Goal: Task Accomplishment & Management: Use online tool/utility

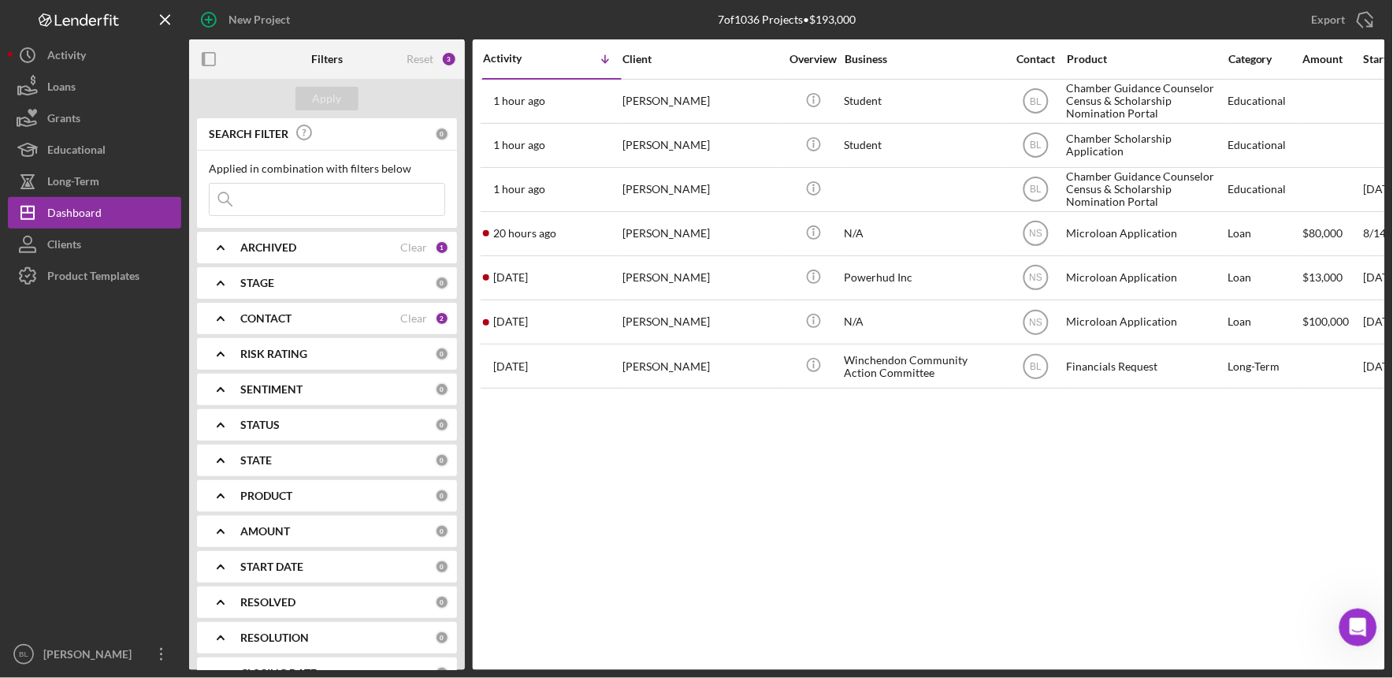
scroll to position [2, 0]
click at [115, 368] on div at bounding box center [94, 465] width 173 height 347
click at [91, 282] on div "Product Templates" at bounding box center [93, 277] width 92 height 35
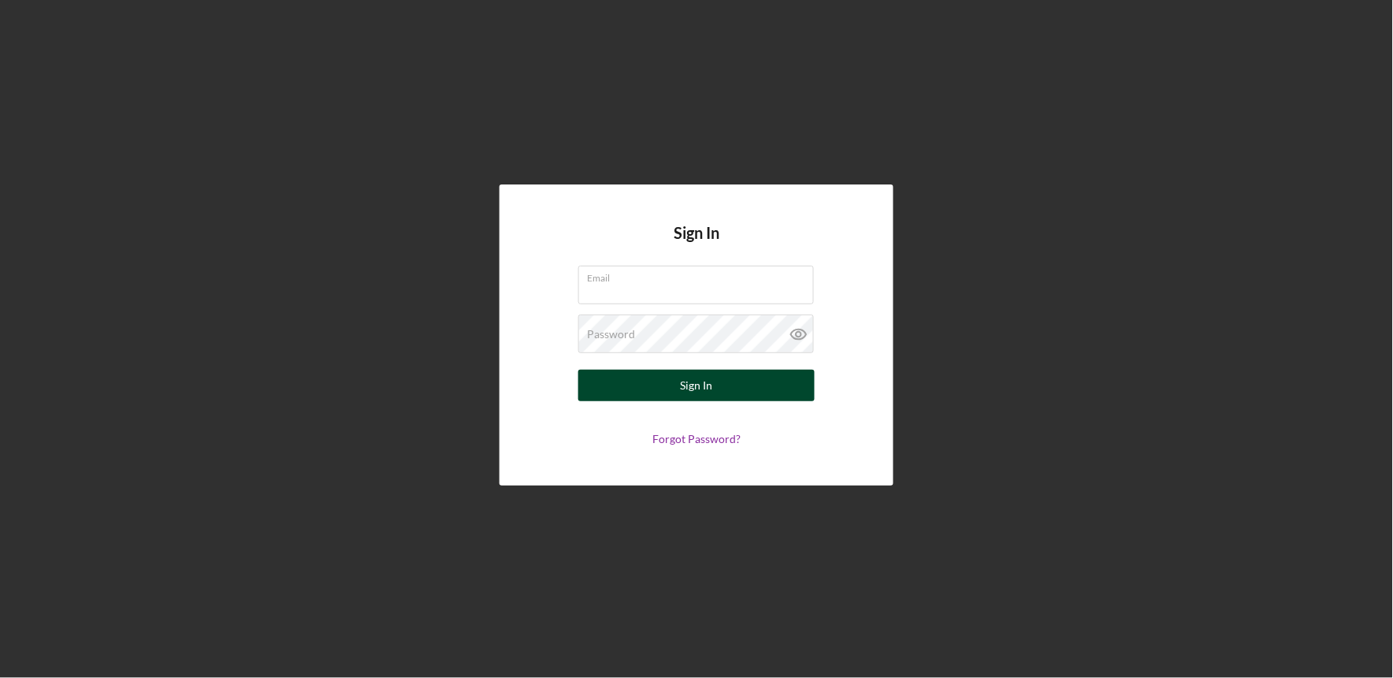
type input "[EMAIL_ADDRESS][DOMAIN_NAME]"
click at [679, 389] on button "Sign In" at bounding box center [696, 386] width 236 height 32
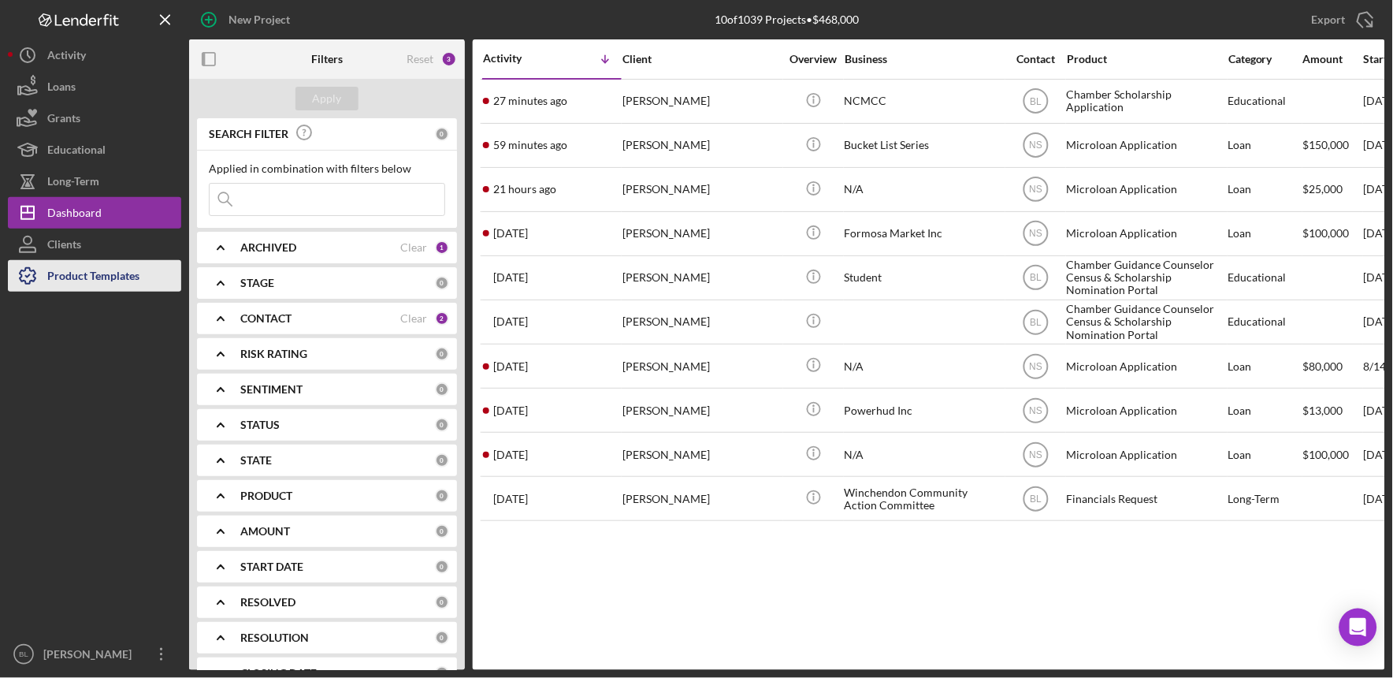
click at [96, 278] on div "Product Templates" at bounding box center [93, 277] width 92 height 35
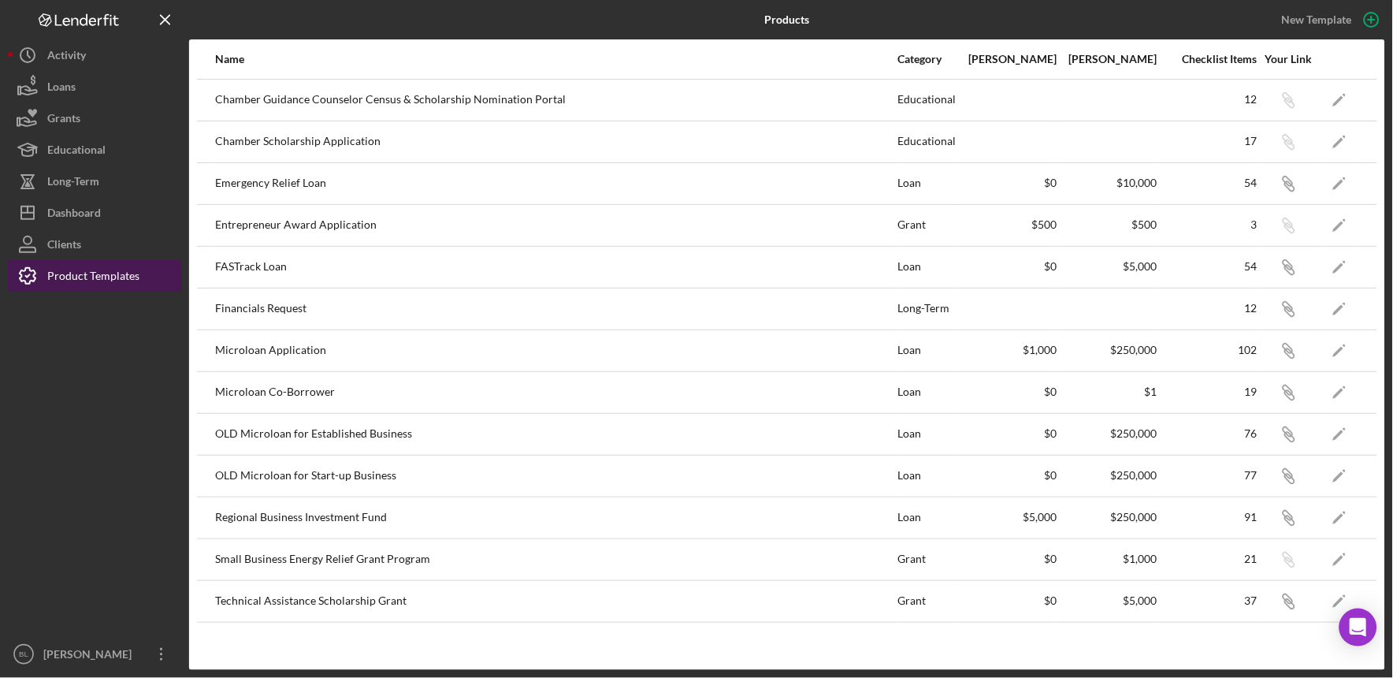
click at [103, 288] on div "Product Templates" at bounding box center [93, 277] width 92 height 35
click at [1337, 105] on icon "Icon/Edit" at bounding box center [1339, 99] width 35 height 35
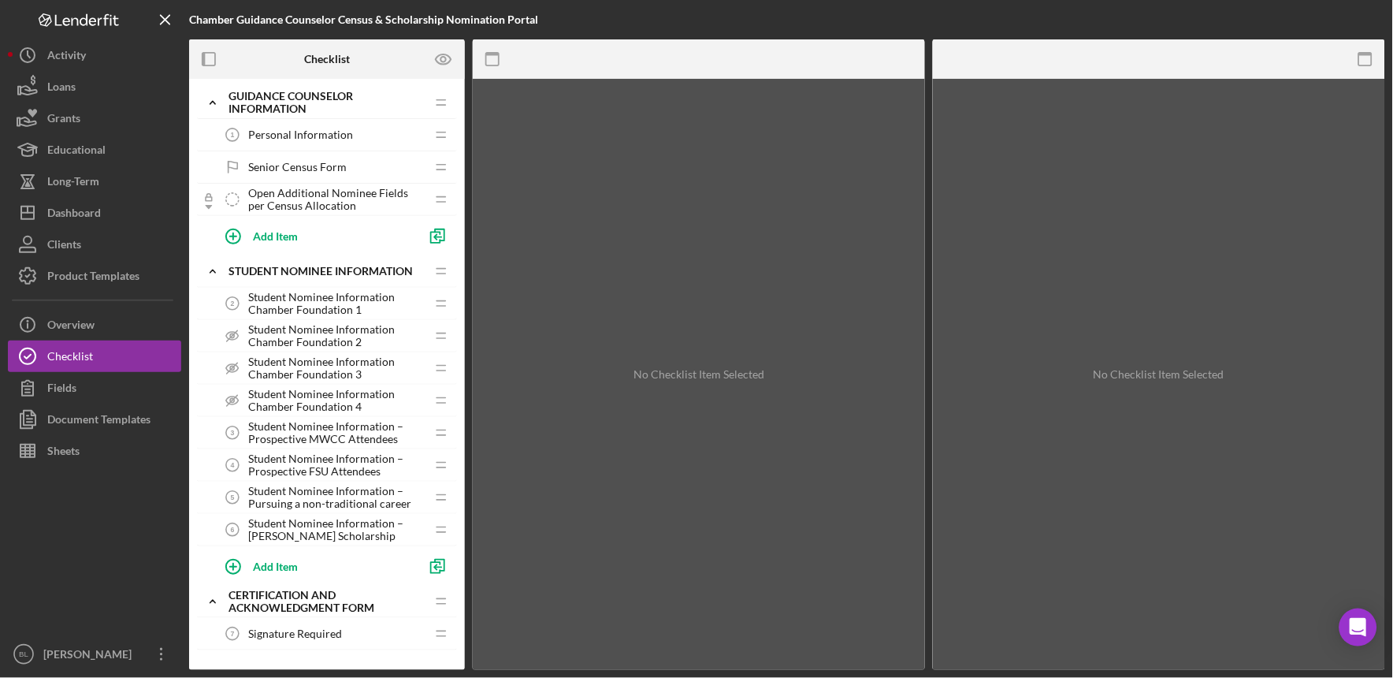
click at [311, 135] on span "Personal Information" at bounding box center [300, 134] width 105 height 13
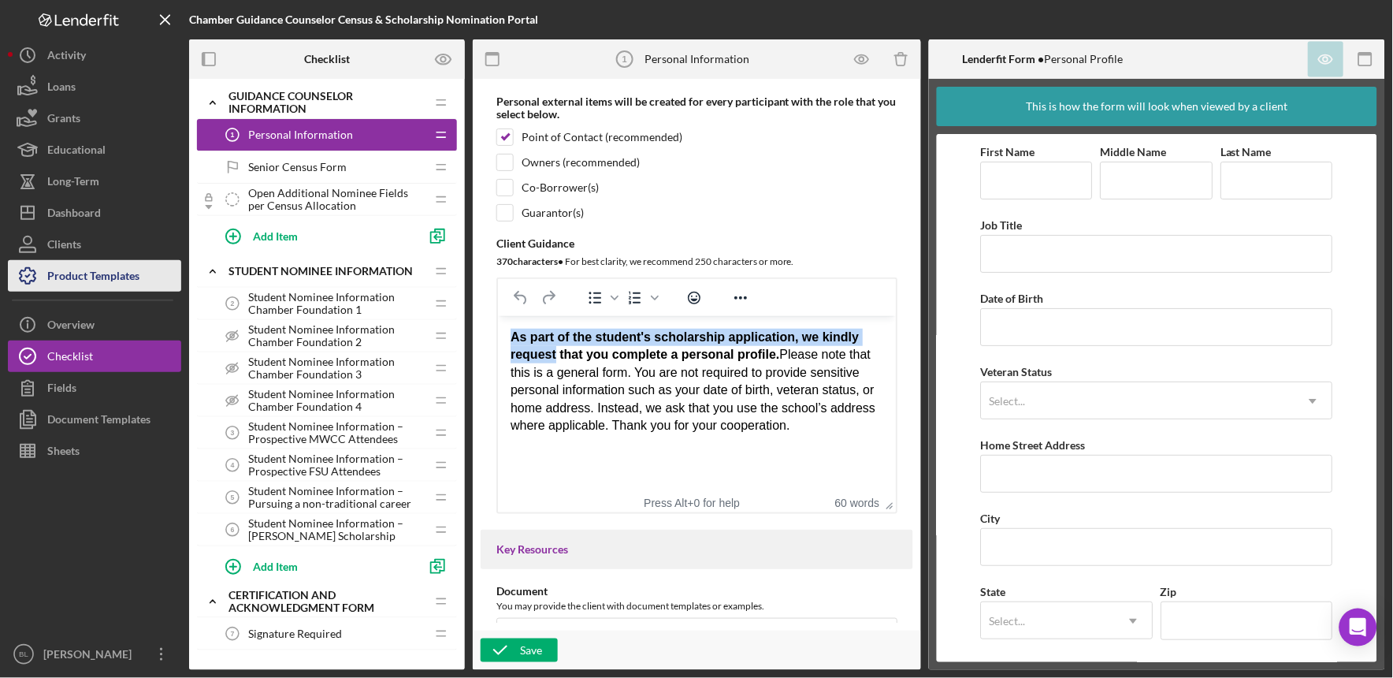
scroll to position [171, 0]
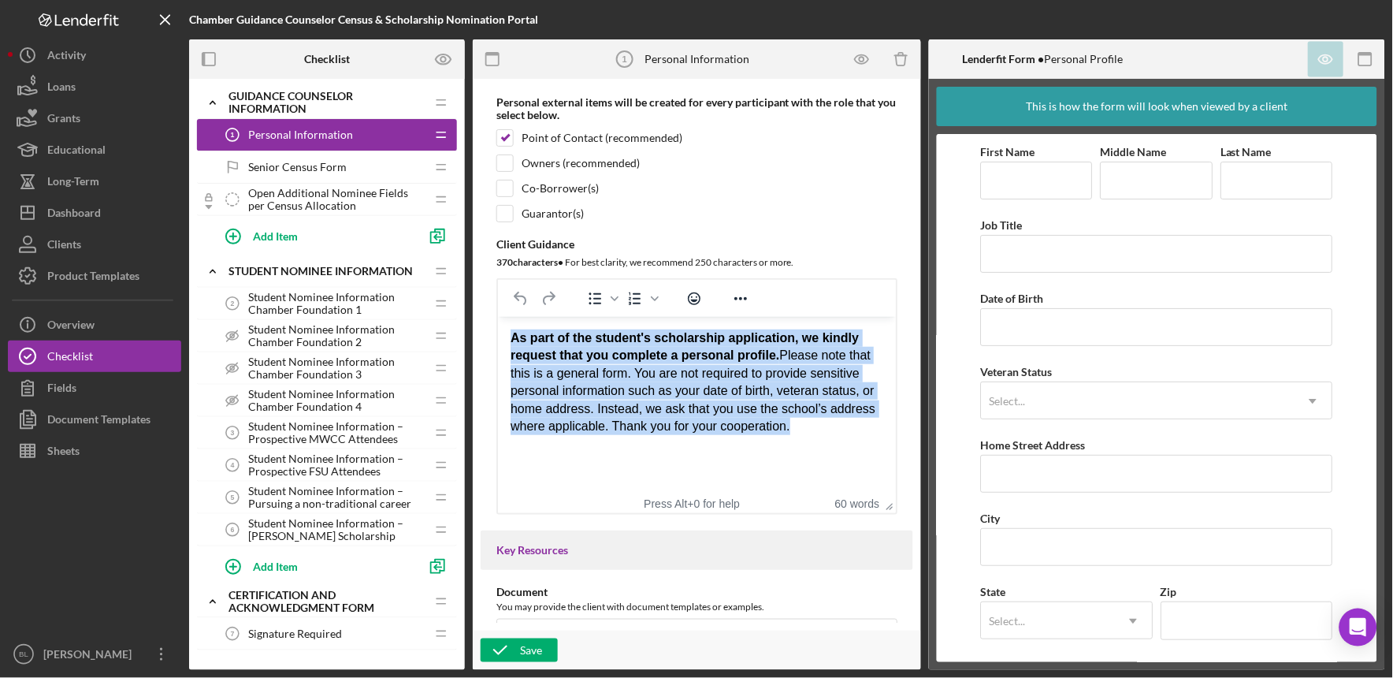
click at [612, 396] on div "As part of the student's scholarship application, we kindly request that you co…" at bounding box center [696, 382] width 373 height 106
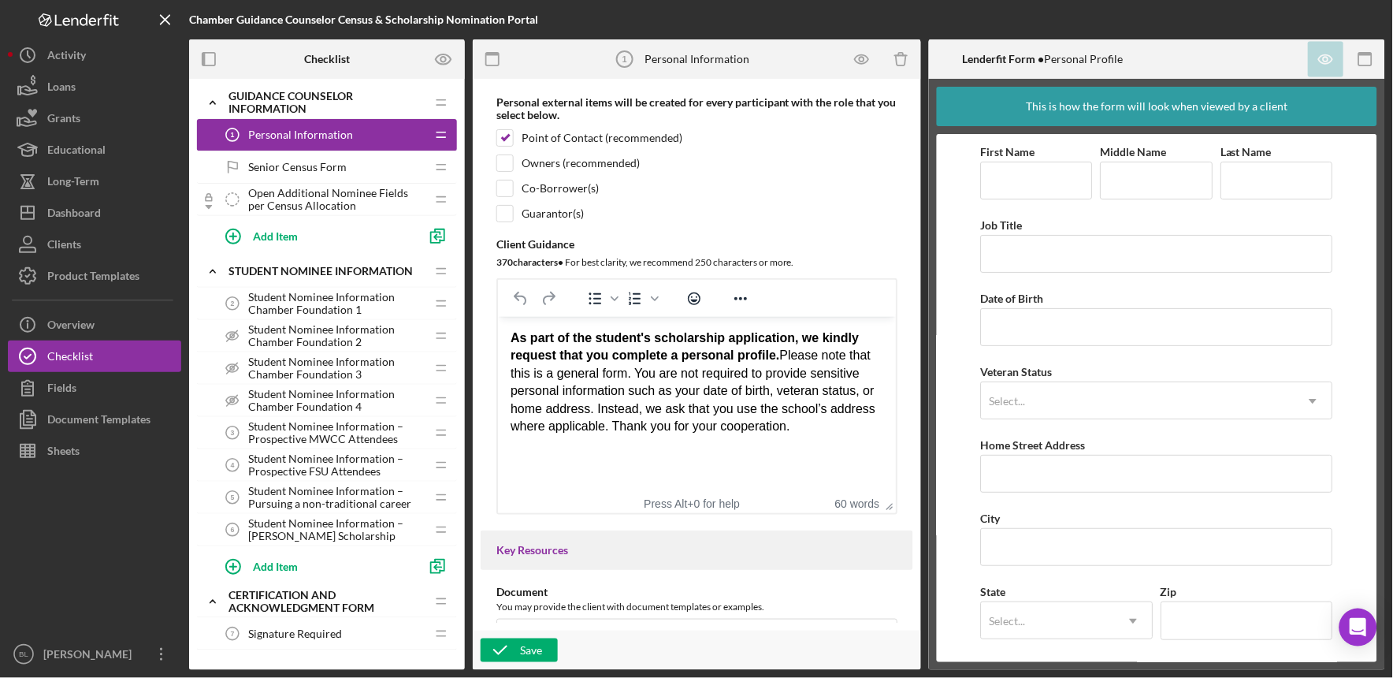
click at [787, 431] on div "As part of the student's scholarship application, we kindly request that you co…" at bounding box center [696, 382] width 373 height 106
drag, startPoint x: 508, startPoint y: 341, endPoint x: 564, endPoint y: 374, distance: 64.6
click at [564, 374] on html "As part of the student's scholarship application, we kindly request that you co…" at bounding box center [696, 382] width 398 height 131
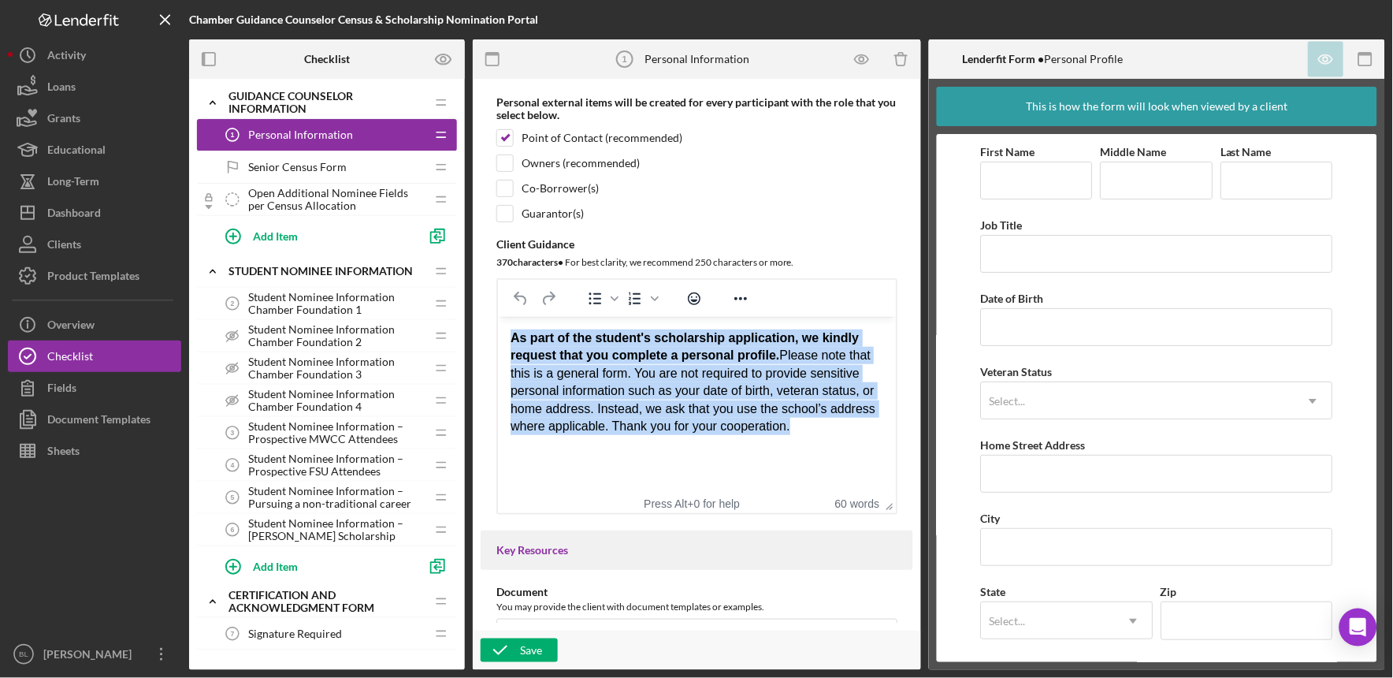
drag, startPoint x: 510, startPoint y: 339, endPoint x: 811, endPoint y: 431, distance: 314.9
click at [811, 431] on div "As part of the student's scholarship application, we kindly request that you co…" at bounding box center [696, 382] width 373 height 106
copy div "As part of the student's scholarship application, we kindly request that you co…"
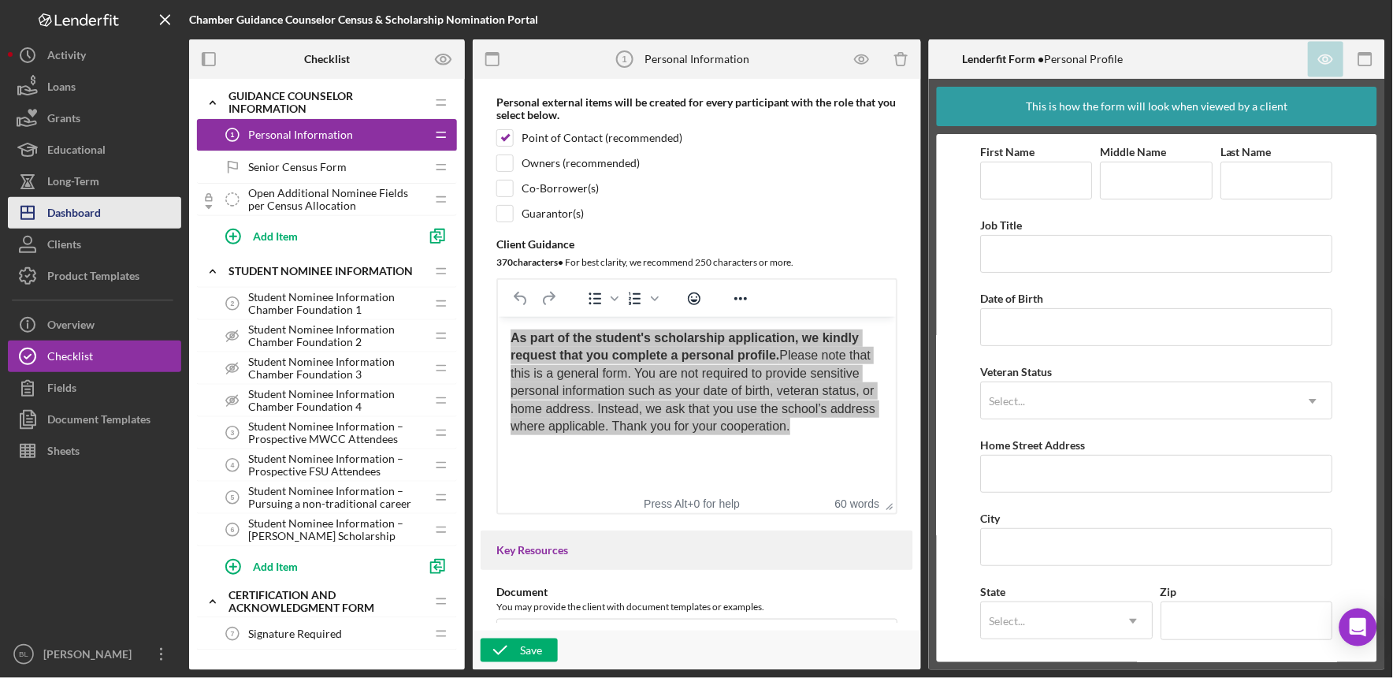
click at [72, 225] on div "Dashboard" at bounding box center [74, 214] width 54 height 35
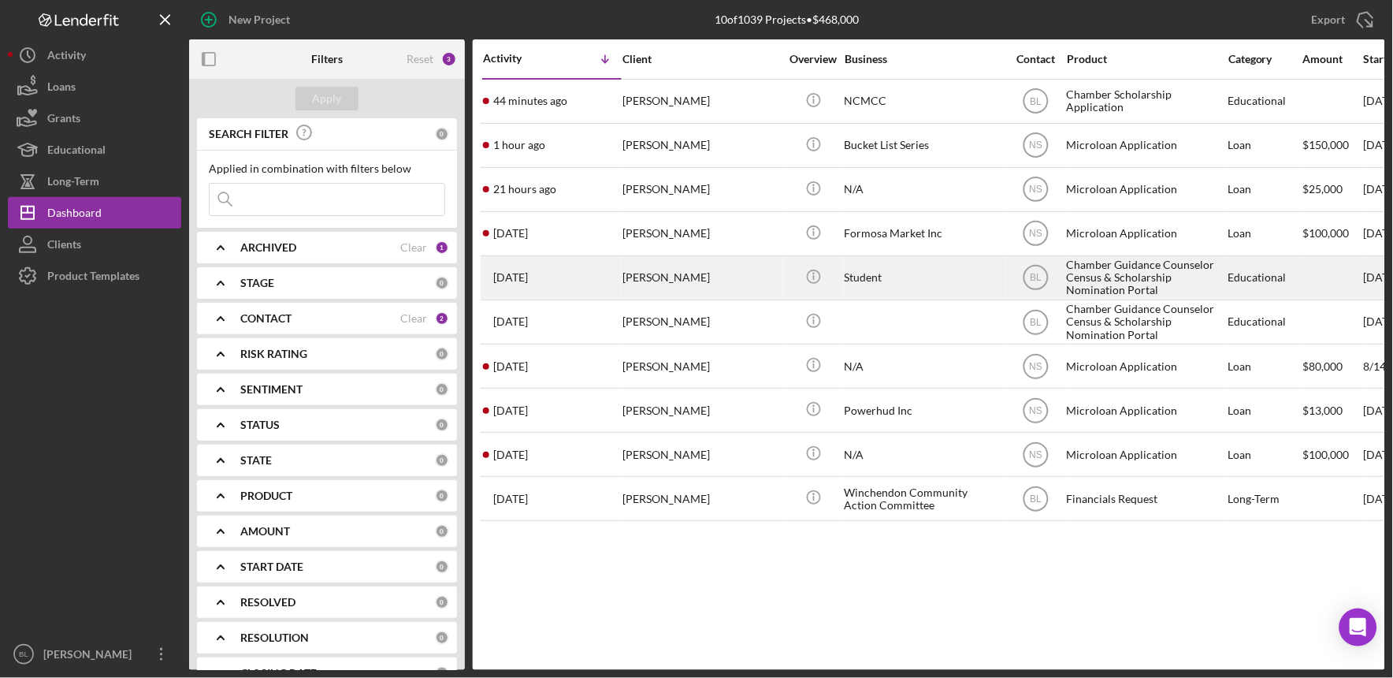
click at [741, 276] on div "[PERSON_NAME]" at bounding box center [702, 278] width 158 height 42
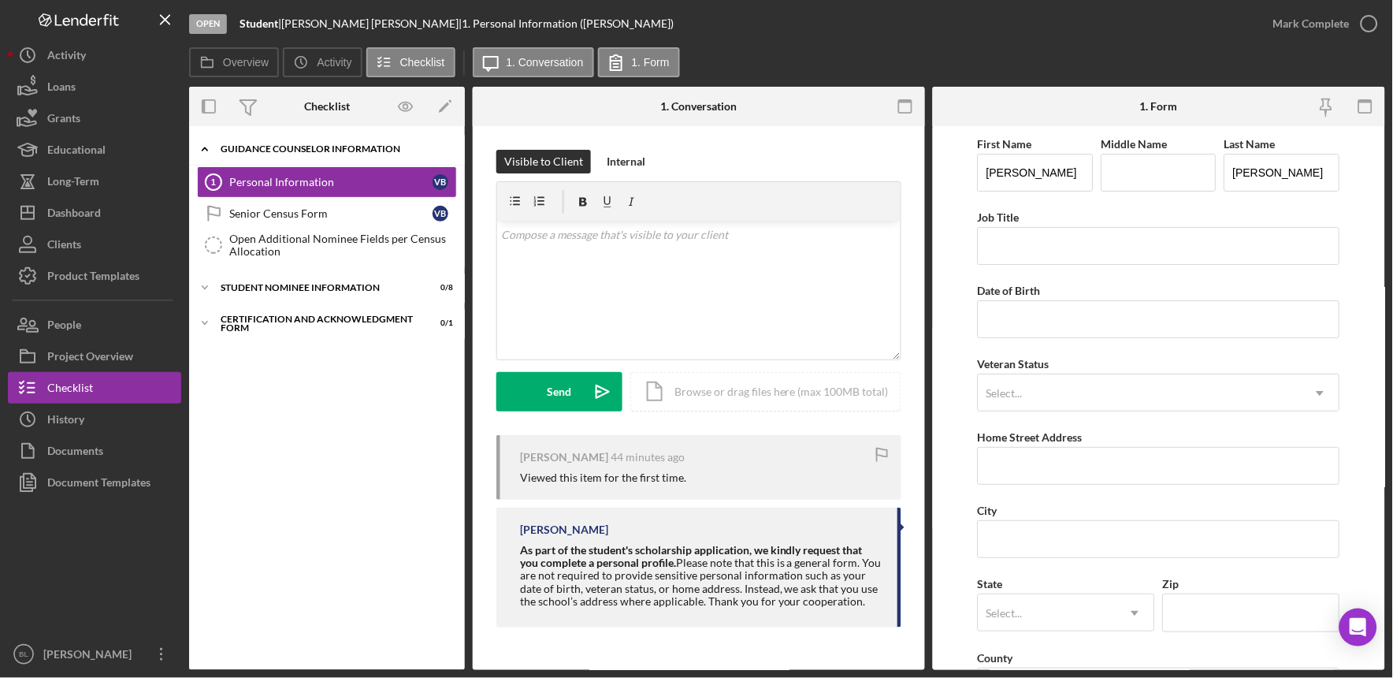
click at [209, 147] on icon "Icon/Expander" at bounding box center [205, 149] width 32 height 32
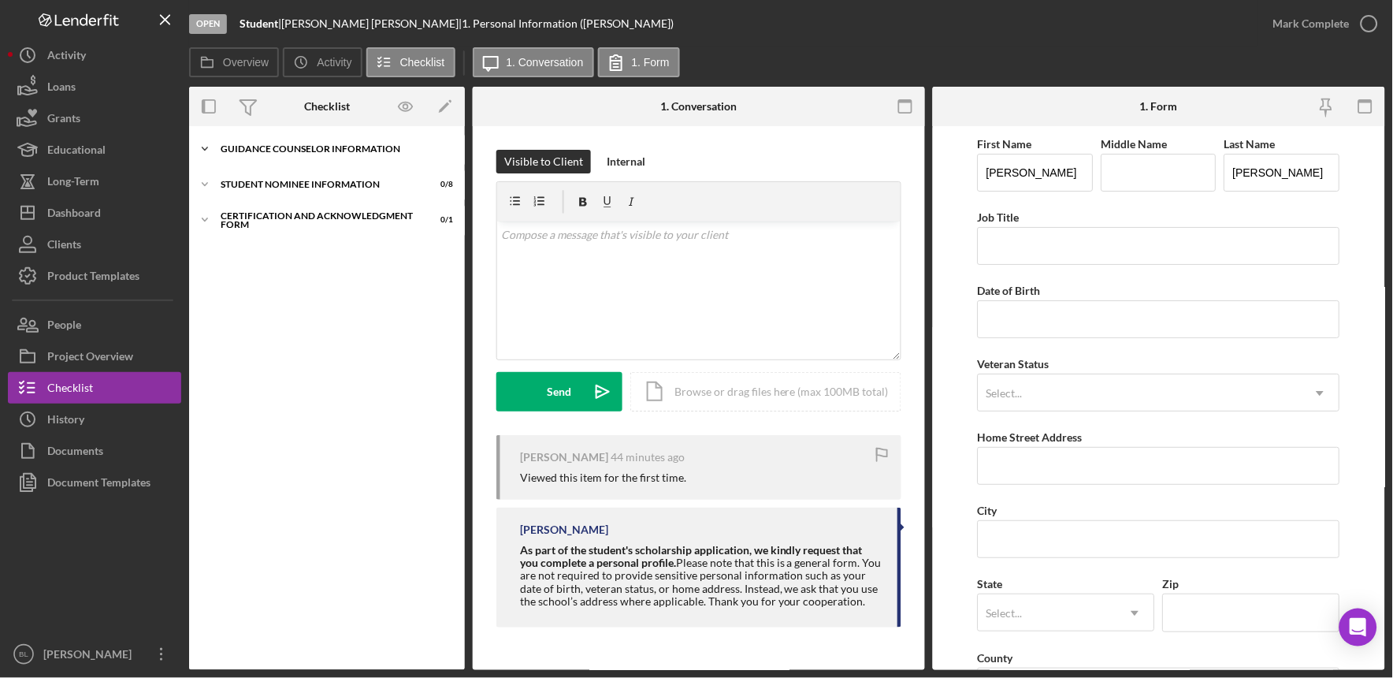
click at [268, 151] on div "Guidance Counselor Information" at bounding box center [333, 148] width 225 height 9
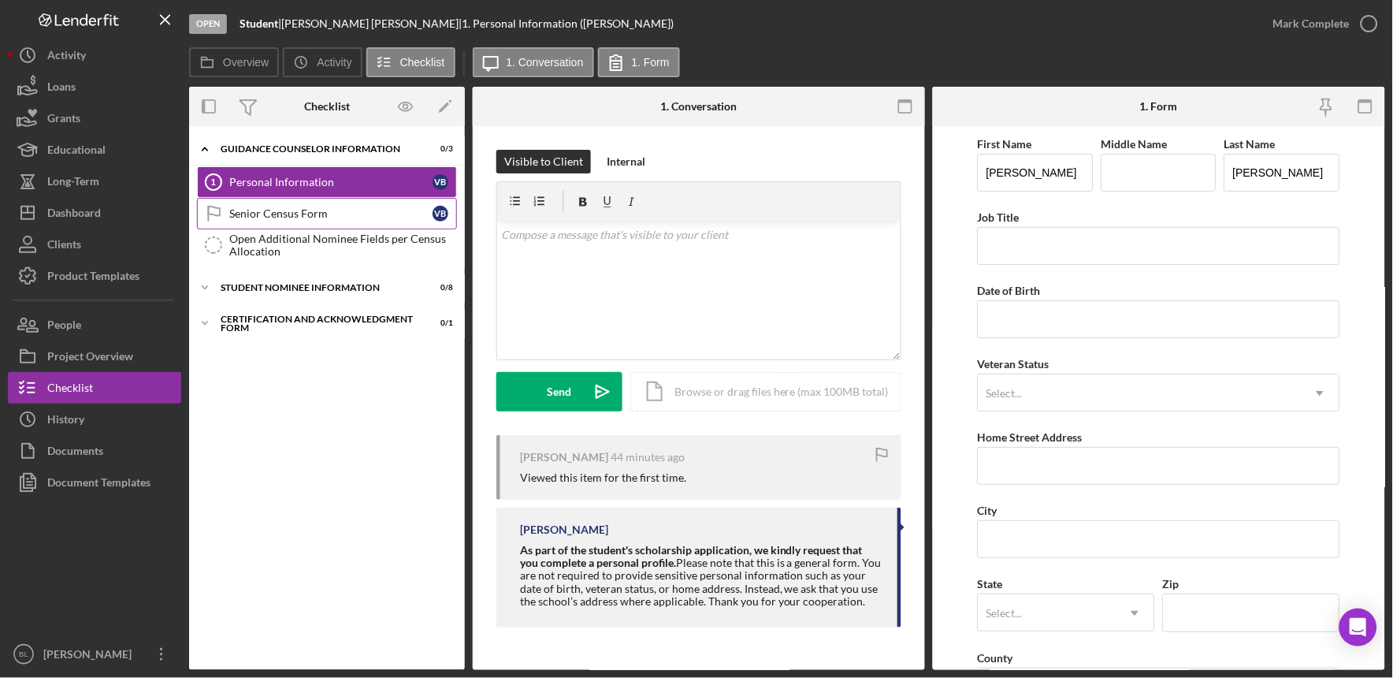
click at [359, 210] on div "Senior Census Form" at bounding box center [330, 213] width 203 height 13
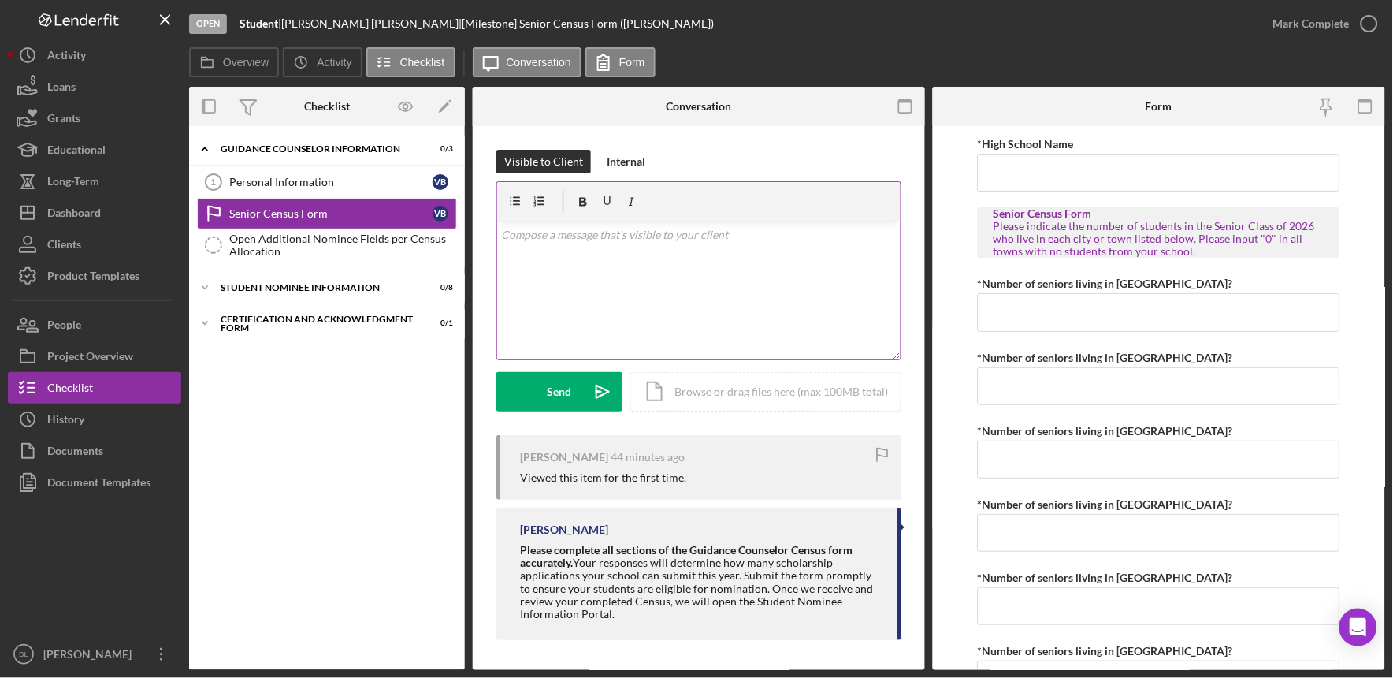
click at [600, 290] on div "v Color teal Color pink Remove color Add row above Add row below Add column bef…" at bounding box center [699, 290] width 404 height 138
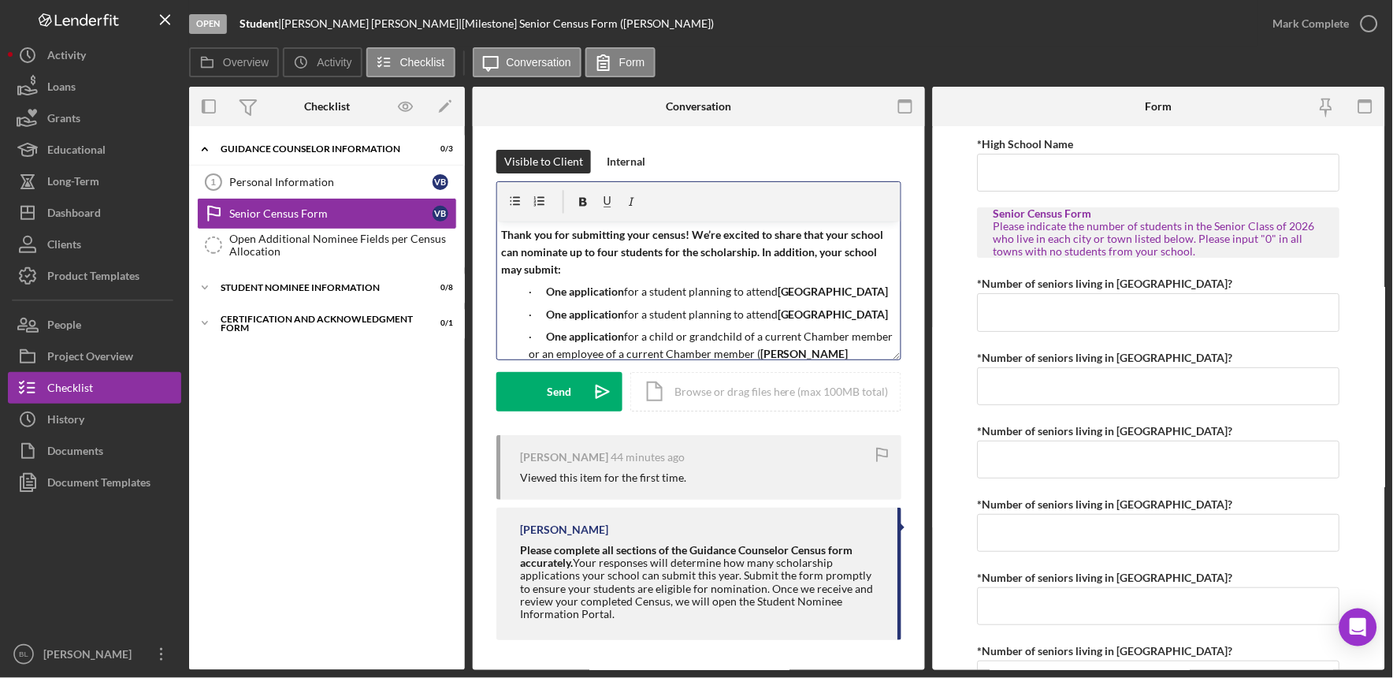
scroll to position [119, 0]
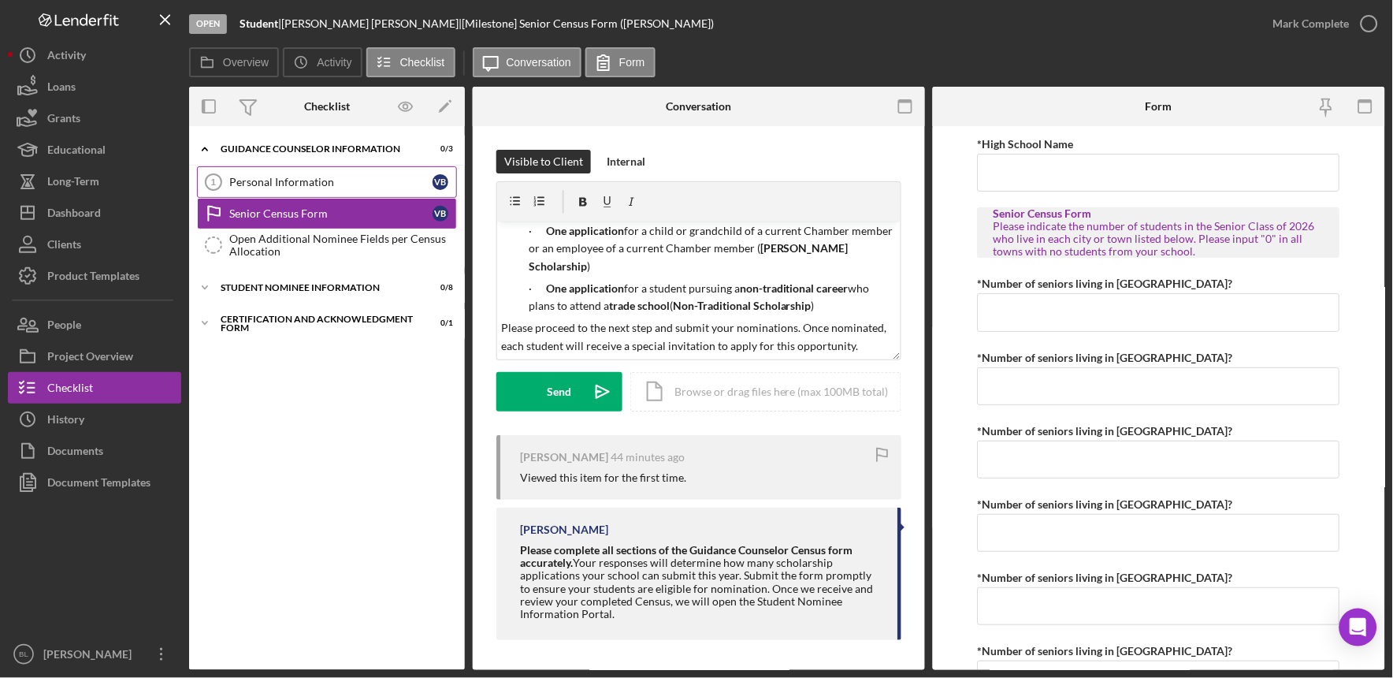
click at [350, 171] on link "Personal Information 1 Personal Information V B" at bounding box center [327, 182] width 260 height 32
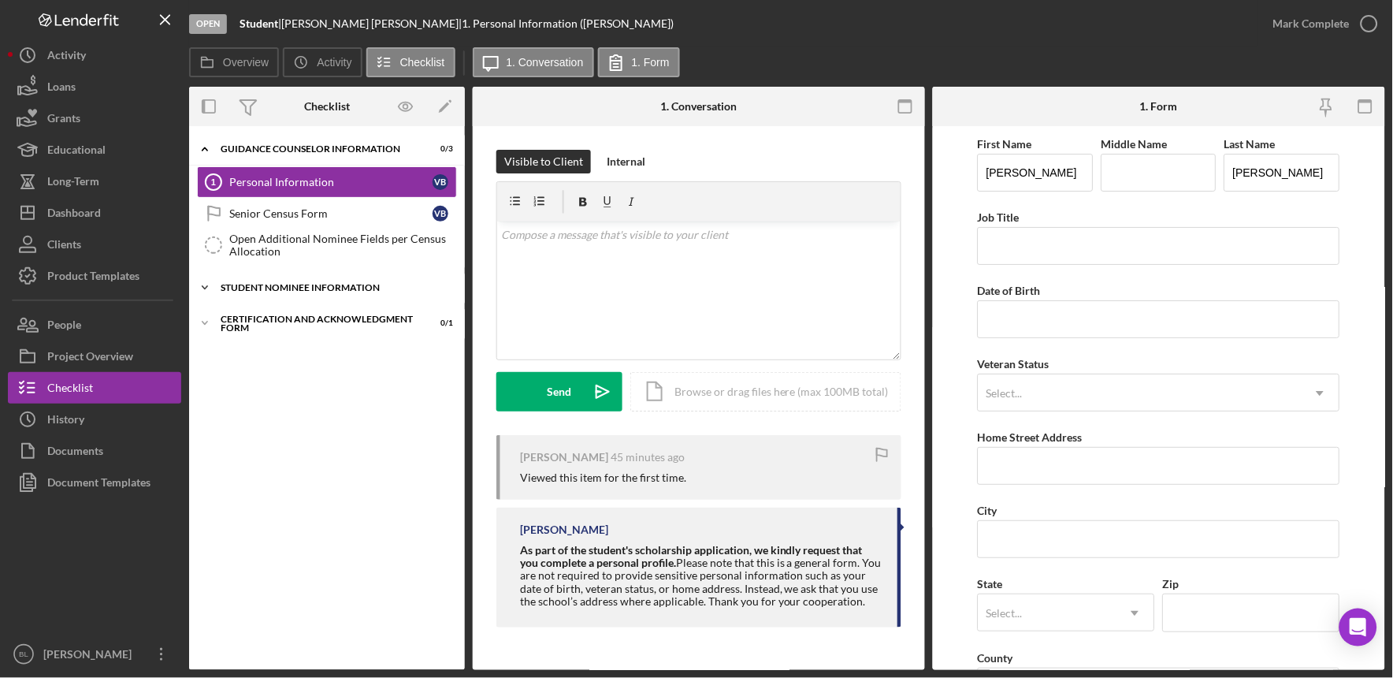
click at [324, 292] on div "Student Nominee Information" at bounding box center [333, 287] width 225 height 9
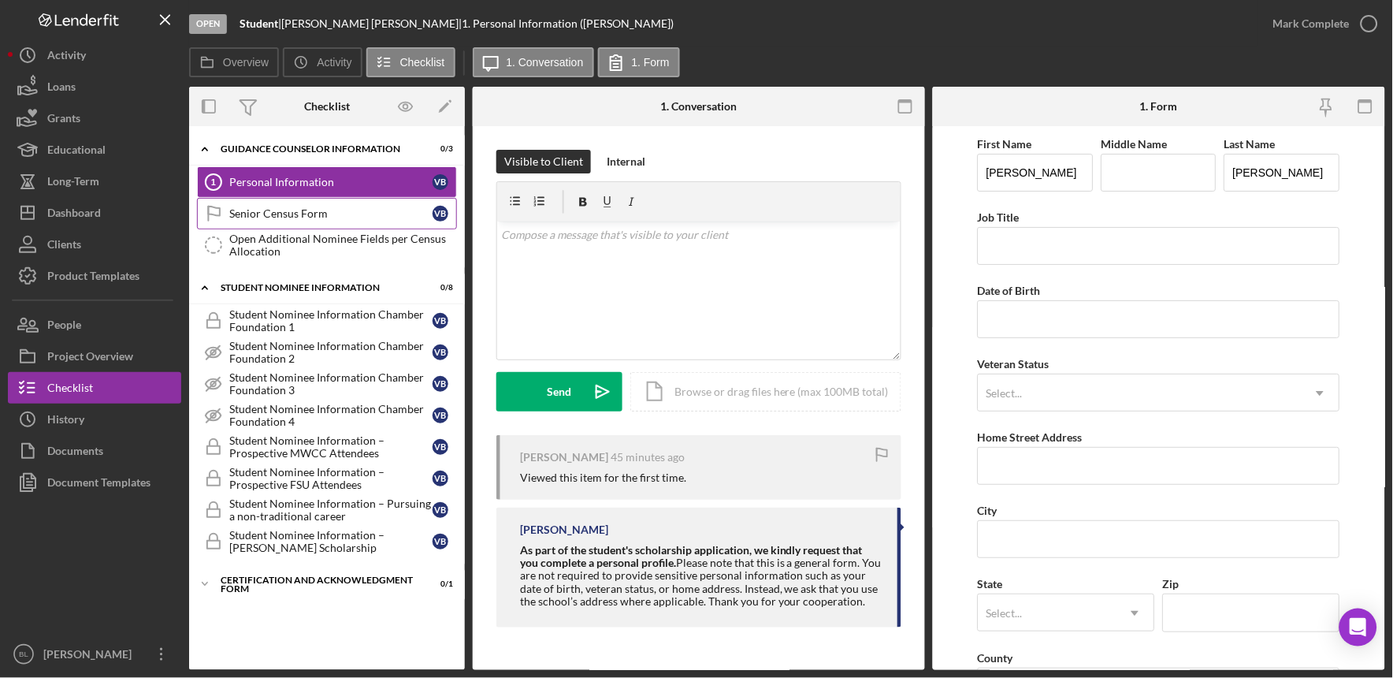
click at [300, 224] on link "Senior Census Form Senior Census Form V B" at bounding box center [327, 214] width 260 height 32
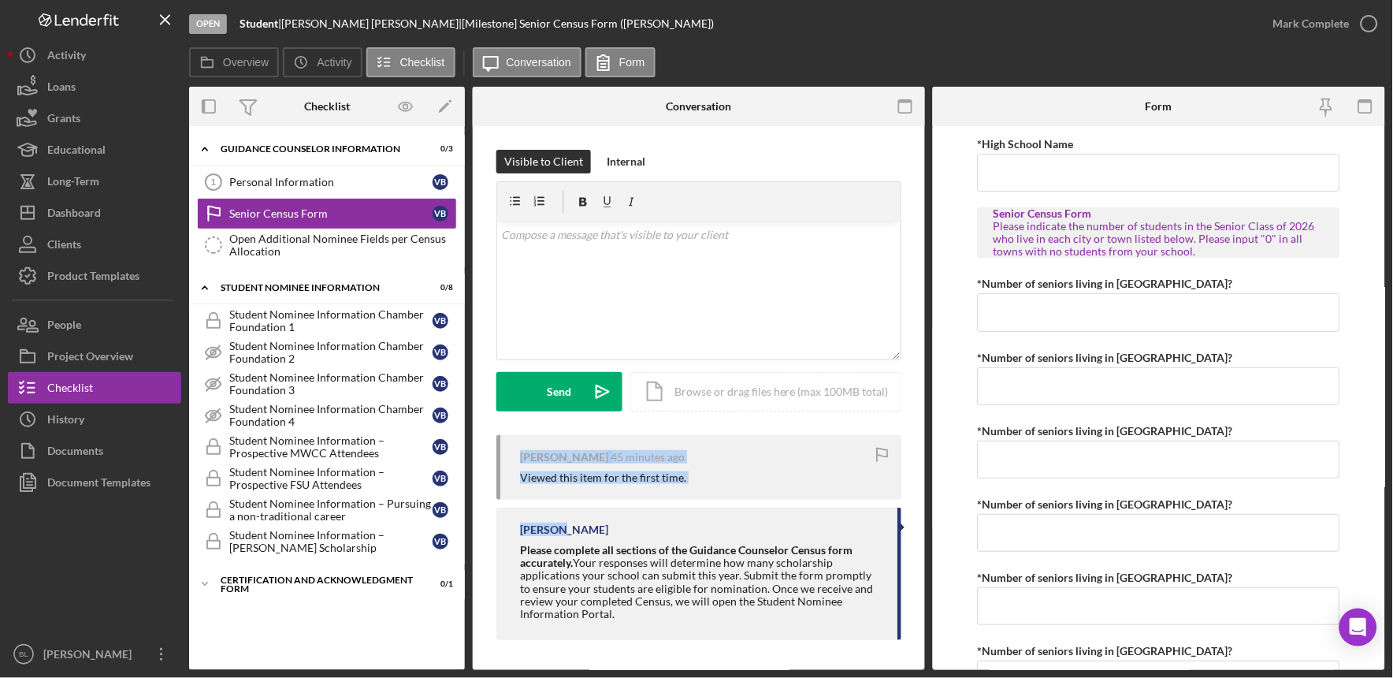
drag, startPoint x: 895, startPoint y: 526, endPoint x: 892, endPoint y: 444, distance: 82.0
click at [892, 444] on div "Valerie Bruno 45 minutes ago Viewed this item for the first time. Bea Lee Pleas…" at bounding box center [699, 541] width 405 height 213
click at [679, 262] on div "v Color teal Color pink Remove color Add row above Add row below Add column bef…" at bounding box center [699, 290] width 404 height 138
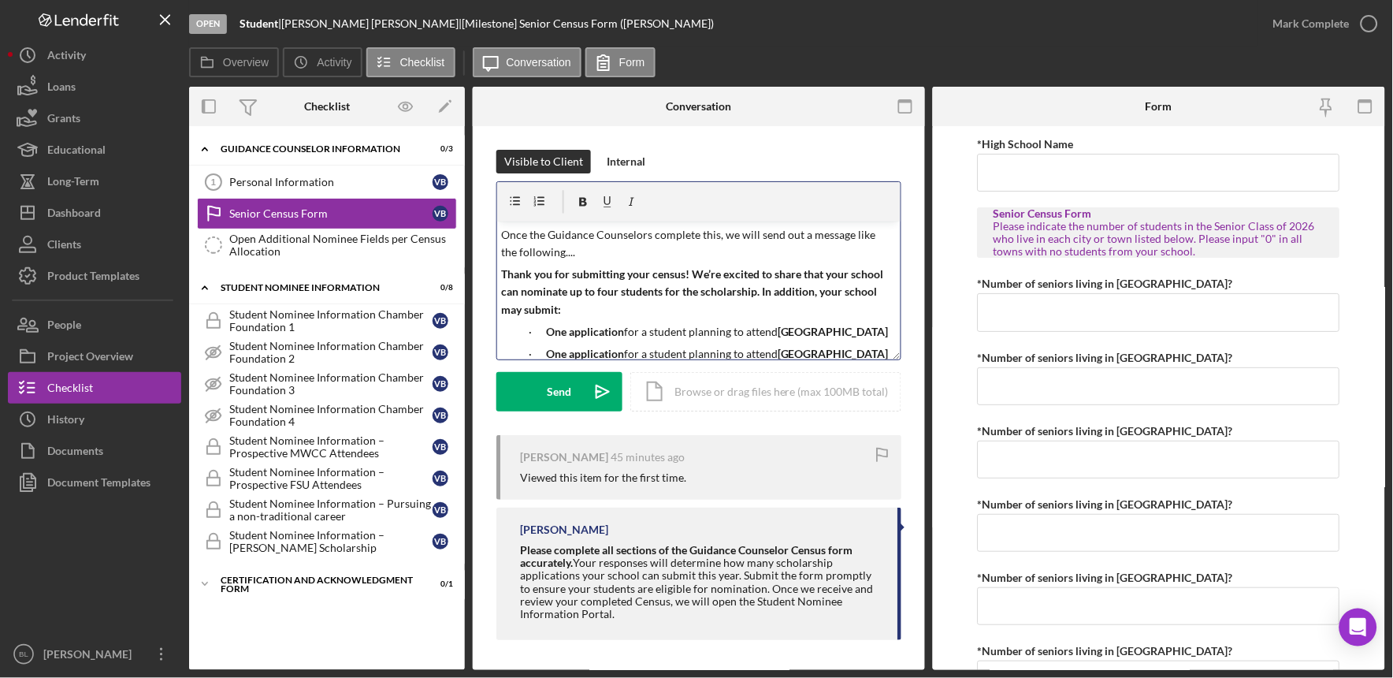
scroll to position [158, 0]
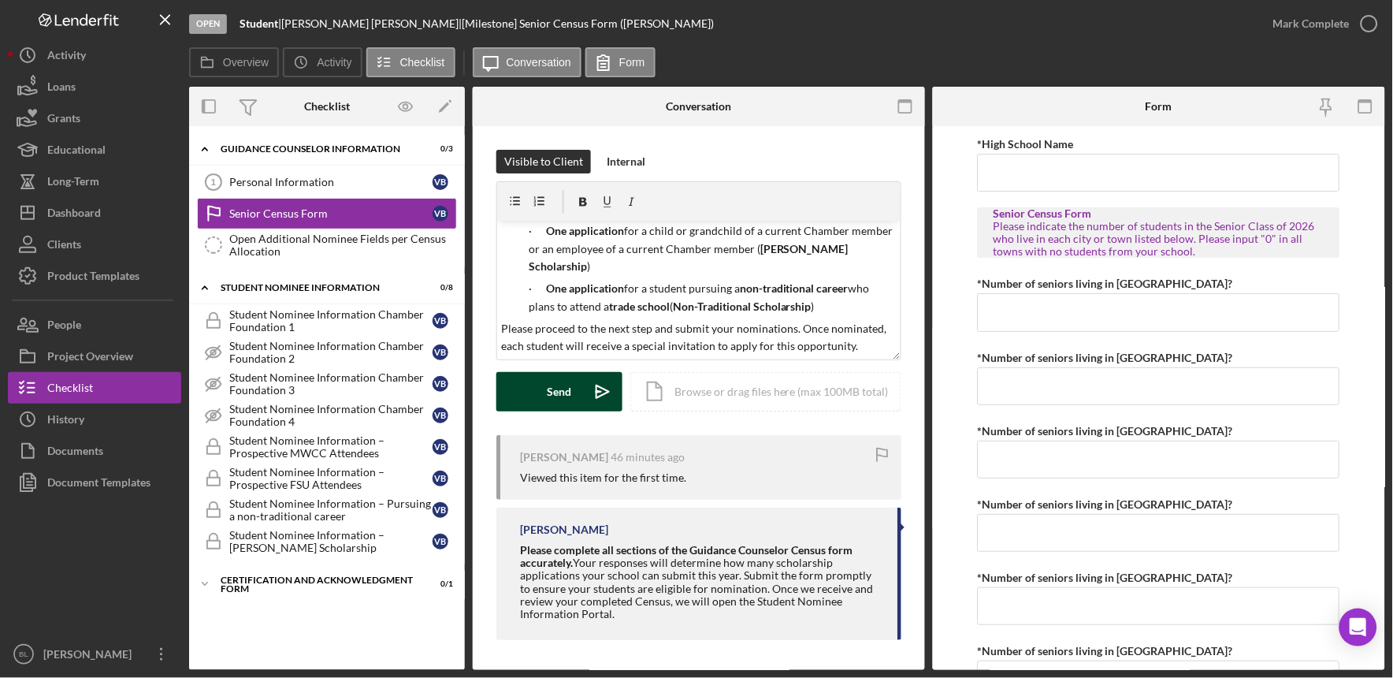
click at [550, 383] on div "Send" at bounding box center [560, 391] width 24 height 39
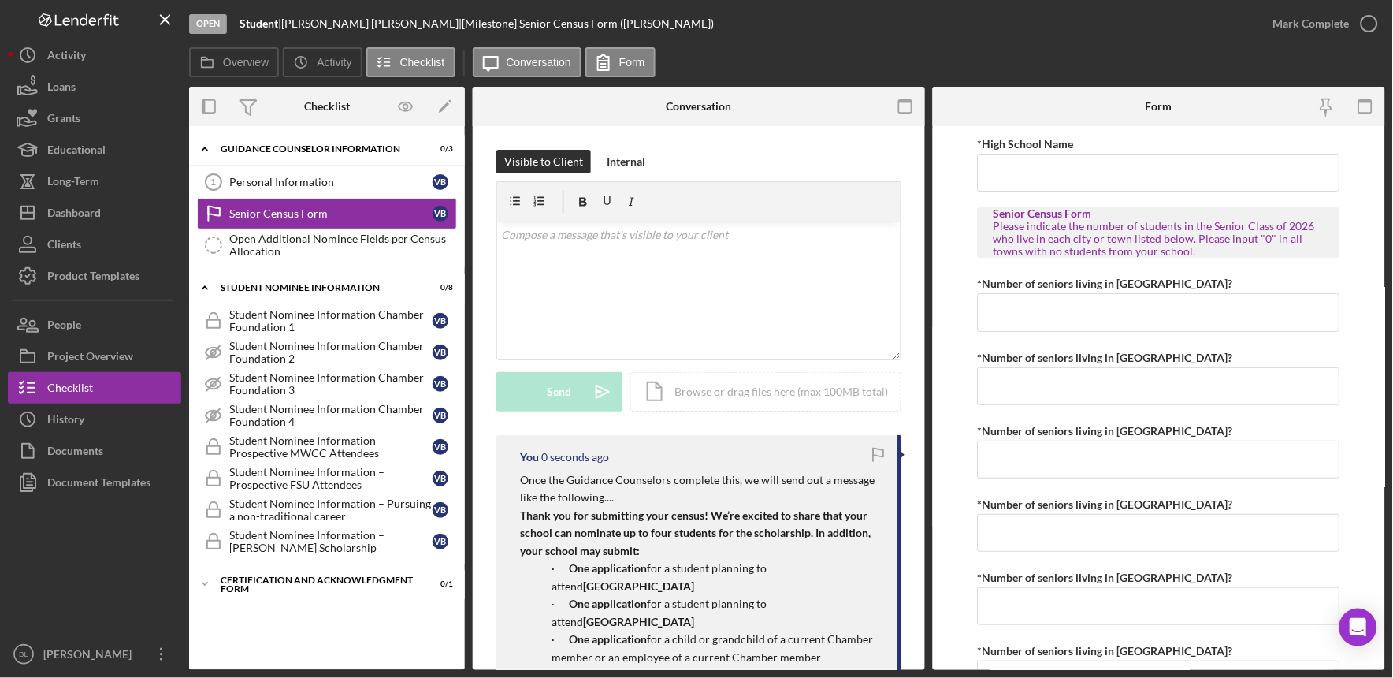
scroll to position [0, 0]
click at [268, 355] on div "Student Nominee Information Chamber Foundation 2" at bounding box center [330, 352] width 203 height 25
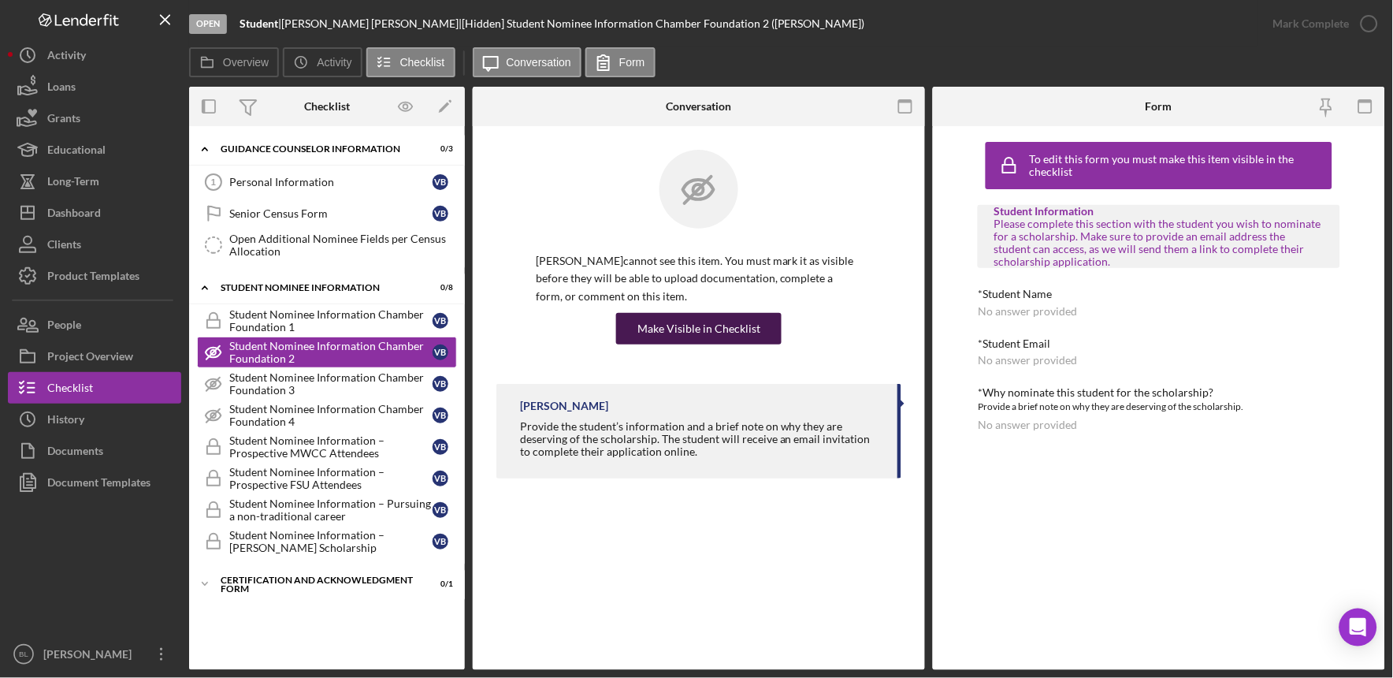
click at [621, 331] on button "Make Visible in Checklist" at bounding box center [699, 329] width 166 height 32
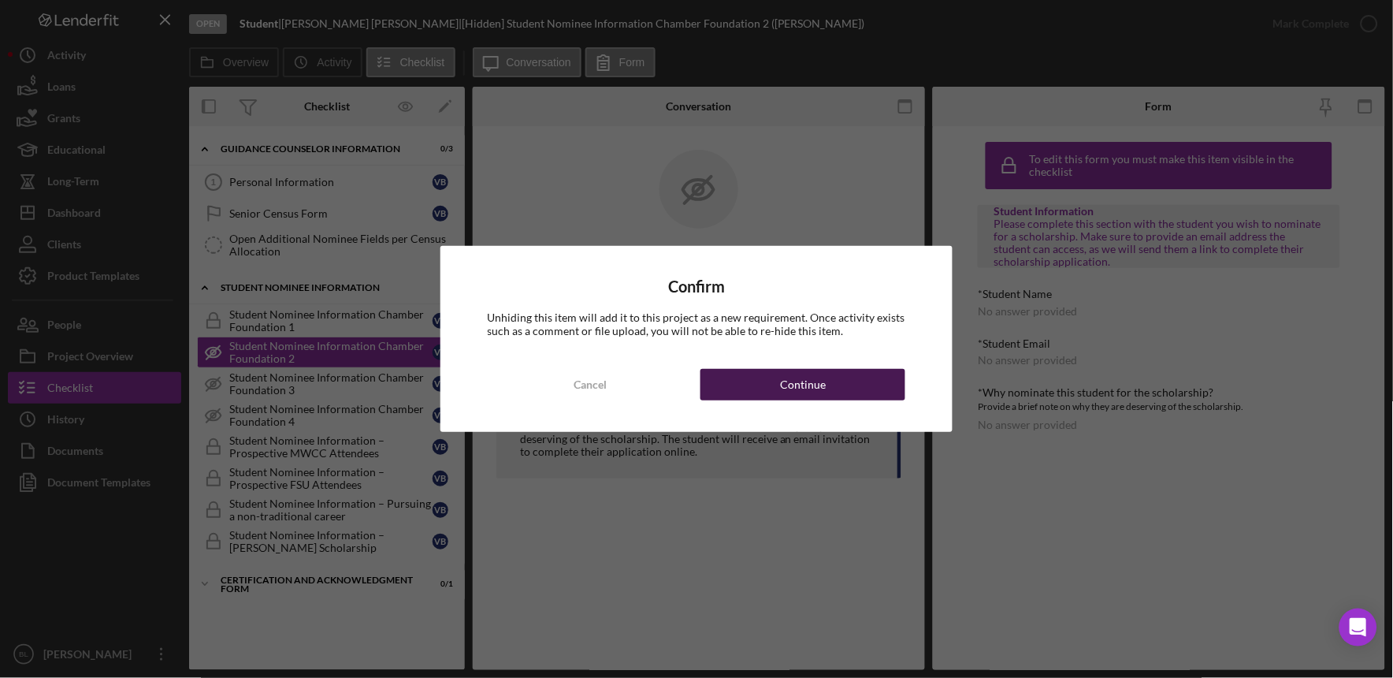
click at [774, 379] on button "Continue" at bounding box center [803, 385] width 205 height 32
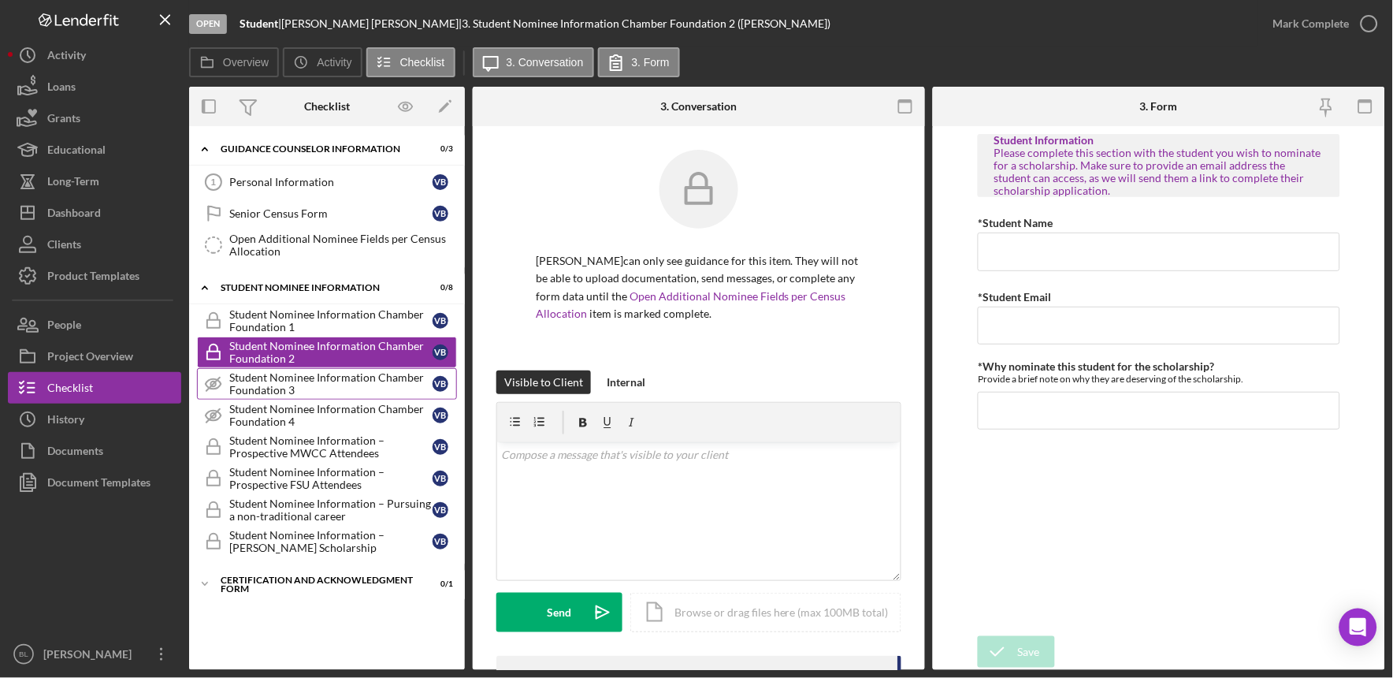
click at [391, 383] on div "Student Nominee Information Chamber Foundation 3" at bounding box center [330, 383] width 203 height 25
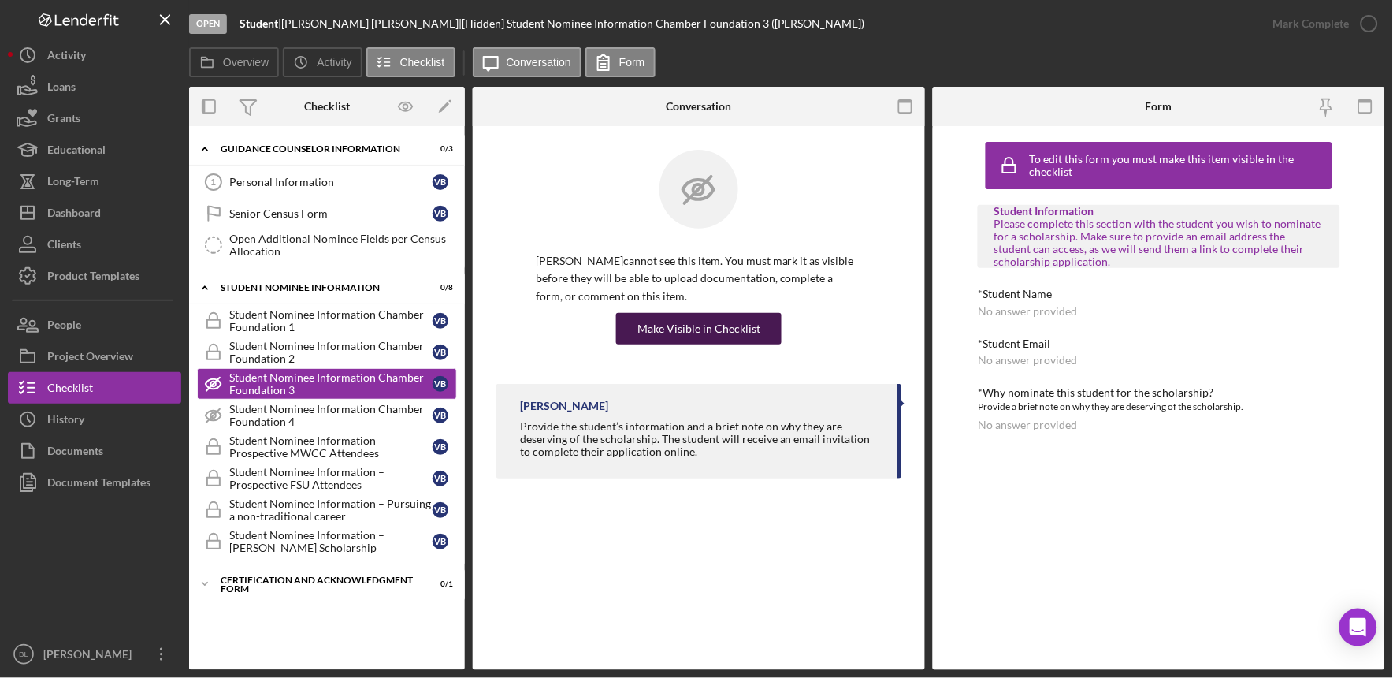
click at [660, 334] on div "Make Visible in Checklist" at bounding box center [699, 329] width 123 height 32
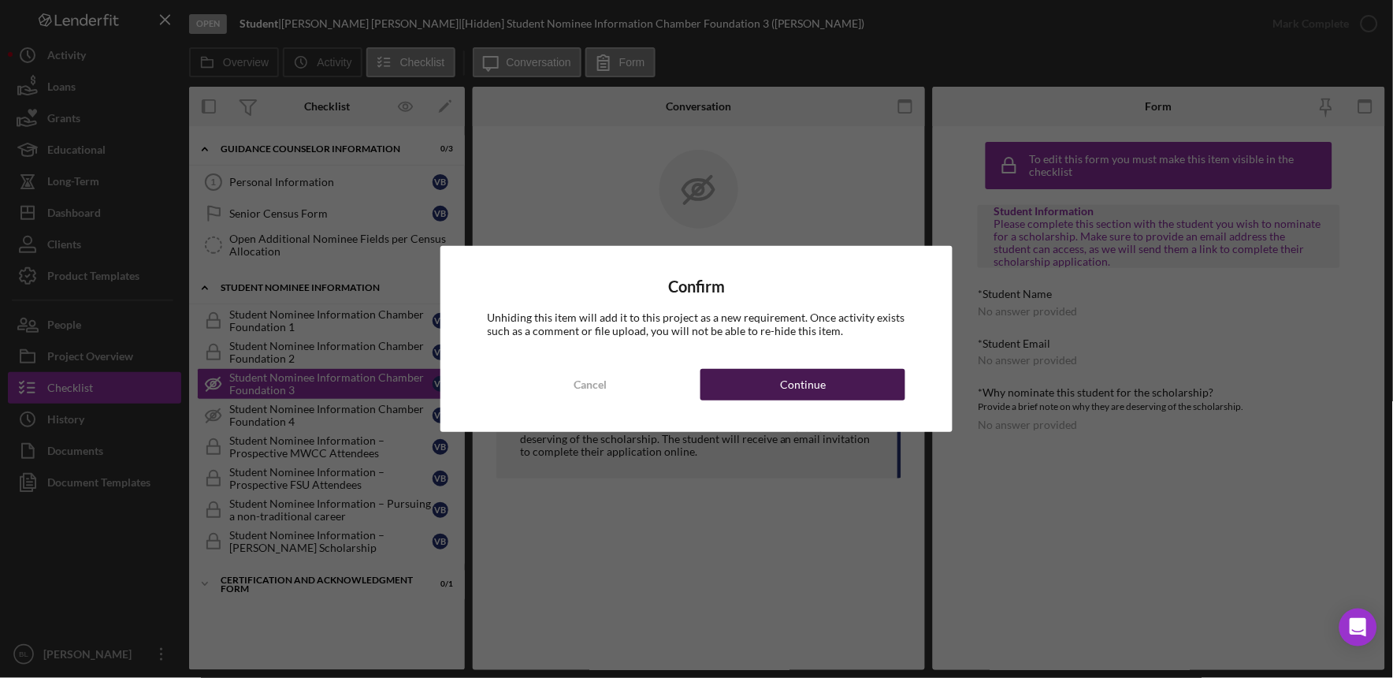
click at [797, 389] on div "Continue" at bounding box center [803, 385] width 46 height 32
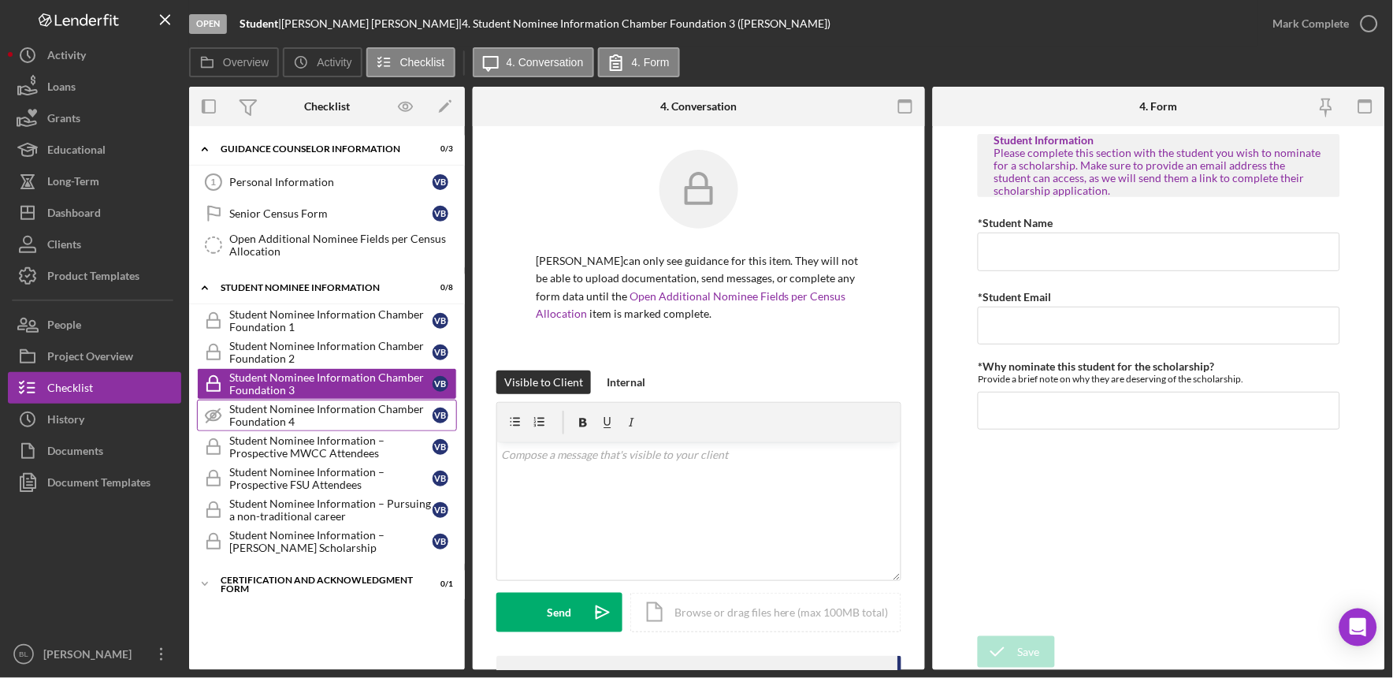
click at [352, 404] on div "Student Nominee Information Chamber Foundation 4" at bounding box center [330, 415] width 203 height 25
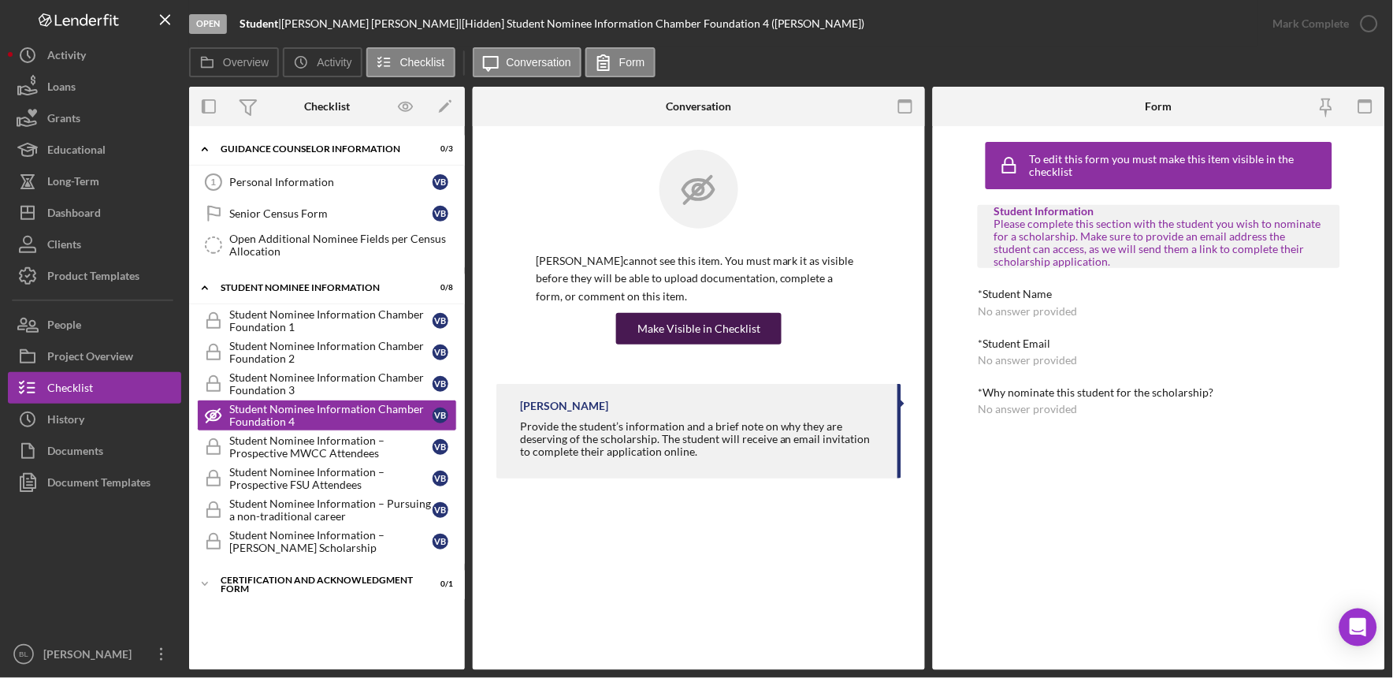
click at [681, 329] on div "Make Visible in Checklist" at bounding box center [699, 329] width 123 height 32
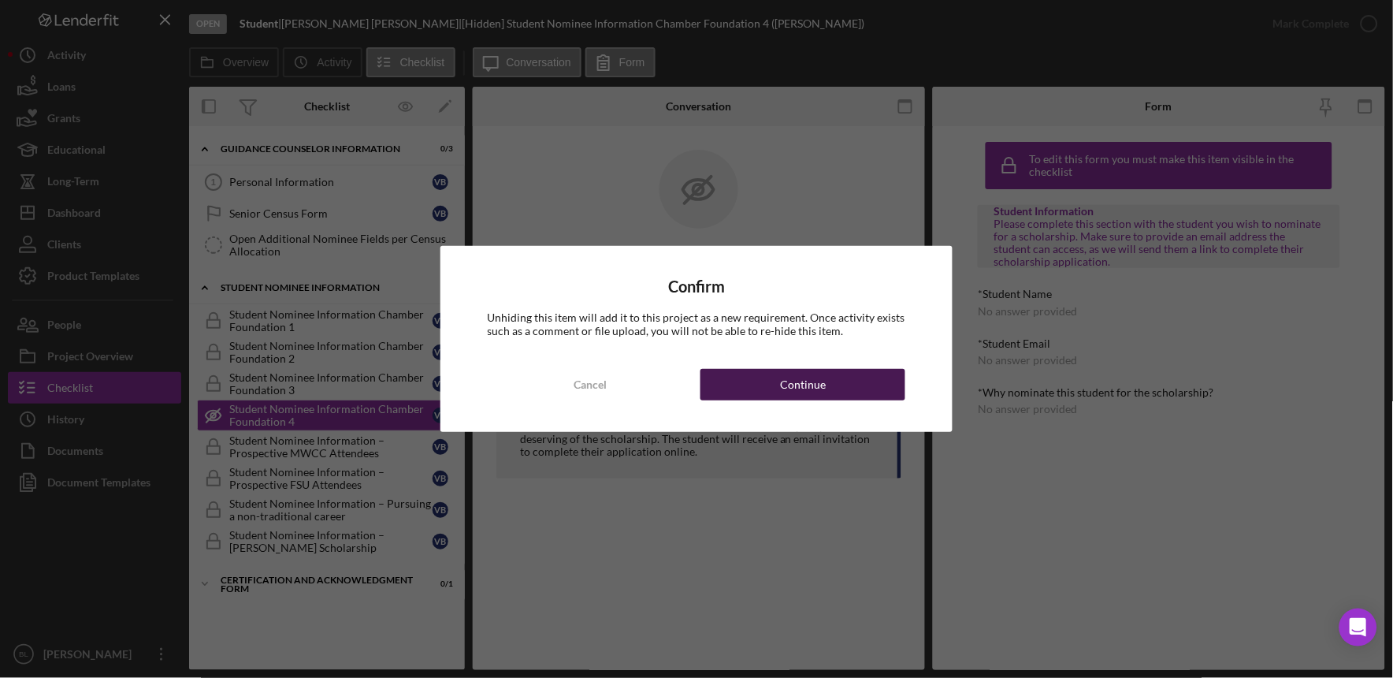
click at [761, 395] on button "Continue" at bounding box center [803, 385] width 205 height 32
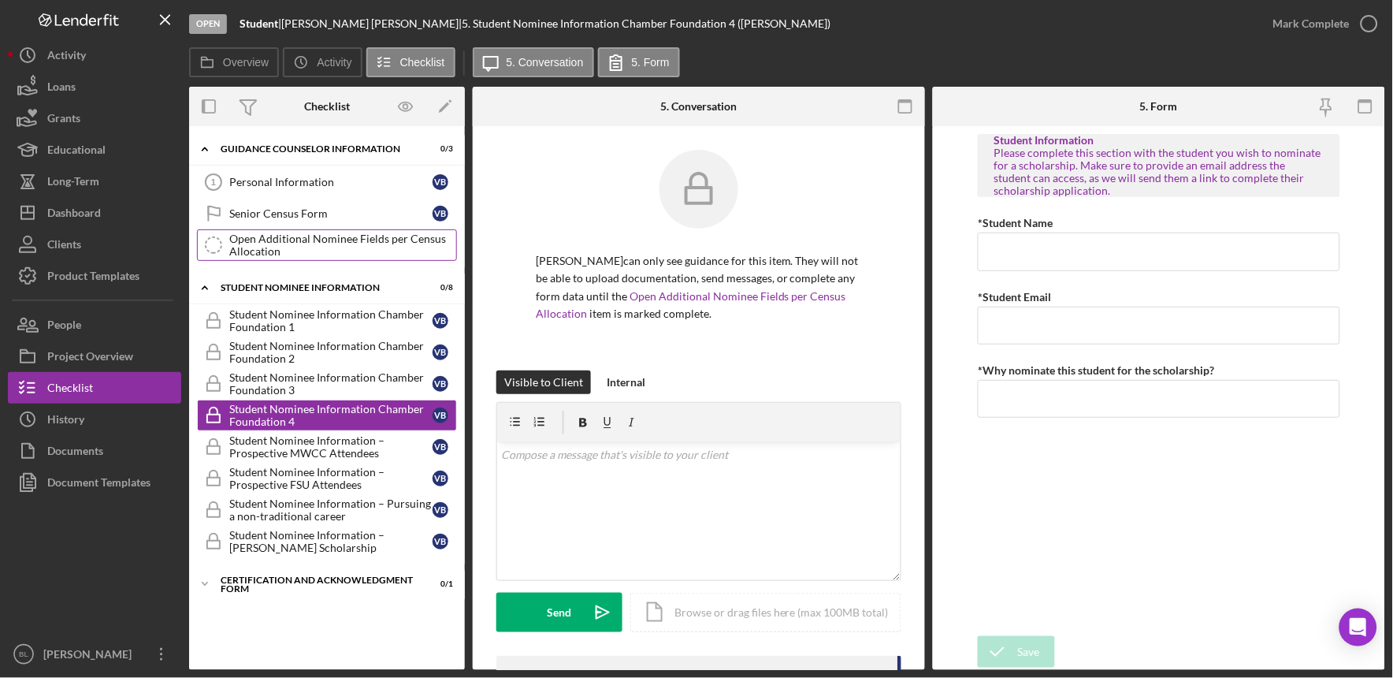
click at [310, 233] on div "Open Additional Nominee Fields per Census Allocation" at bounding box center [342, 244] width 227 height 25
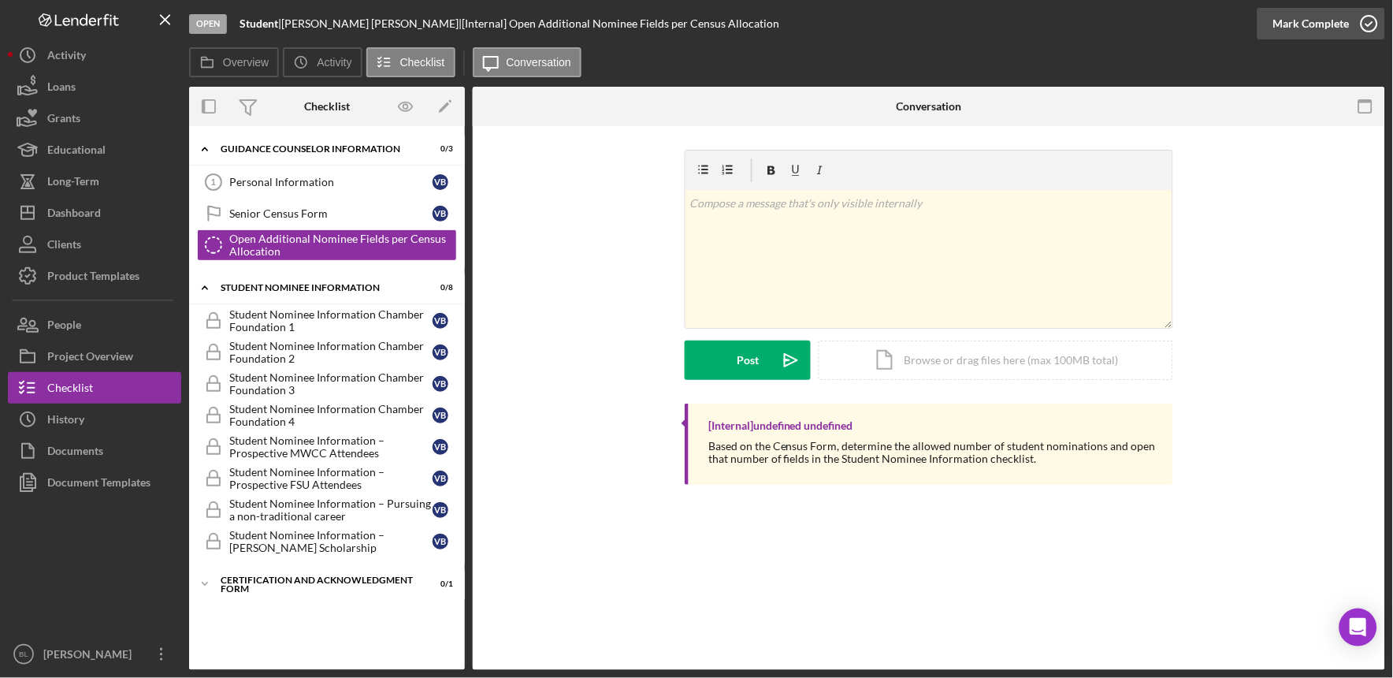
click at [1363, 37] on icon "button" at bounding box center [1369, 23] width 39 height 39
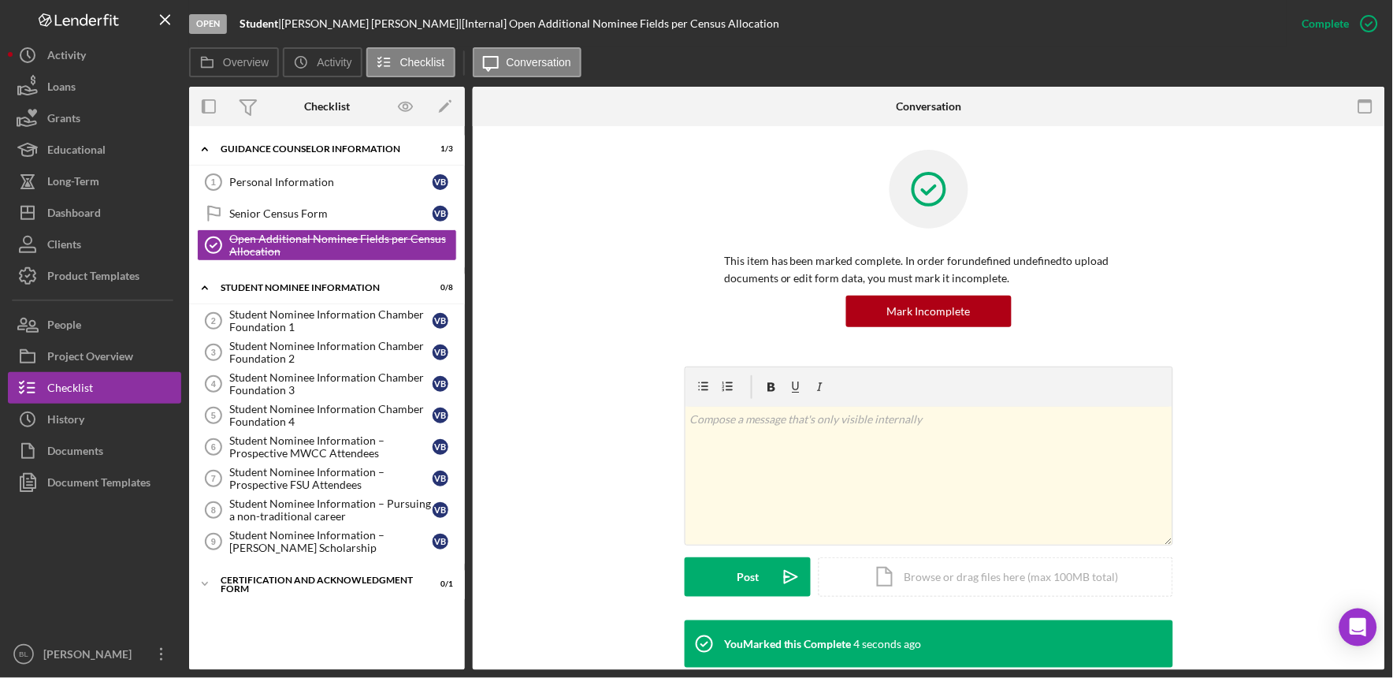
click at [1300, 224] on div "This item has been marked complete. In order for undefined undefined to upload …" at bounding box center [929, 258] width 865 height 217
click at [342, 307] on link "Student Nominee Information Chamber Foundation 1 2 Student Nominee Information …" at bounding box center [327, 321] width 260 height 32
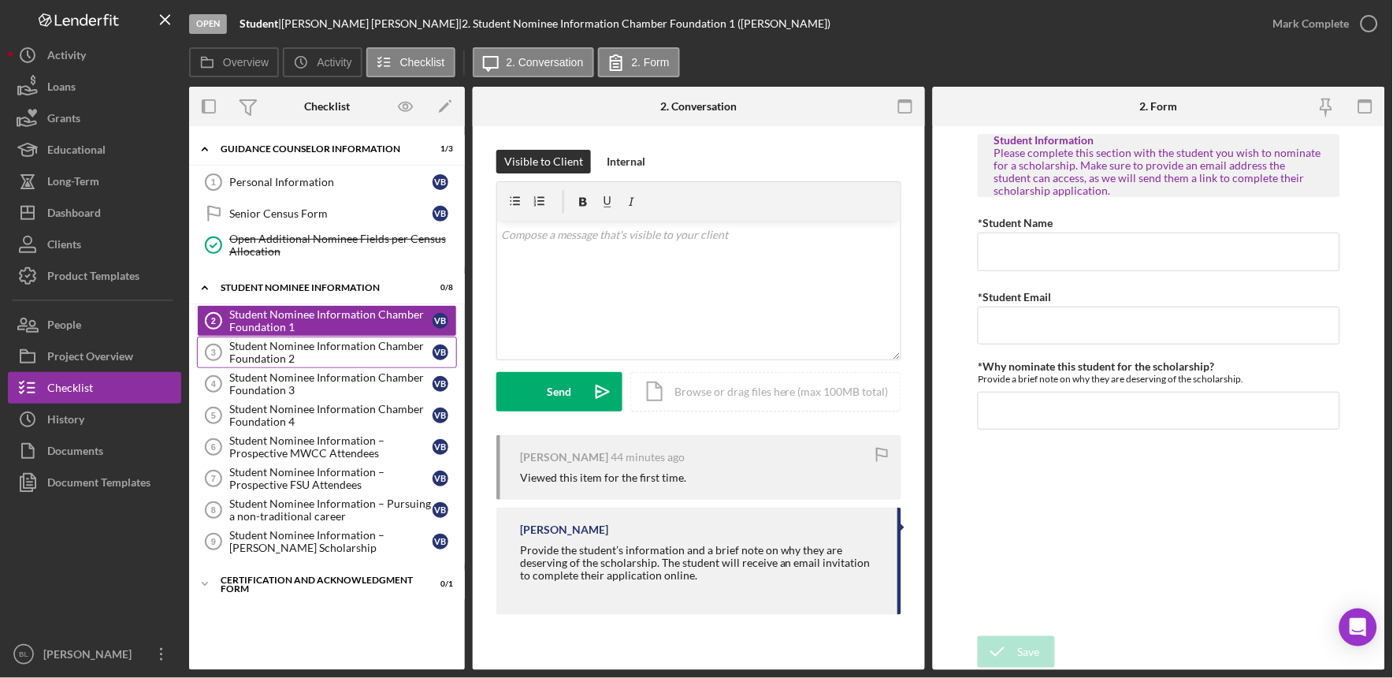
click at [344, 358] on div "Student Nominee Information Chamber Foundation 2" at bounding box center [330, 352] width 203 height 25
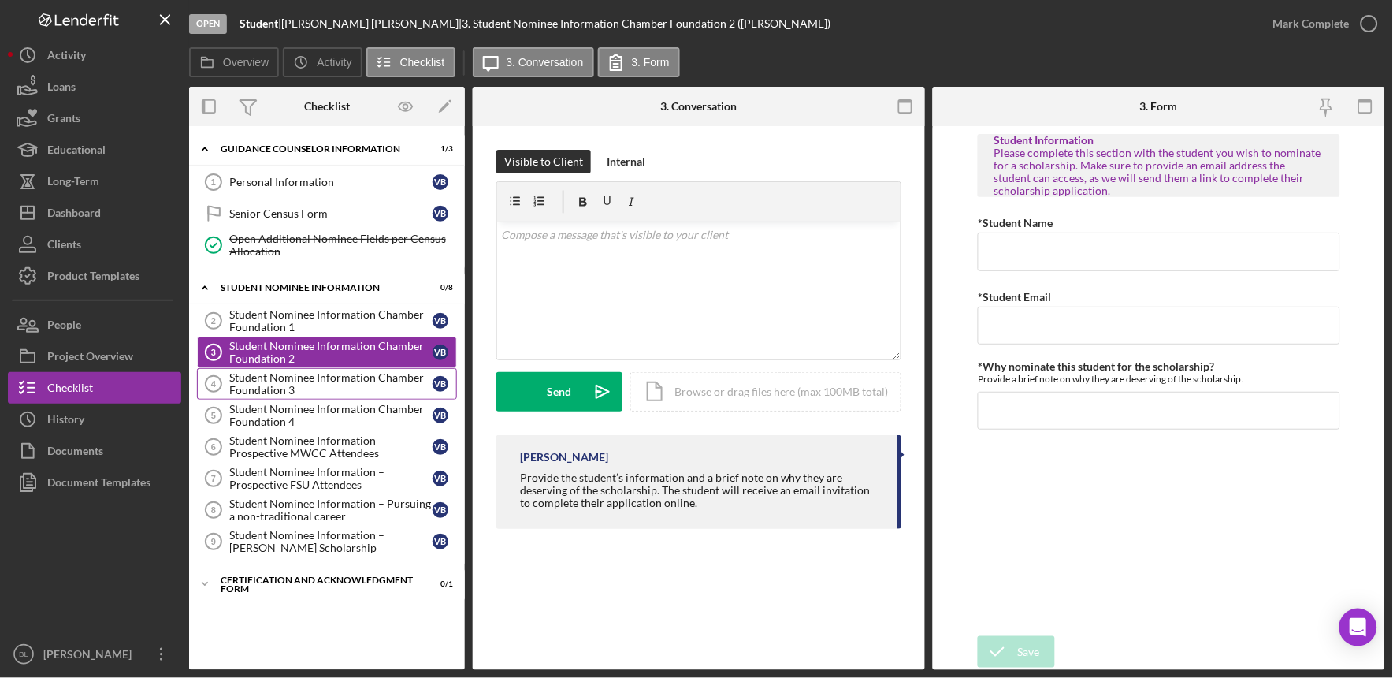
click at [344, 383] on div "Student Nominee Information Chamber Foundation 3" at bounding box center [330, 383] width 203 height 25
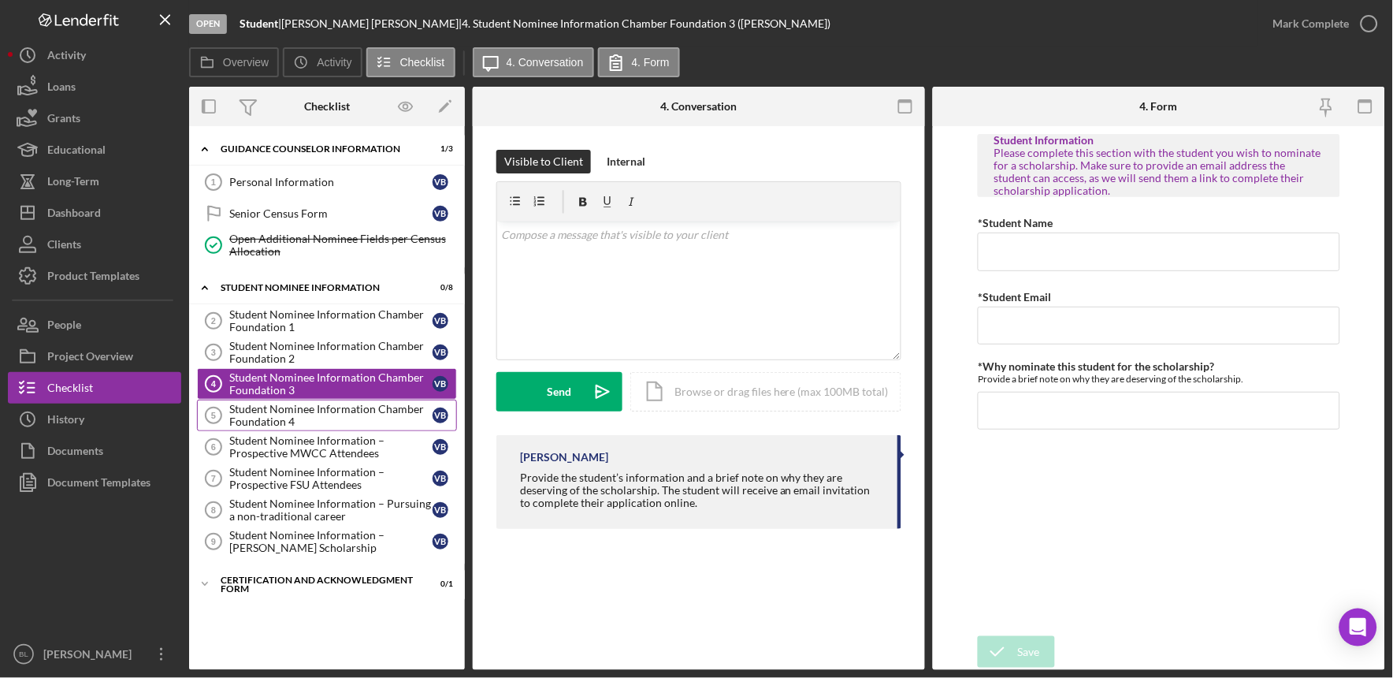
click at [337, 415] on div "Student Nominee Information Chamber Foundation 4" at bounding box center [330, 415] width 203 height 25
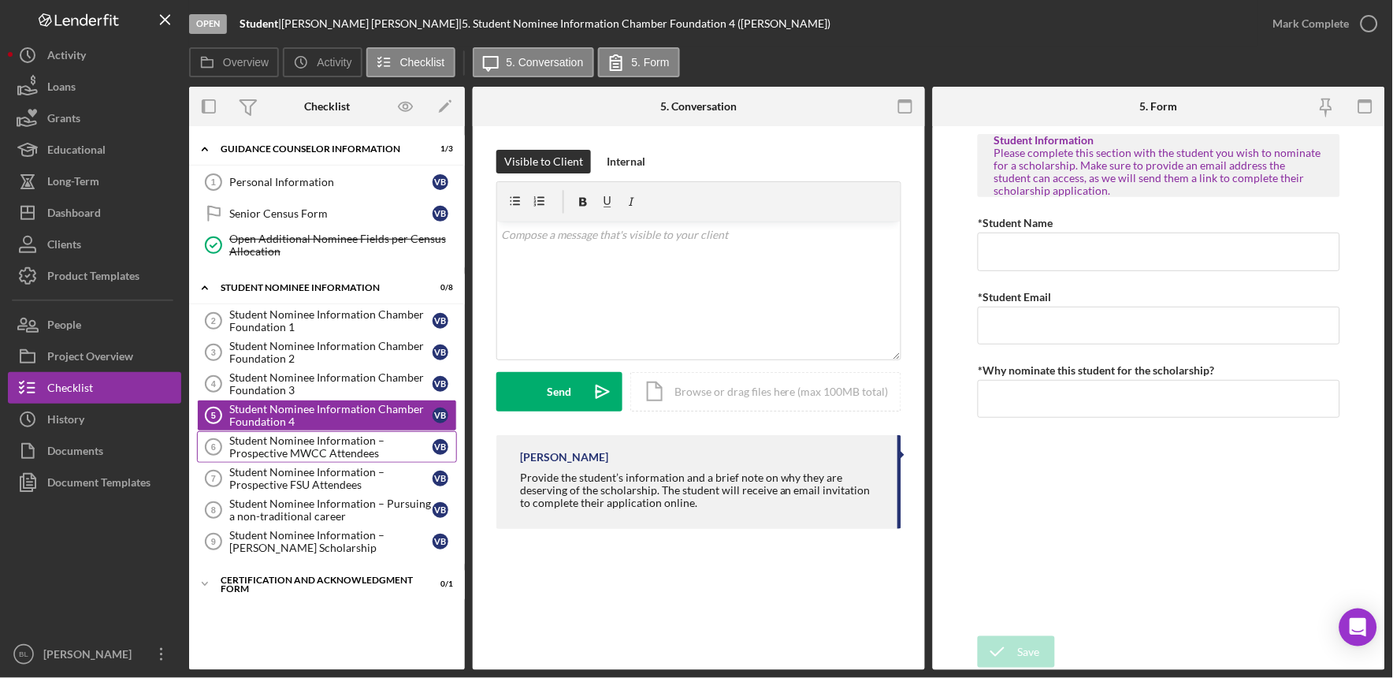
click at [329, 442] on div "Student Nominee Information – Prospective MWCC Attendees" at bounding box center [330, 446] width 203 height 25
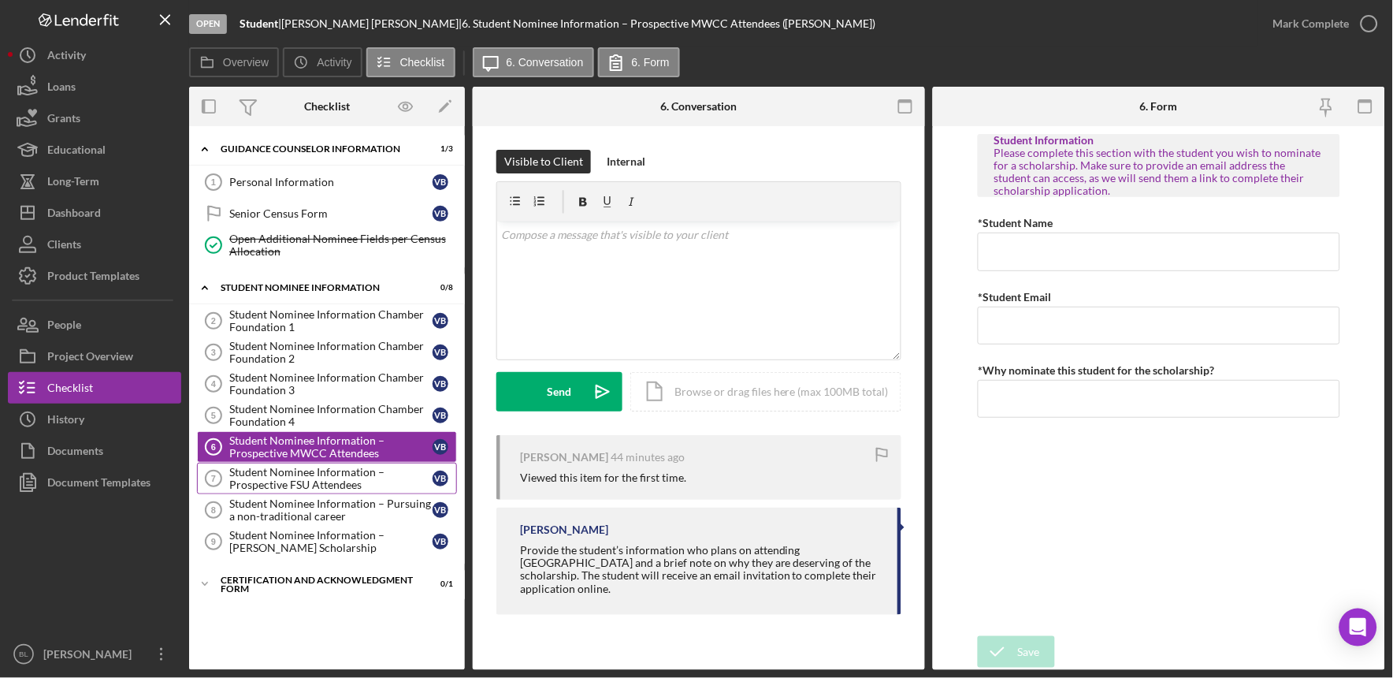
click at [320, 482] on div "Student Nominee Information – Prospective FSU Attendees" at bounding box center [330, 478] width 203 height 25
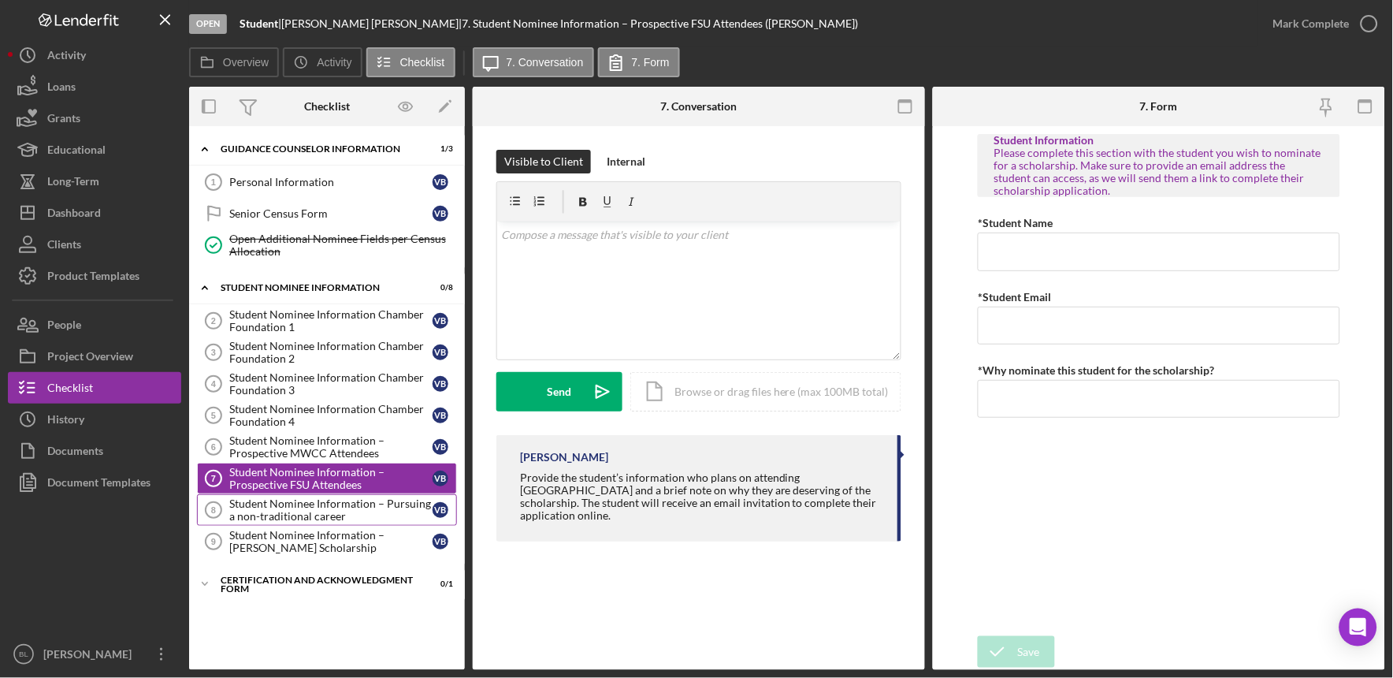
click at [315, 501] on div "Student Nominee Information – Pursuing a non-traditional career" at bounding box center [330, 509] width 203 height 25
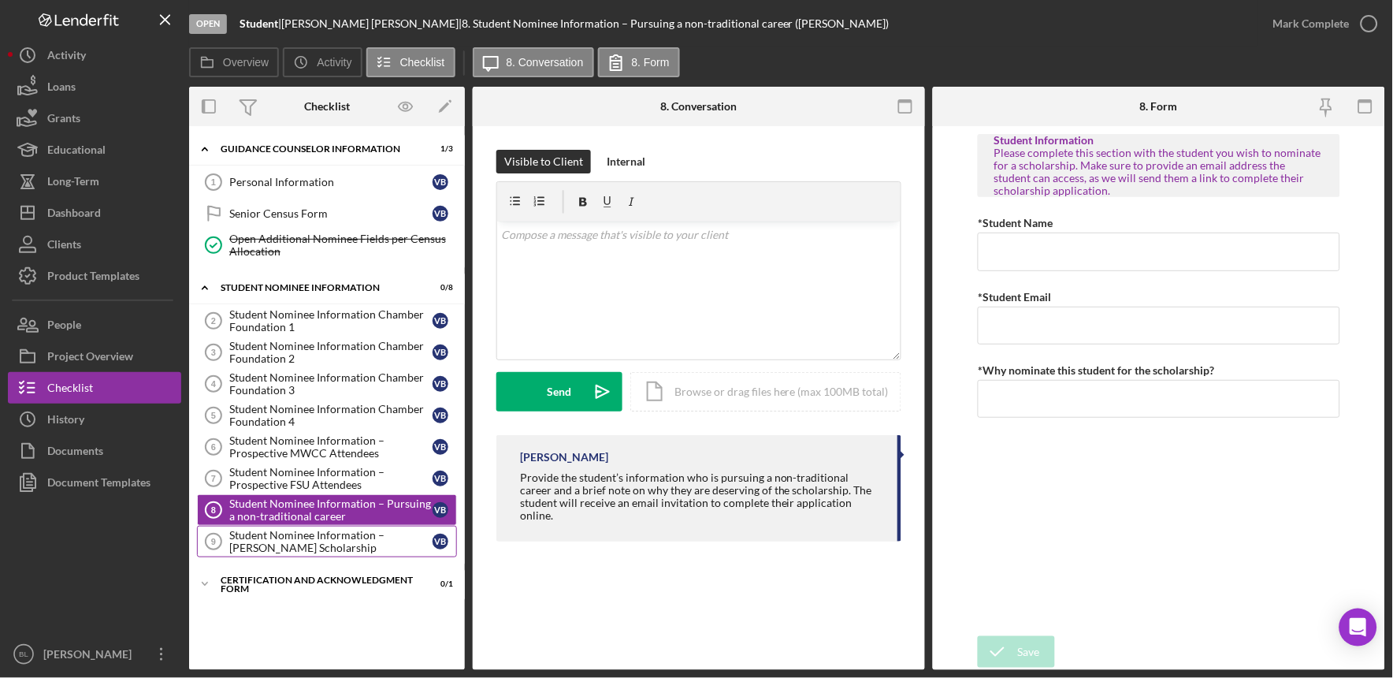
click at [303, 530] on div "Student Nominee Information – McKeehan Scholarship" at bounding box center [330, 541] width 203 height 25
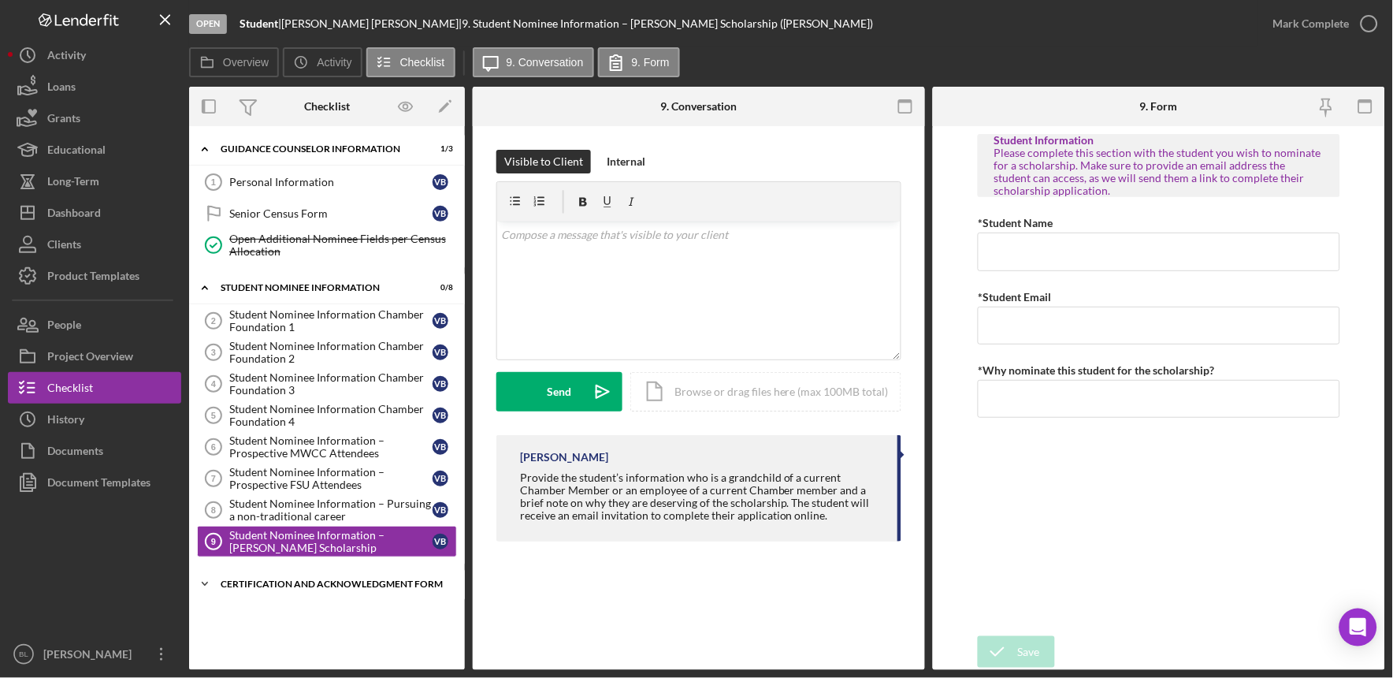
click at [310, 583] on div "Certification and Acknowledgment Form" at bounding box center [333, 583] width 225 height 9
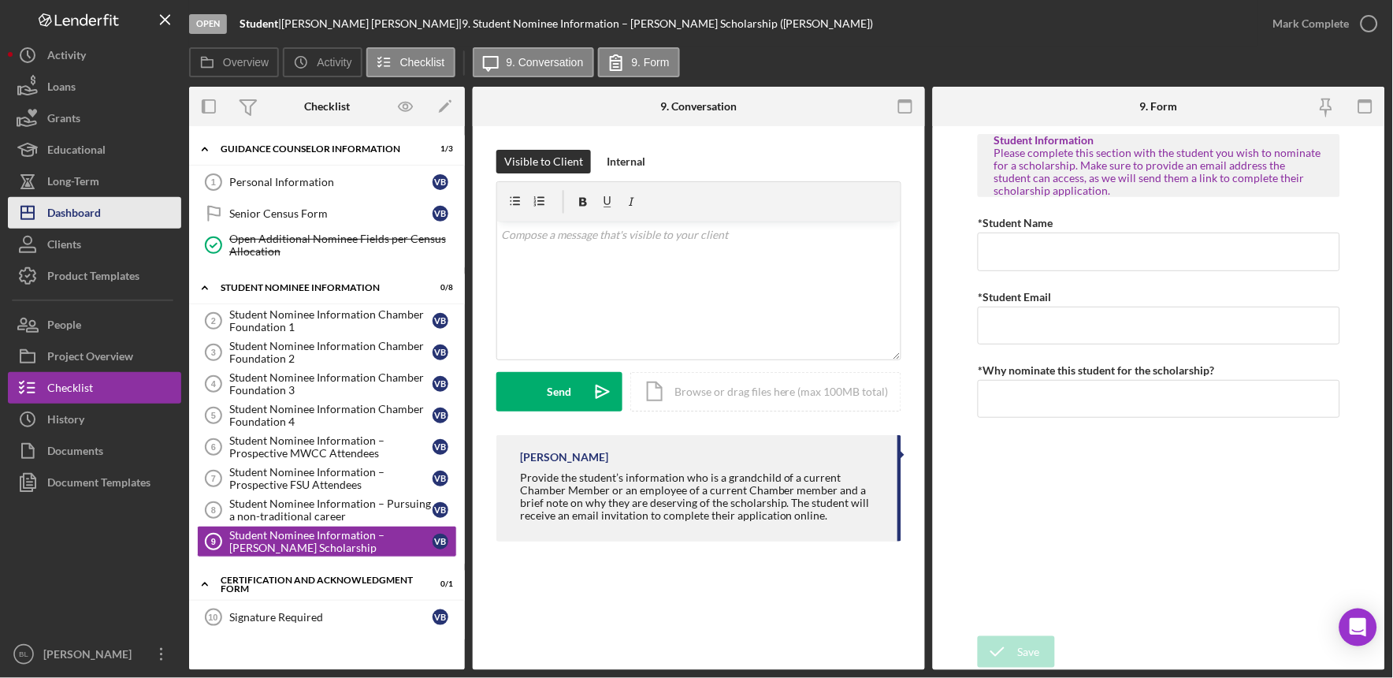
click at [113, 218] on button "Icon/Dashboard Dashboard" at bounding box center [94, 213] width 173 height 32
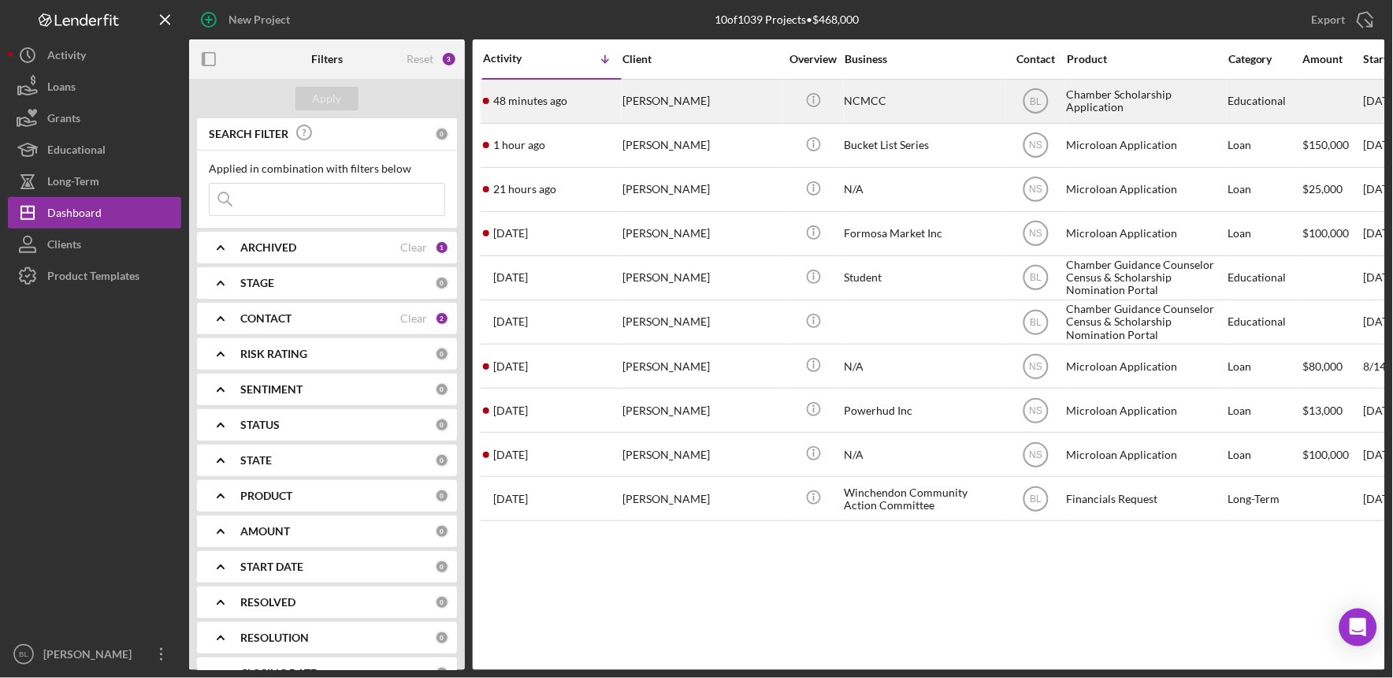
click at [737, 113] on div "[PERSON_NAME]" at bounding box center [702, 101] width 158 height 42
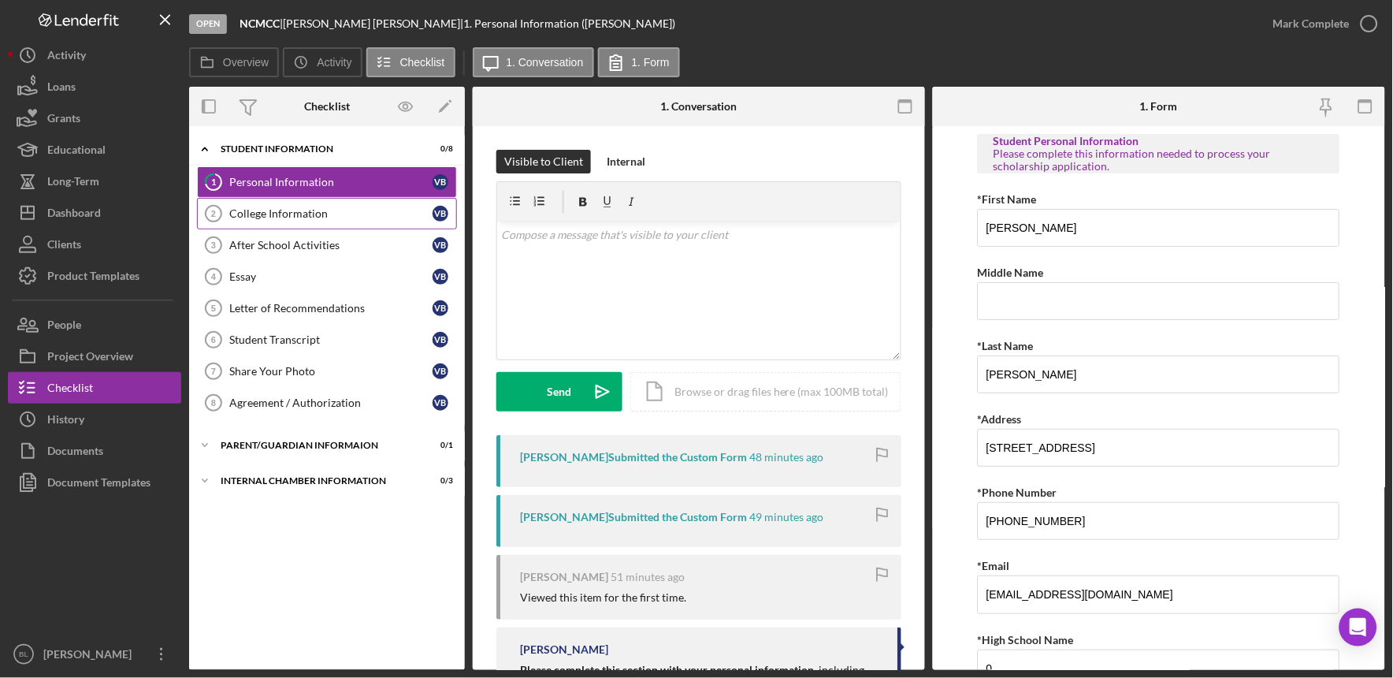
click at [365, 217] on div "College Information" at bounding box center [330, 213] width 203 height 13
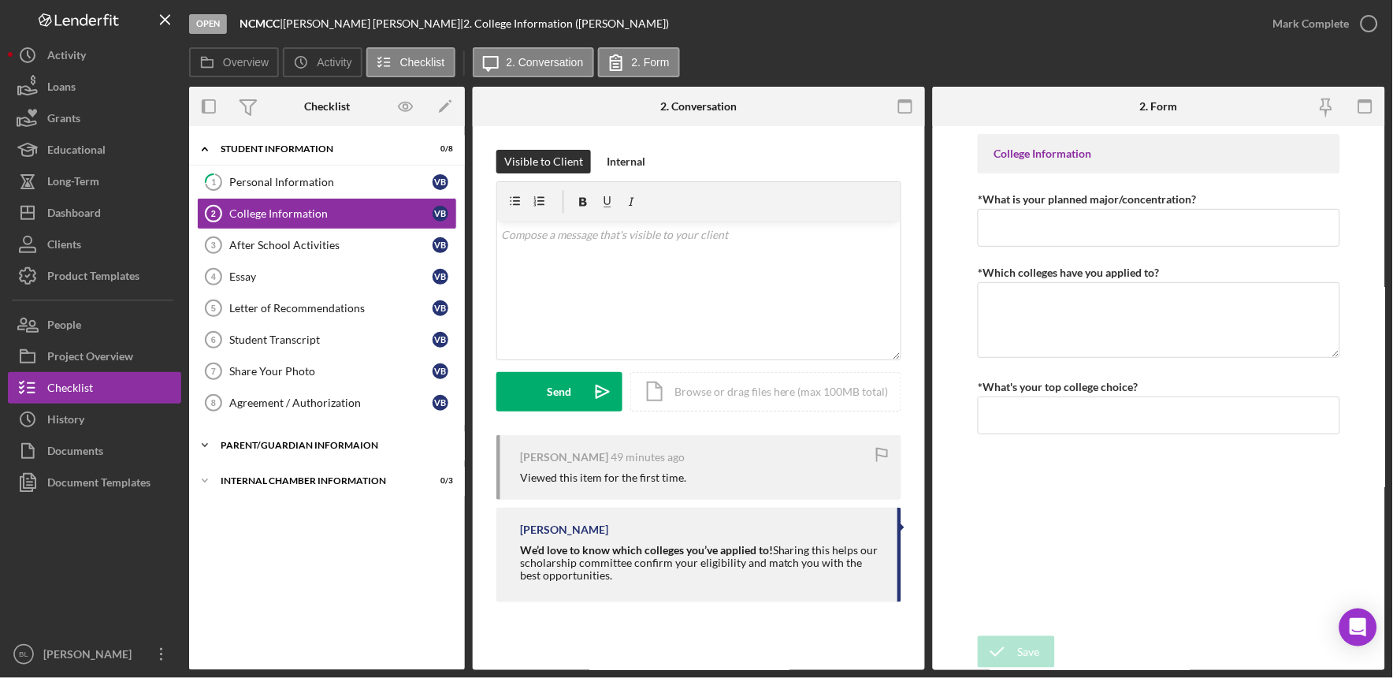
click at [311, 448] on div "Parent/Guardian Informaion" at bounding box center [333, 445] width 225 height 9
click at [296, 524] on div "Internal Chamber Information" at bounding box center [333, 520] width 225 height 9
click at [249, 151] on div "Student Information" at bounding box center [333, 148] width 225 height 9
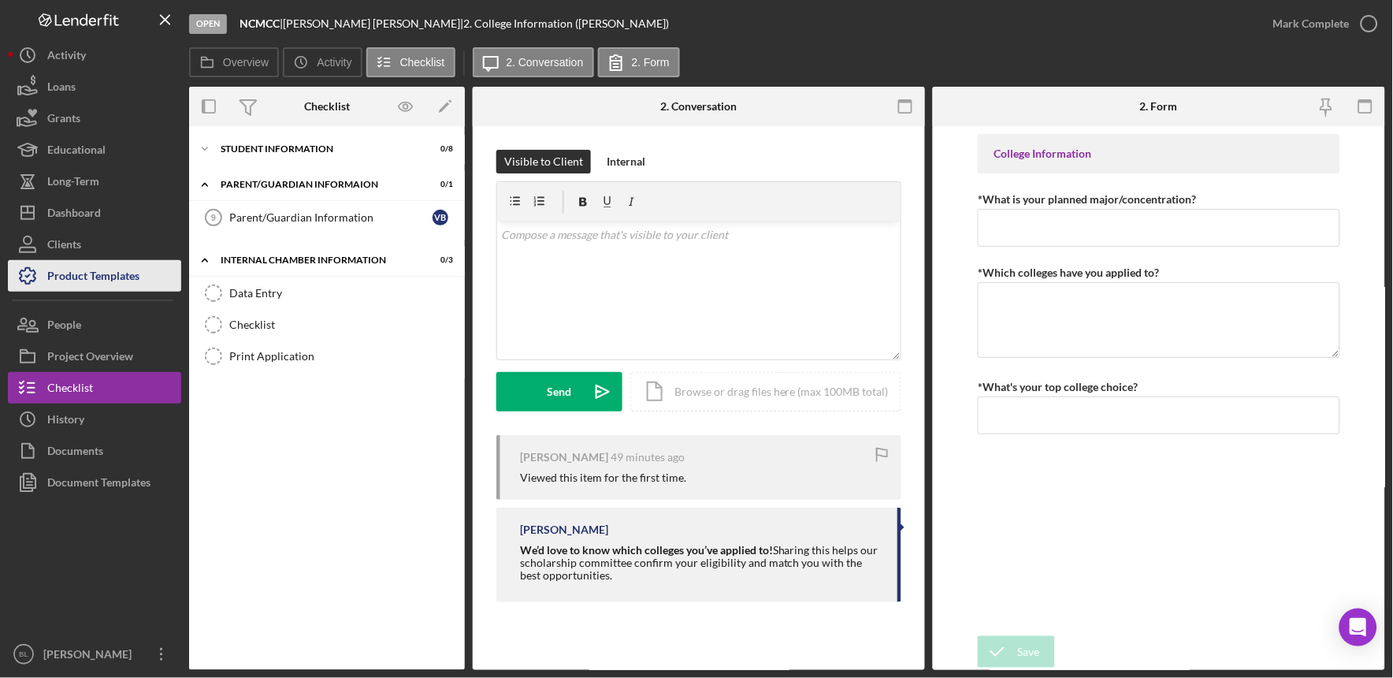
click at [105, 272] on div "Product Templates" at bounding box center [93, 277] width 92 height 35
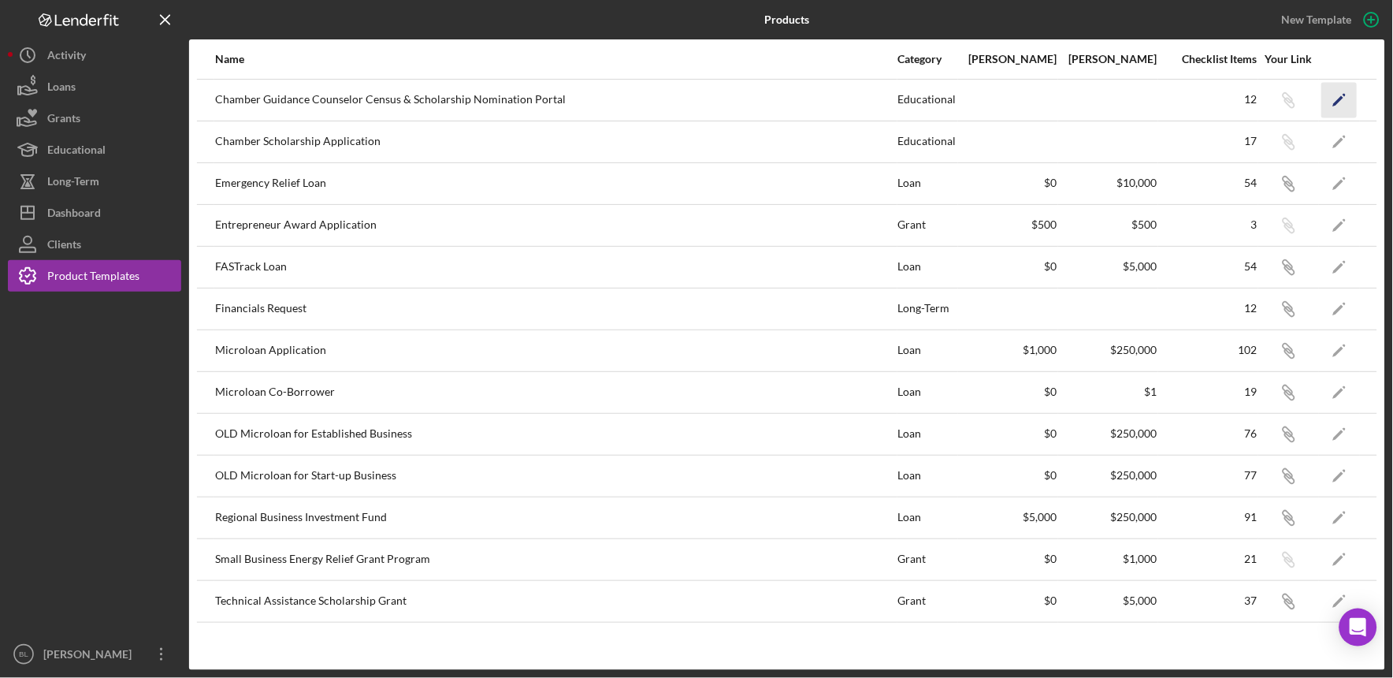
click at [1348, 91] on icon "Icon/Edit" at bounding box center [1339, 99] width 35 height 35
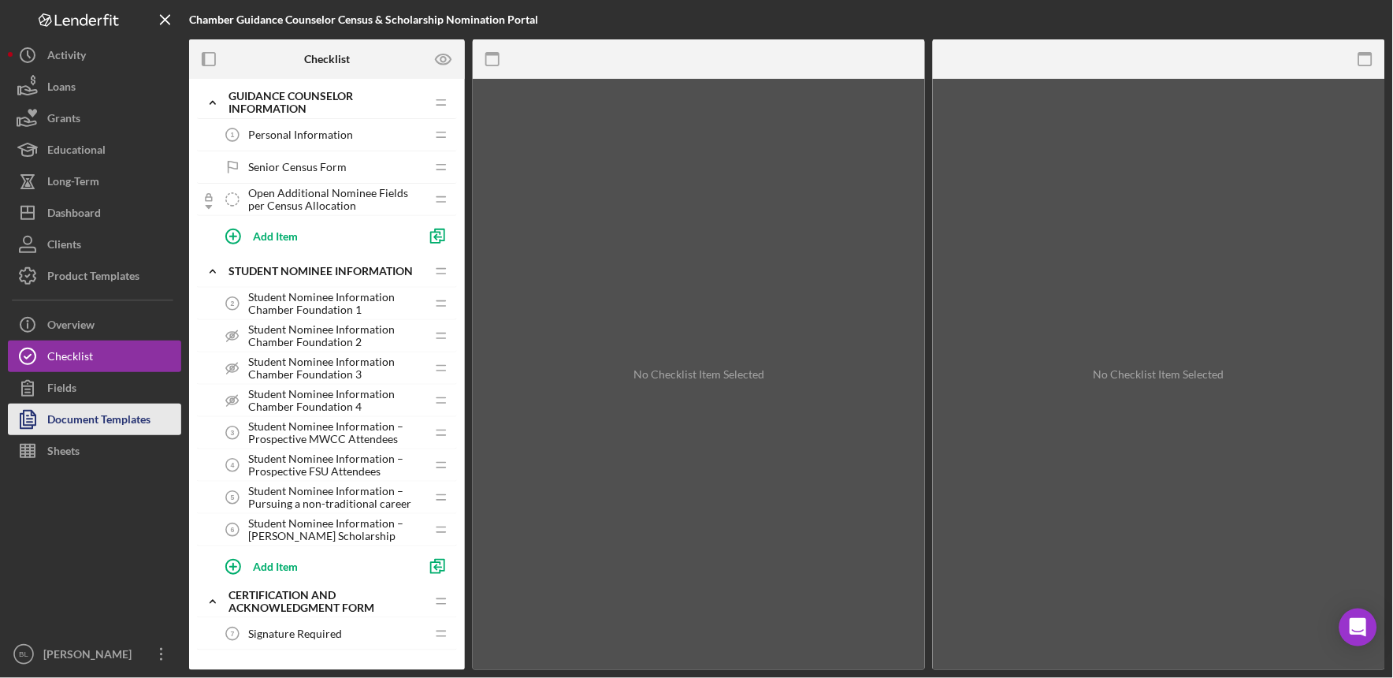
click at [117, 421] on div "Document Templates" at bounding box center [98, 421] width 103 height 35
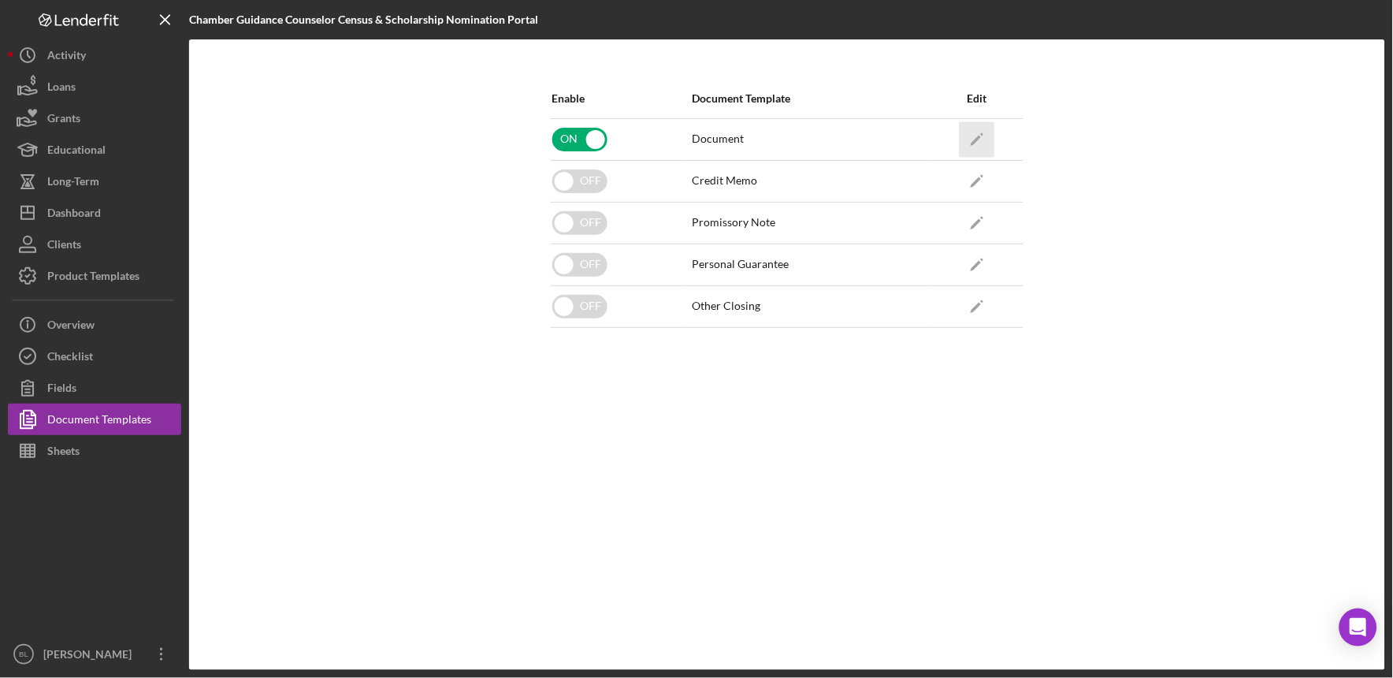
click at [977, 136] on icon "Icon/Edit" at bounding box center [976, 138] width 35 height 35
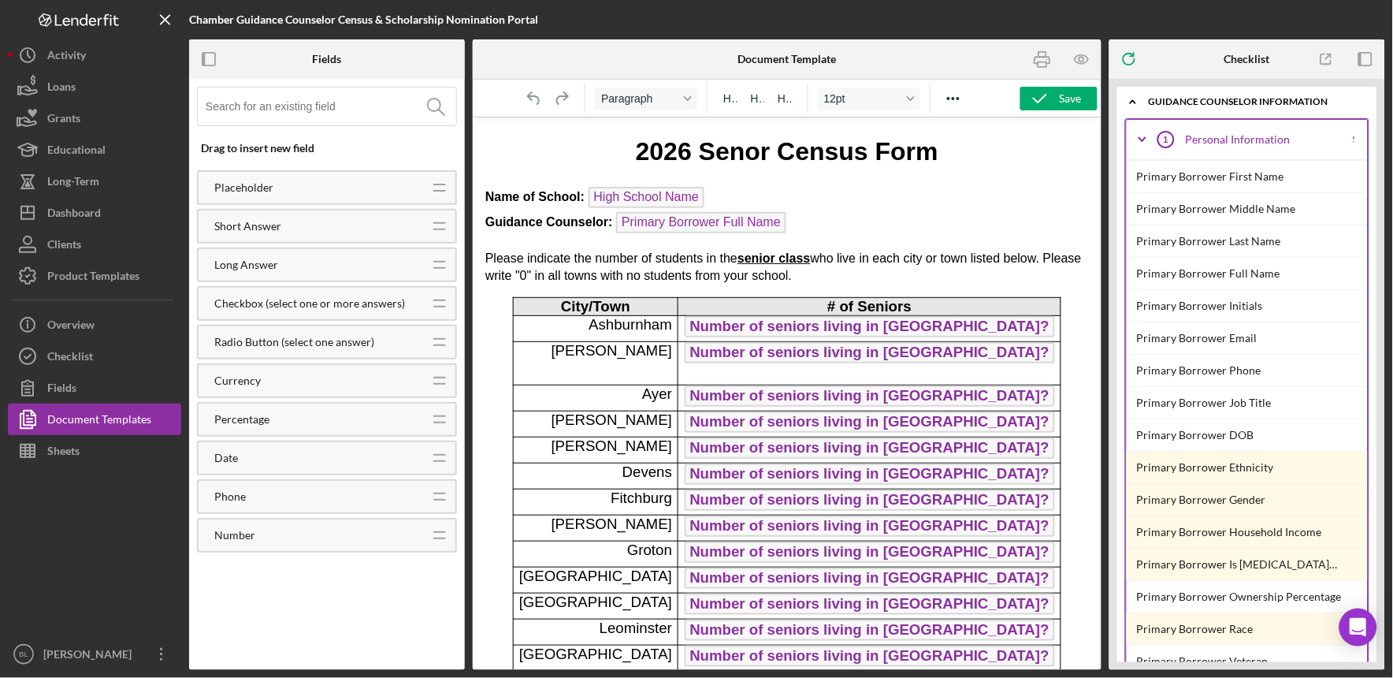
click at [820, 225] on p "Name of School: High School Name Guidance Counselor: Primary Borrower Full Name…" at bounding box center [787, 211] width 604 height 50
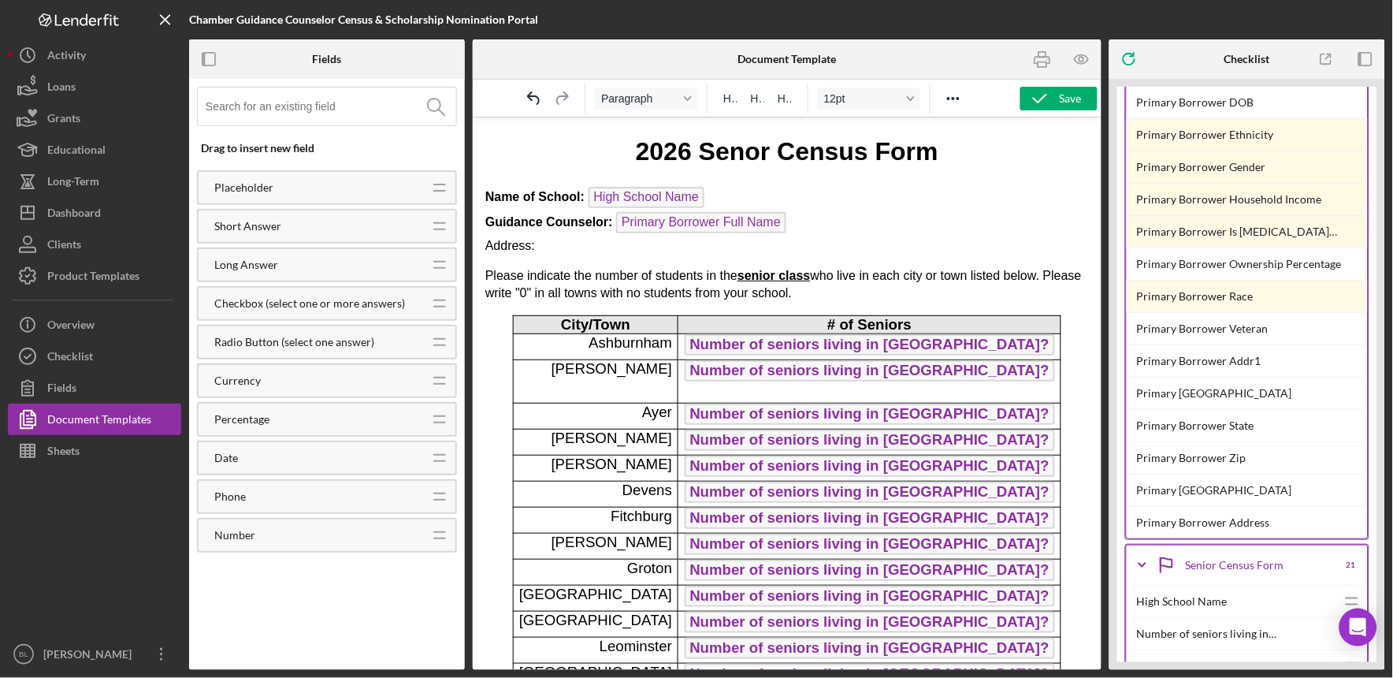
scroll to position [337, 0]
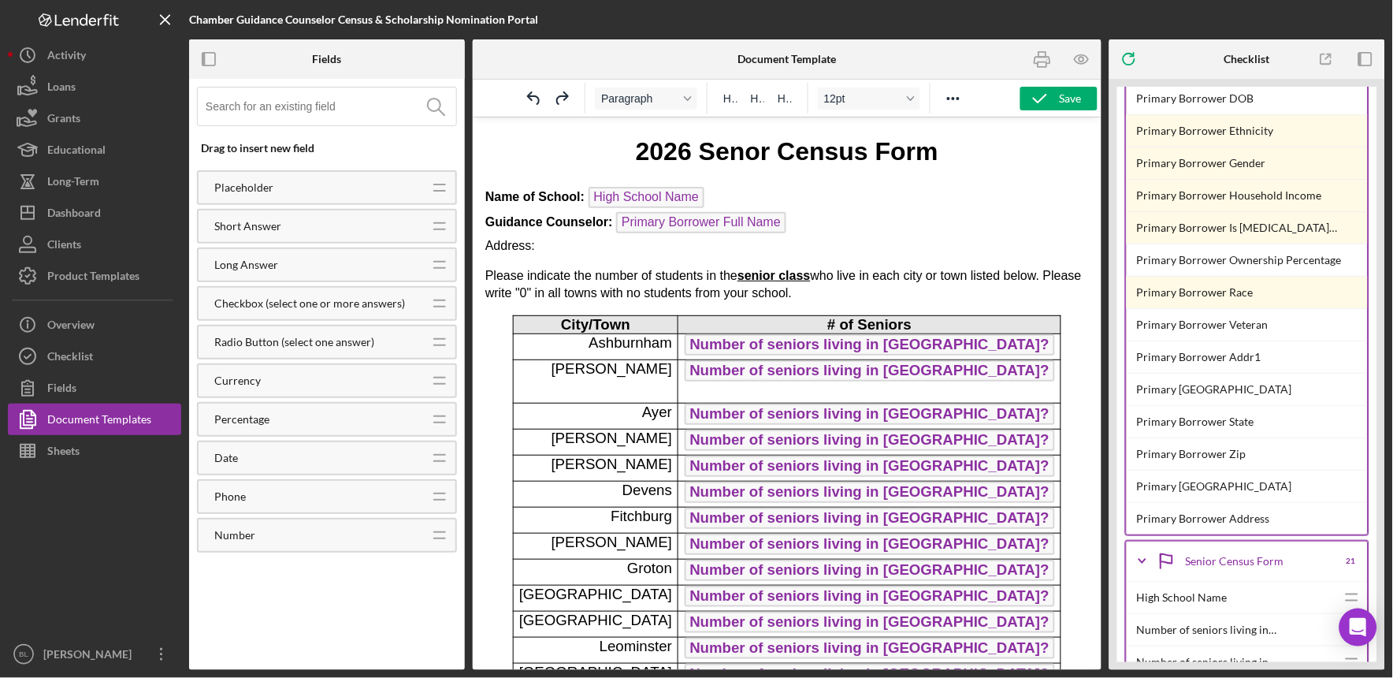
click at [570, 241] on p "Name of School: High School Name Guidance Counselor: Primary Borrower Full Name…" at bounding box center [787, 220] width 604 height 68
click at [521, 242] on p "Name of School: High School Name Guidance Counselor: Primary Borrower Full Name…" at bounding box center [787, 220] width 604 height 68
click at [522, 242] on p "Name of School: High School Name Guidance Counselor: Primary Borrower Full Name…" at bounding box center [787, 220] width 604 height 68
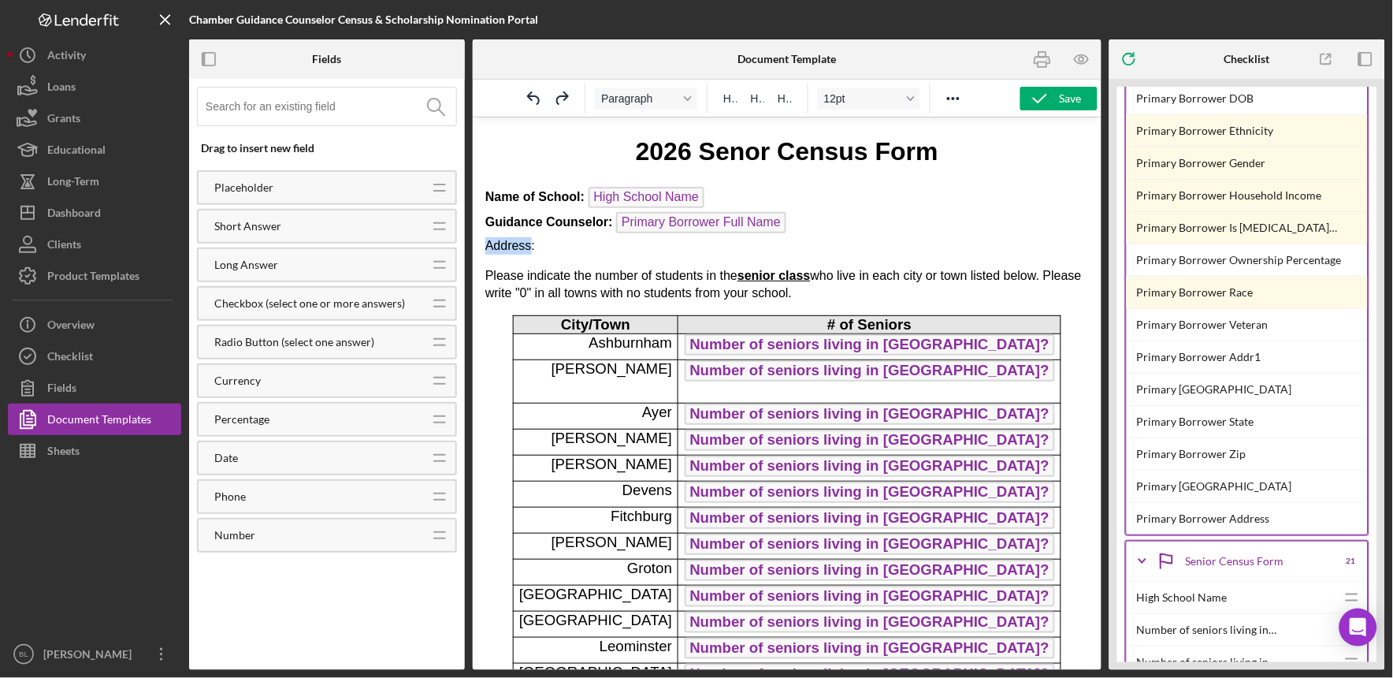
drag, startPoint x: 540, startPoint y: 243, endPoint x: 475, endPoint y: 241, distance: 64.6
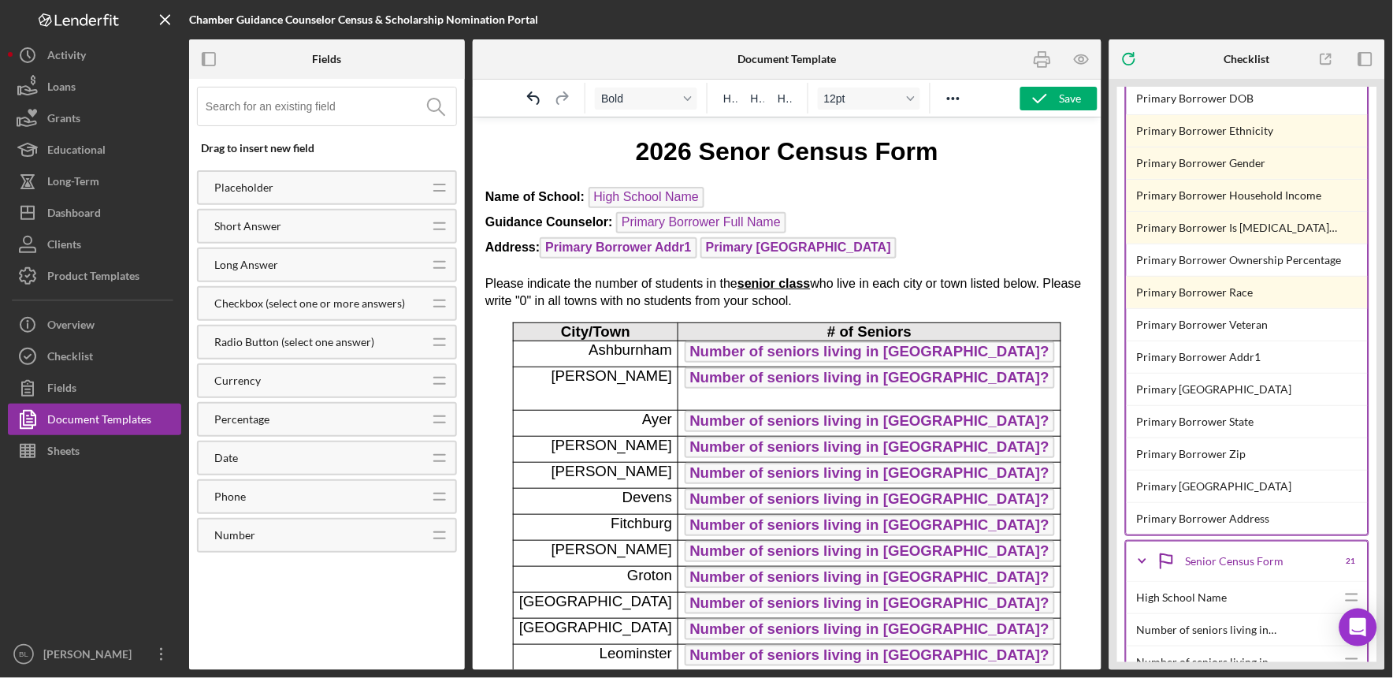
scroll to position [334, 0]
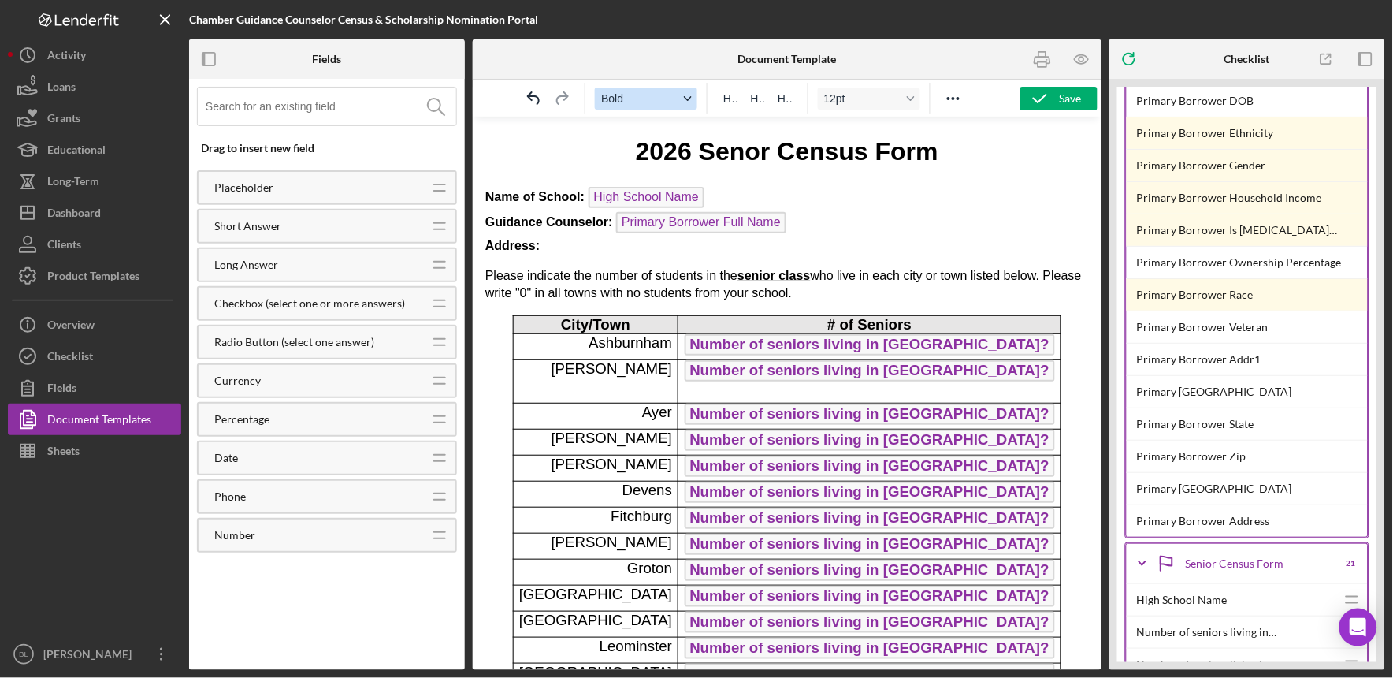
click at [691, 96] on icon "Format Bold" at bounding box center [688, 99] width 8 height 8
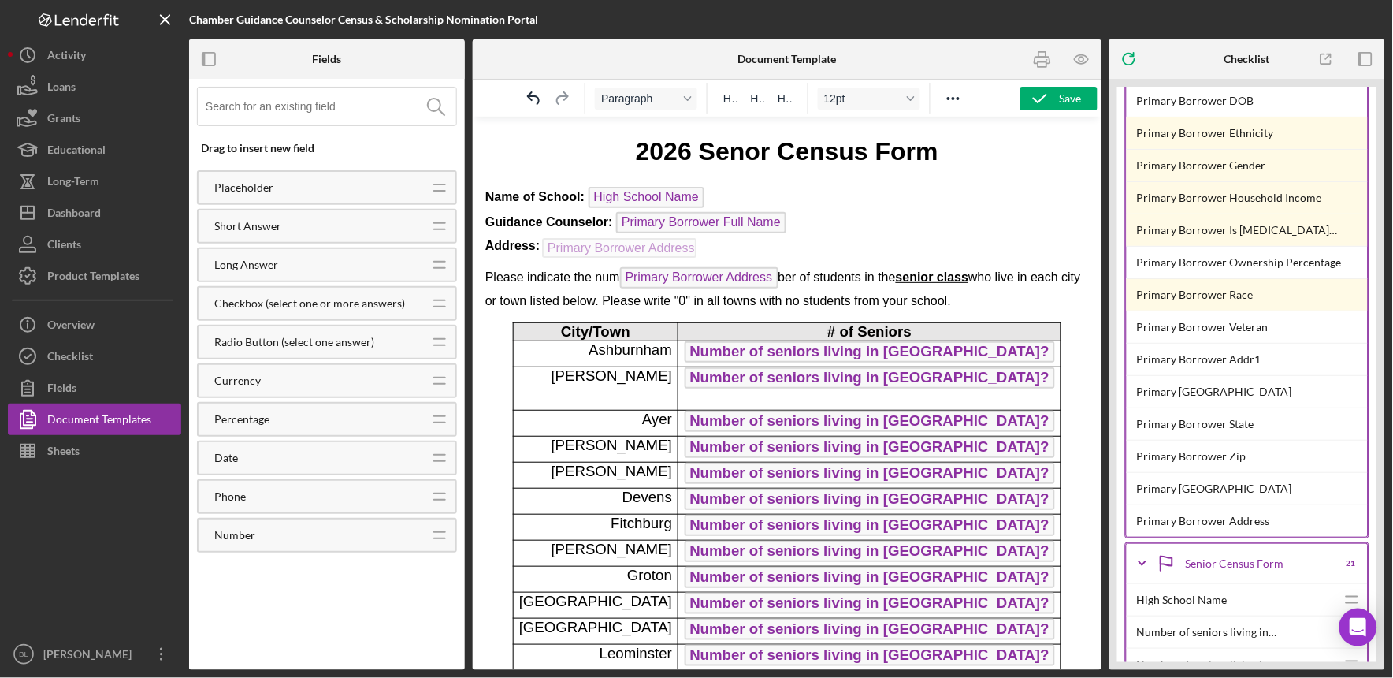
drag, startPoint x: 735, startPoint y: 273, endPoint x: 659, endPoint y: 233, distance: 85.3
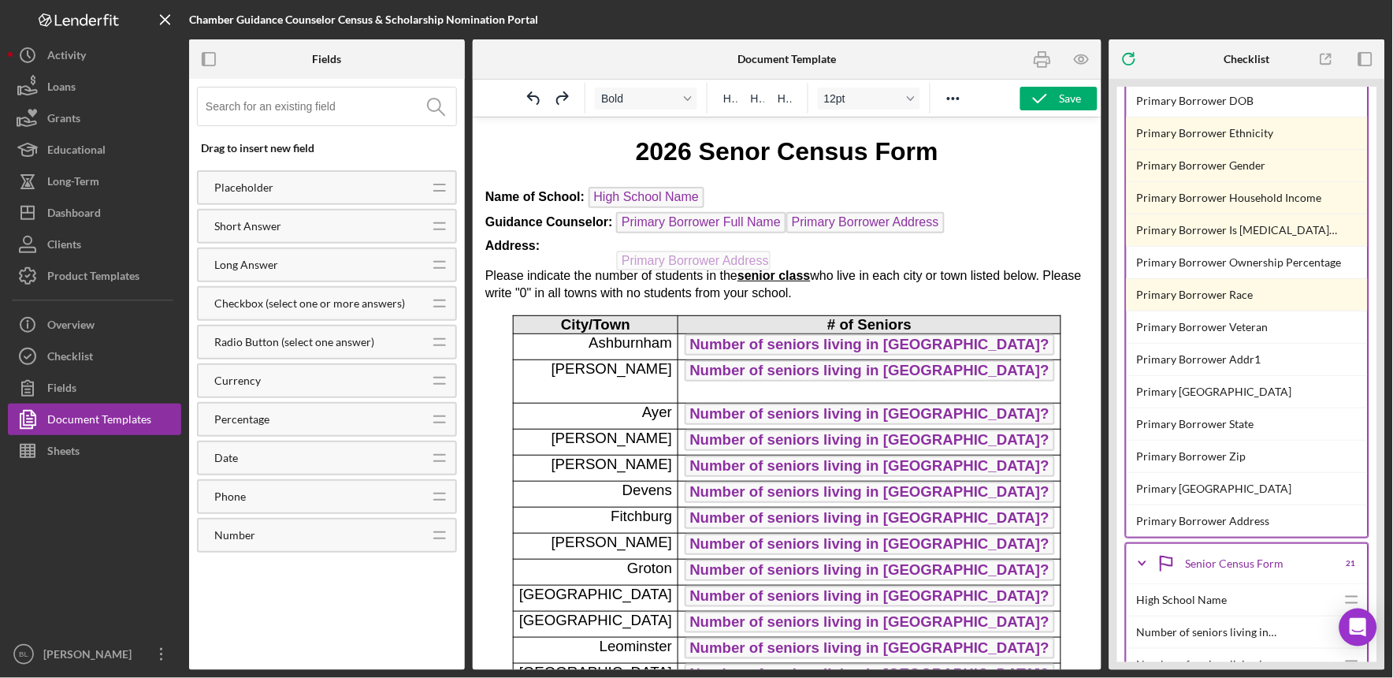
drag, startPoint x: 832, startPoint y: 215, endPoint x: 671, endPoint y: 246, distance: 163.7
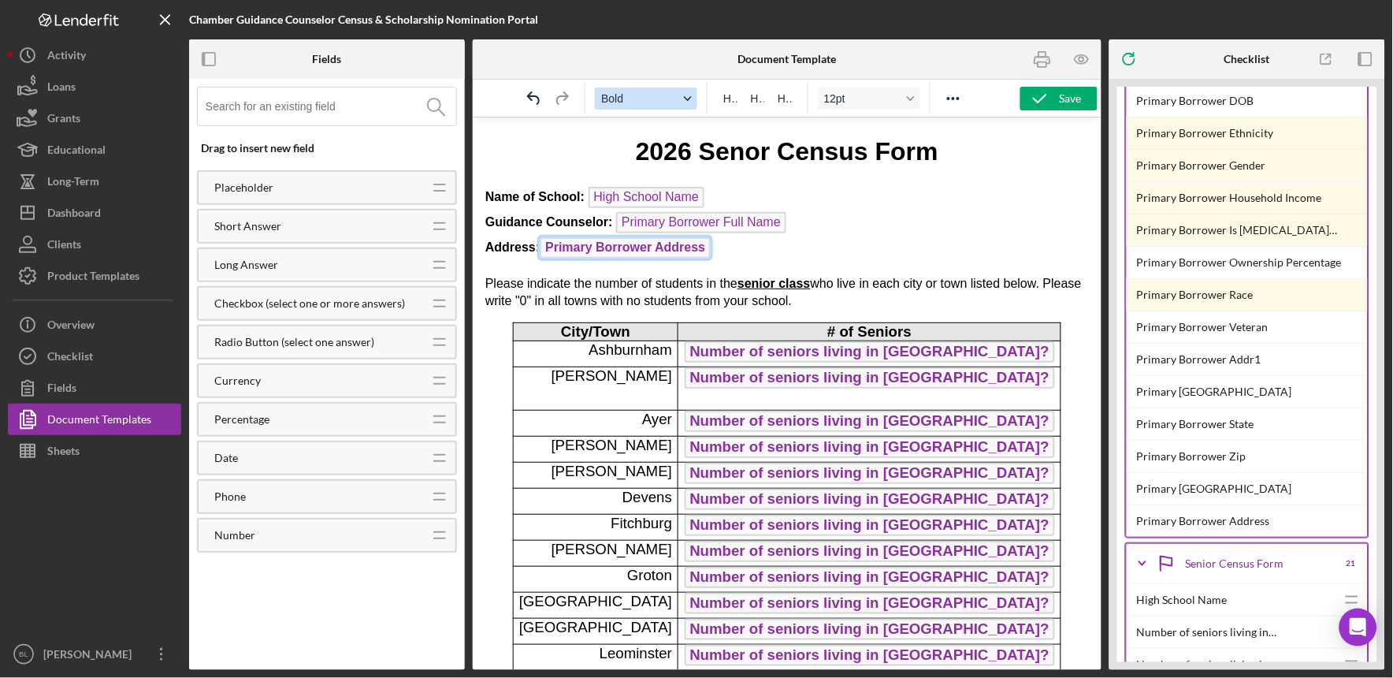
click at [682, 99] on div "Format Bold" at bounding box center [688, 99] width 13 height 8
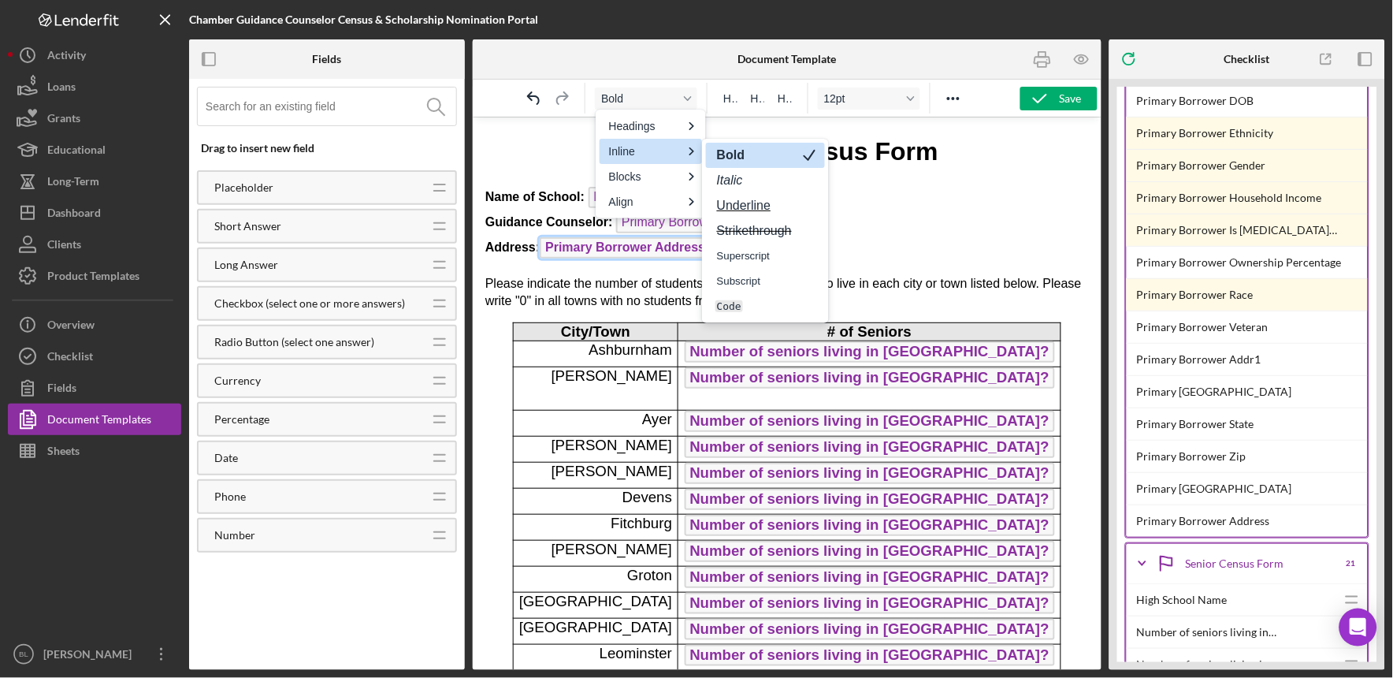
click at [749, 151] on div "Bold" at bounding box center [755, 155] width 78 height 19
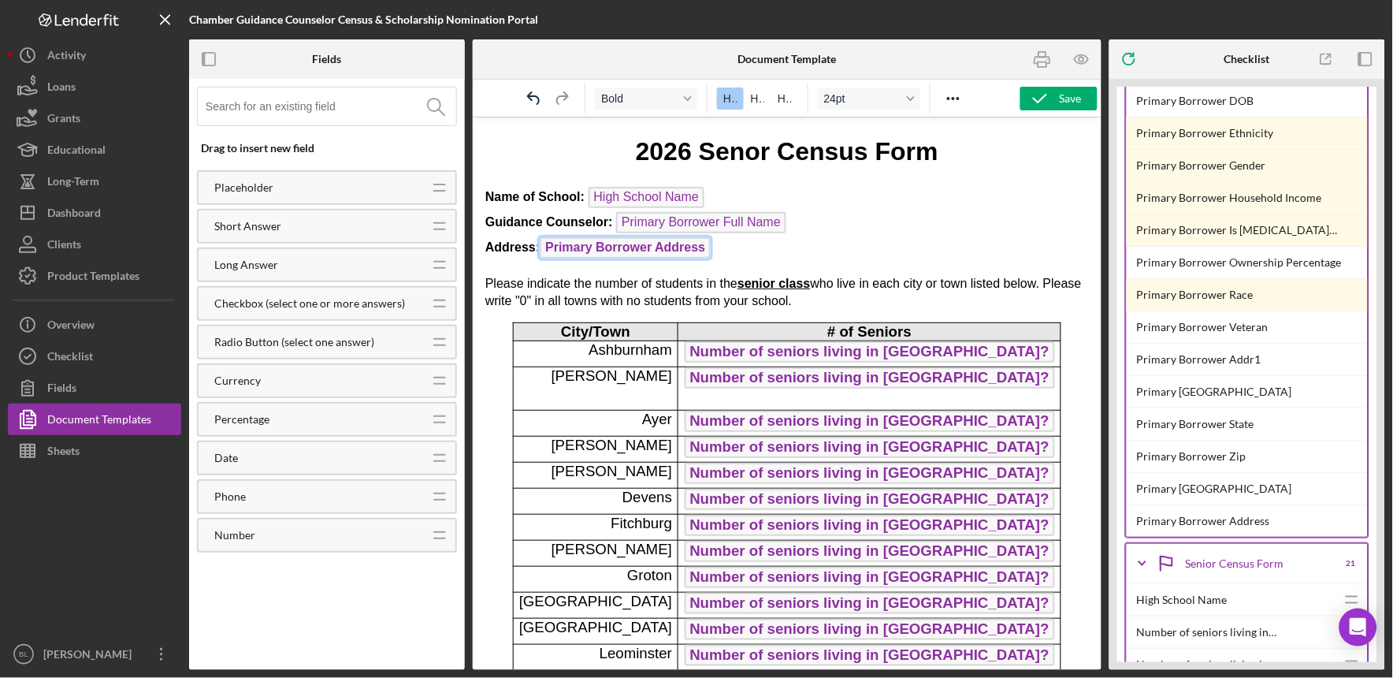
click at [732, 255] on p "Name of School: High School Name Guidance Counselor: Primary Borrower Full Name…" at bounding box center [787, 224] width 604 height 76
drag, startPoint x: 707, startPoint y: 244, endPoint x: 620, endPoint y: 243, distance: 86.7
click at [620, 243] on p "Name of School: High School Name Guidance Counselor: Primary Borrower Full Name…" at bounding box center [787, 224] width 604 height 76
click at [757, 249] on p "Name of School: High School Name Guidance Counselor: Primary Borrower Full Name…" at bounding box center [787, 224] width 604 height 76
click at [604, 244] on span "Primary Borrower Address" at bounding box center [624, 246] width 171 height 21
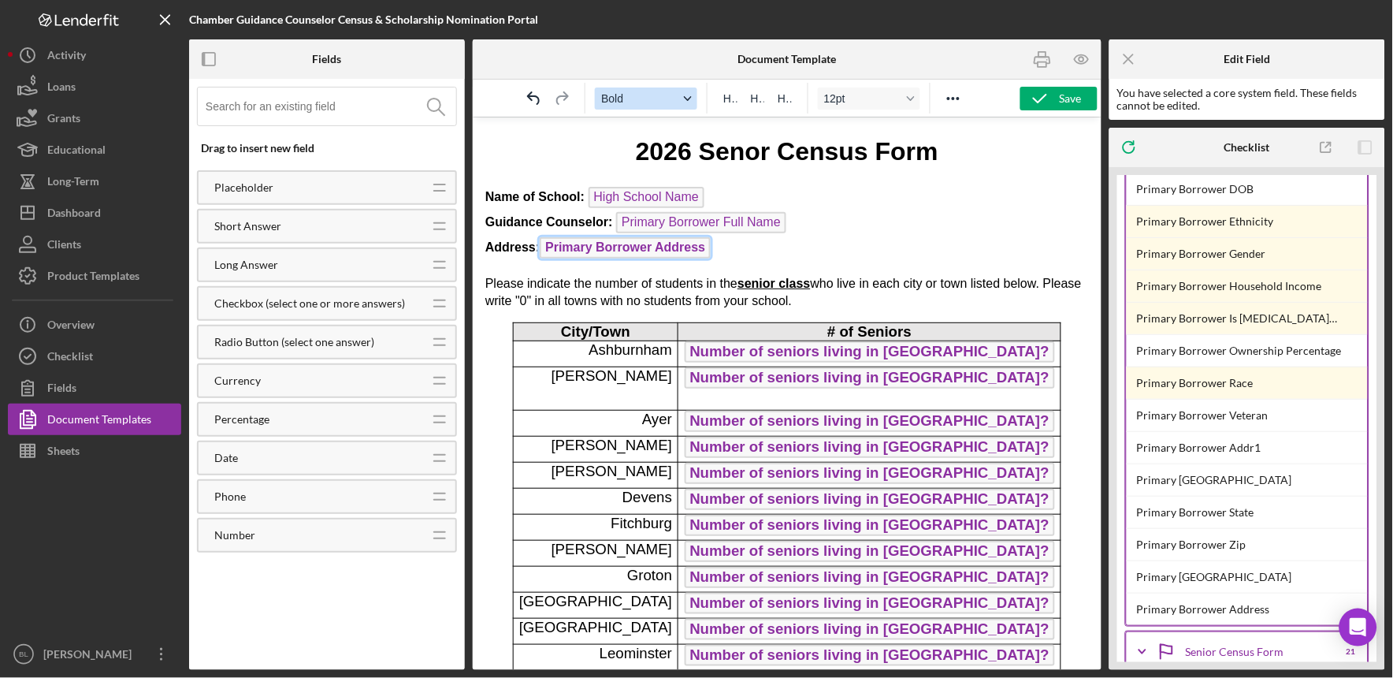
click at [683, 97] on div "Format Bold" at bounding box center [688, 99] width 13 height 8
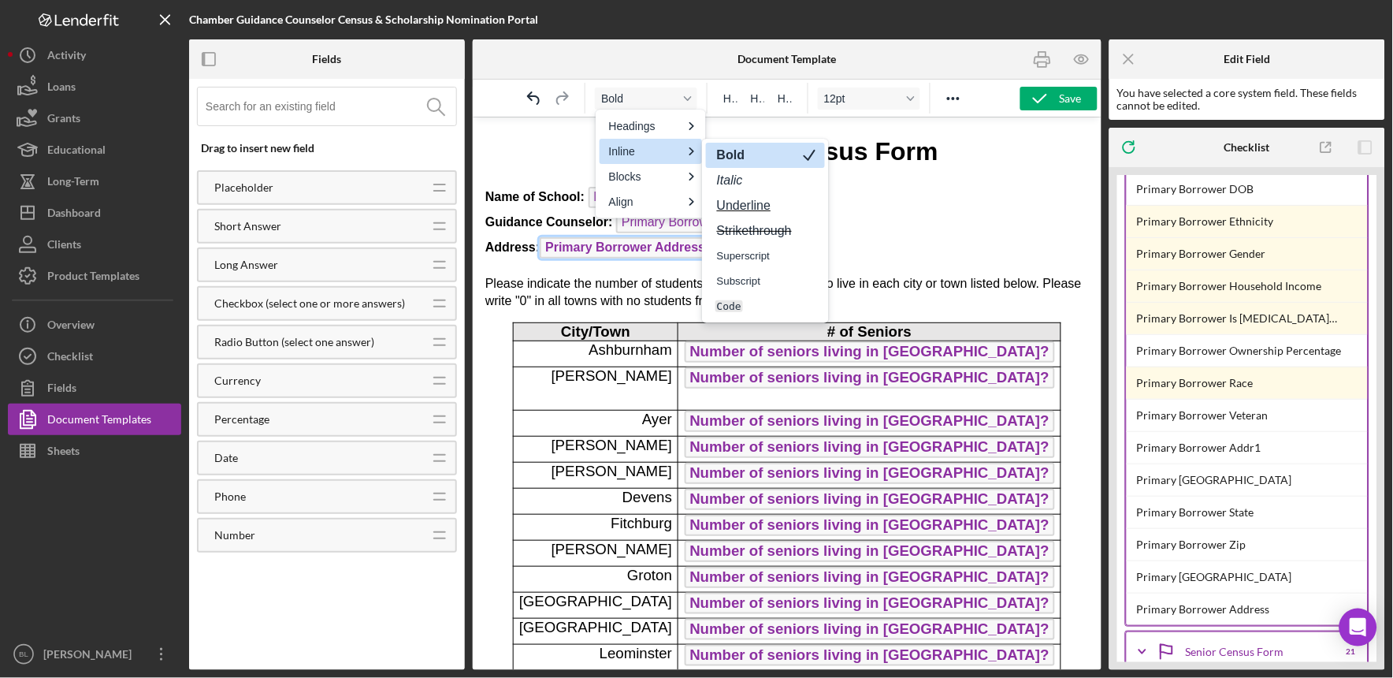
click at [751, 156] on div "Bold" at bounding box center [755, 155] width 78 height 19
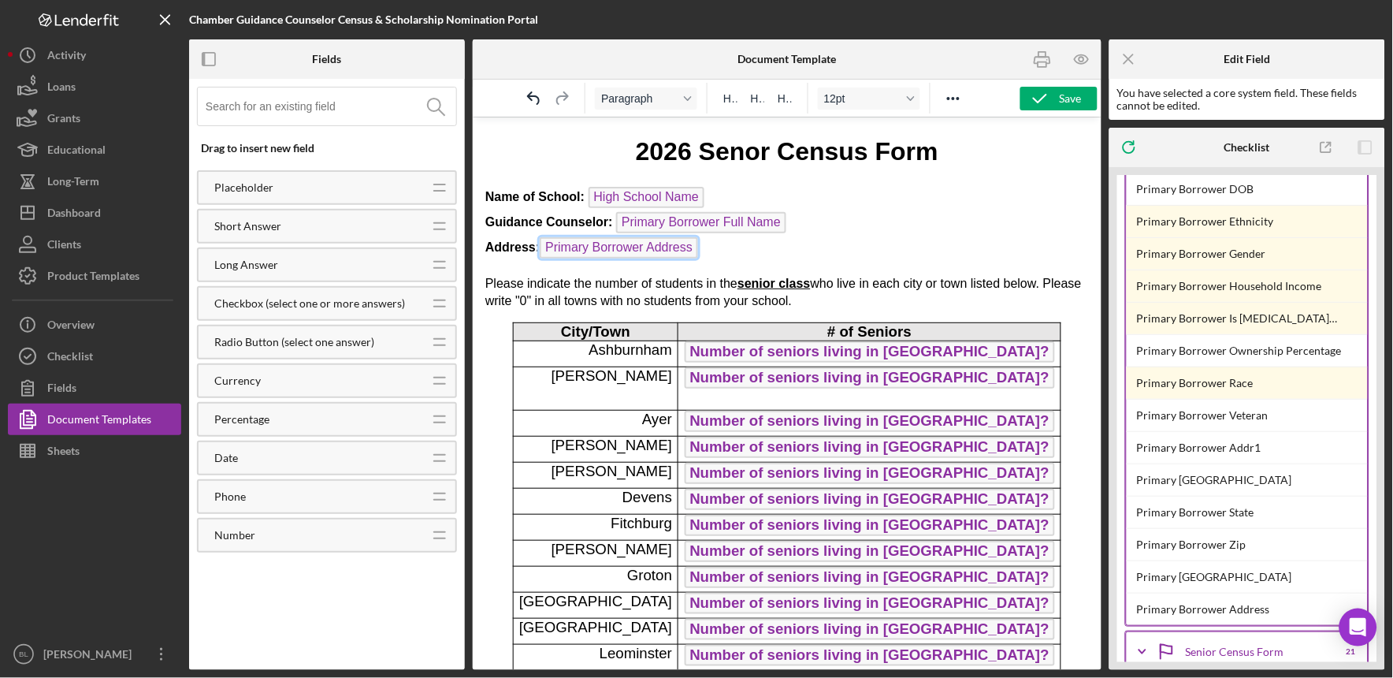
click at [753, 240] on p "Name of School: High School Name Guidance Counselor: Primary Borrower Full Name…" at bounding box center [787, 224] width 604 height 76
click at [1044, 104] on icon "button" at bounding box center [1040, 98] width 39 height 39
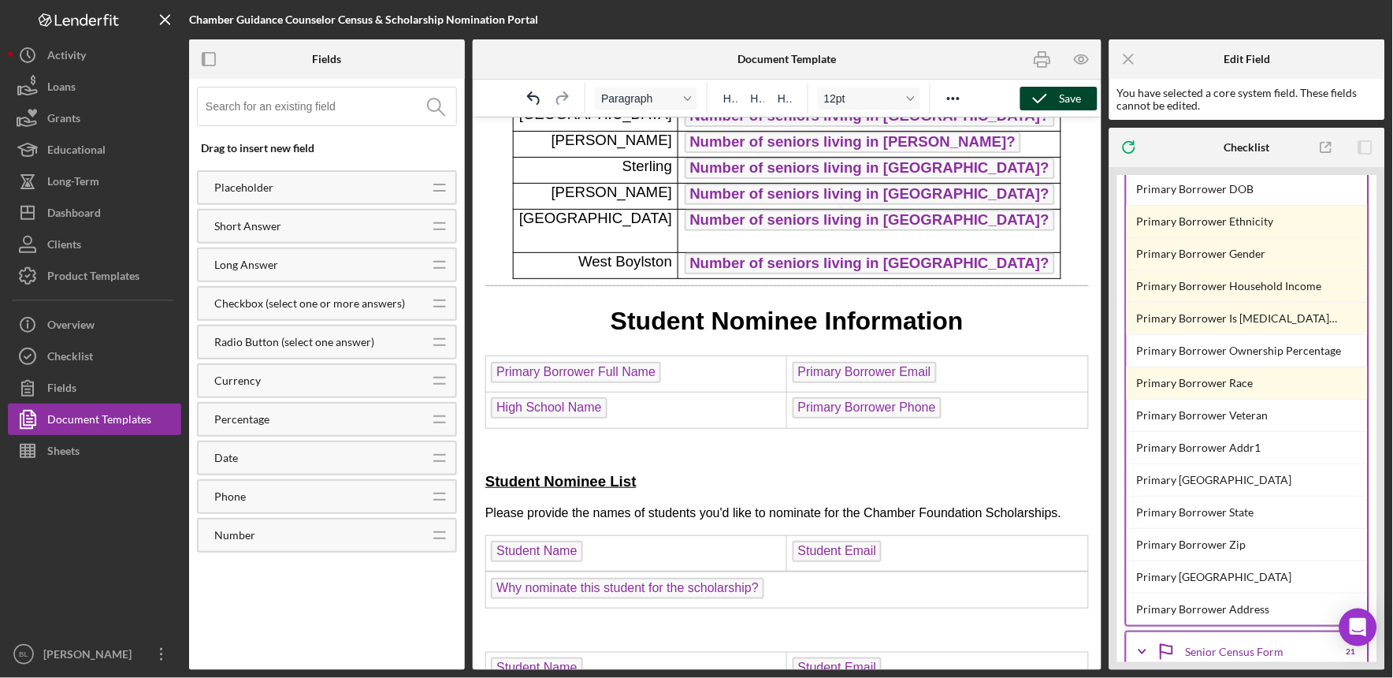
scroll to position [620, 0]
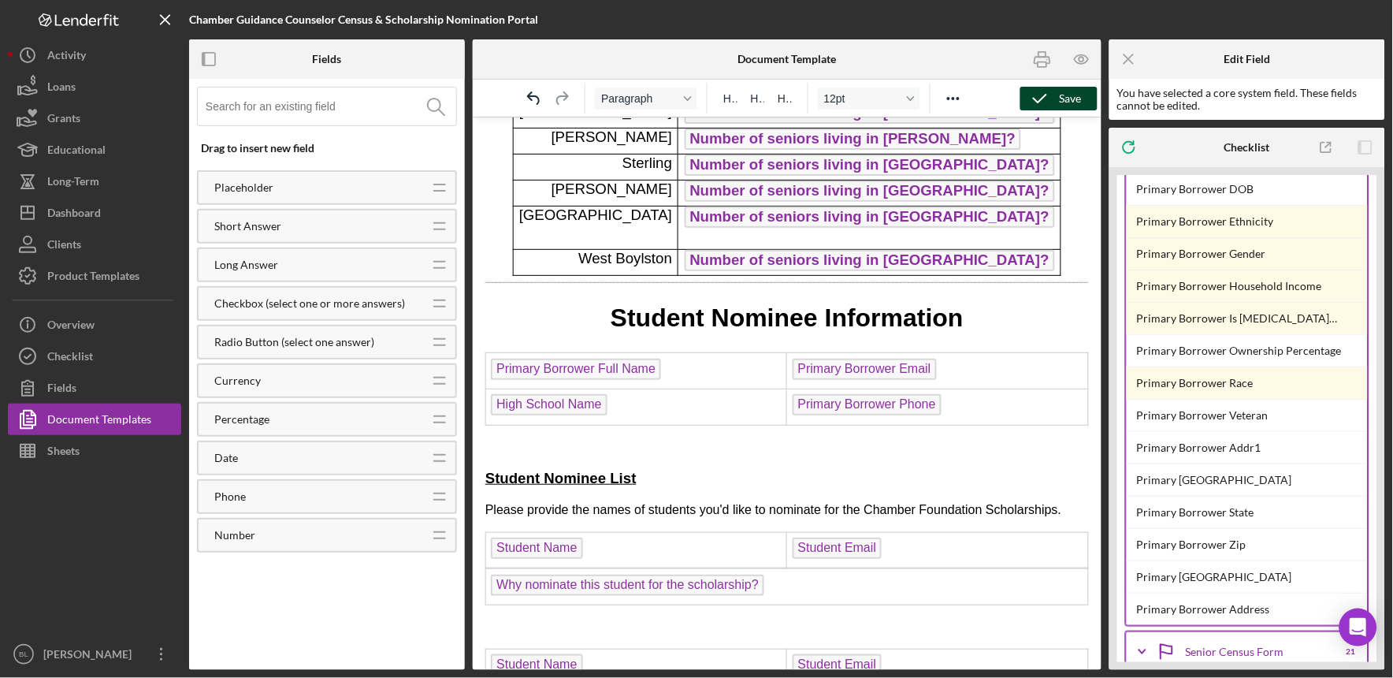
click at [489, 437] on p "Rich Text Area. Press ALT-0 for help." at bounding box center [787, 445] width 604 height 17
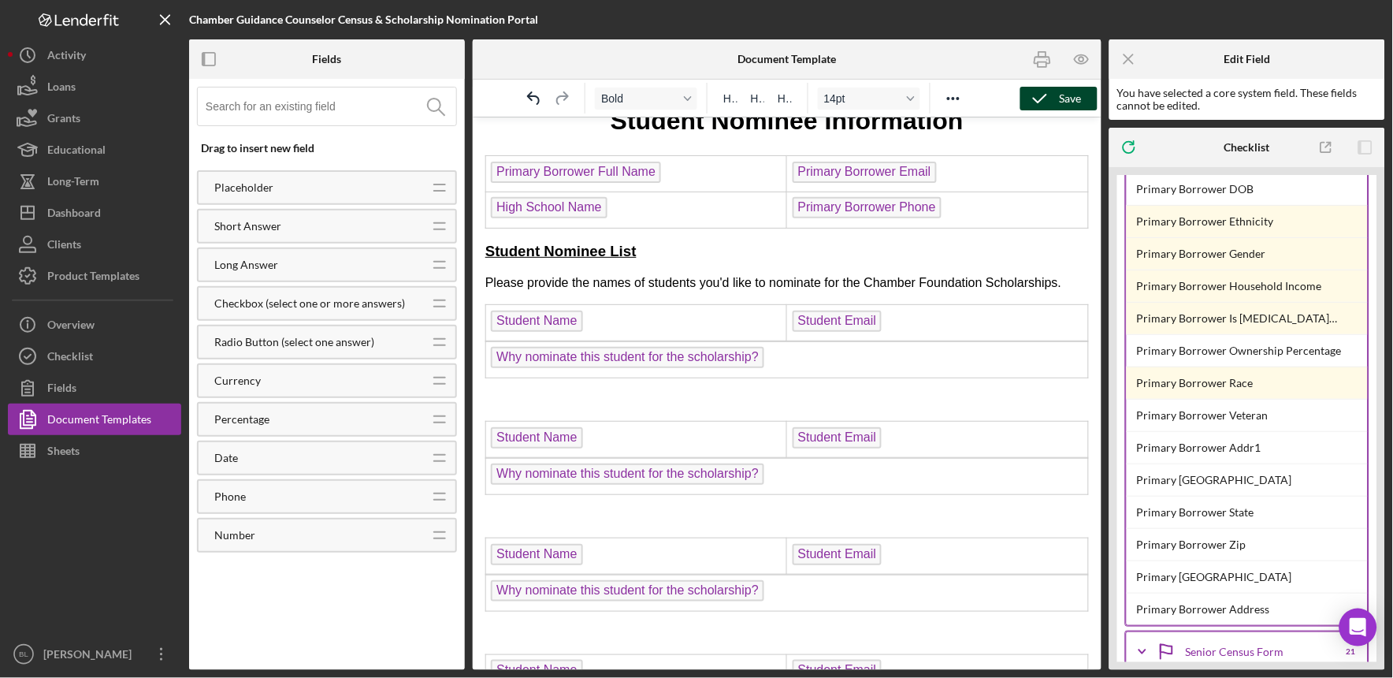
scroll to position [821, 0]
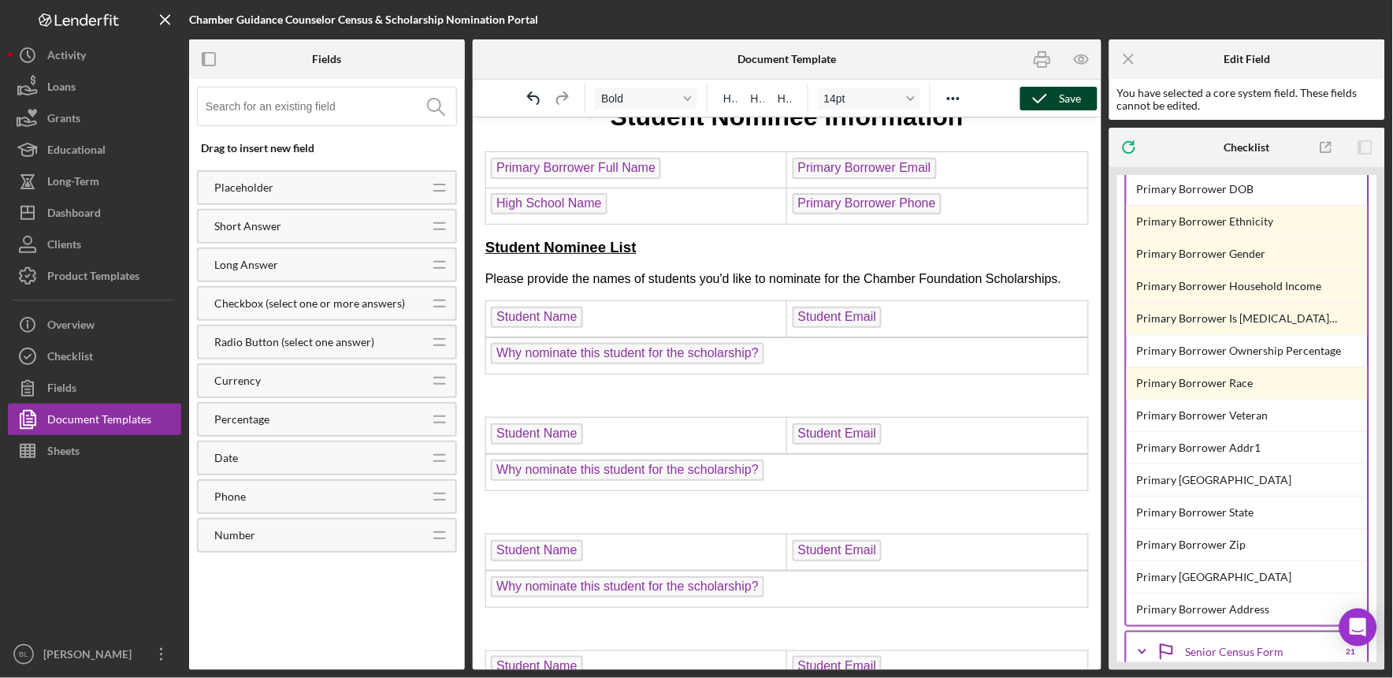
click at [500, 386] on p "Rich Text Area. Press ALT-0 for help." at bounding box center [787, 394] width 604 height 17
click at [1040, 95] on icon "button" at bounding box center [1040, 98] width 39 height 39
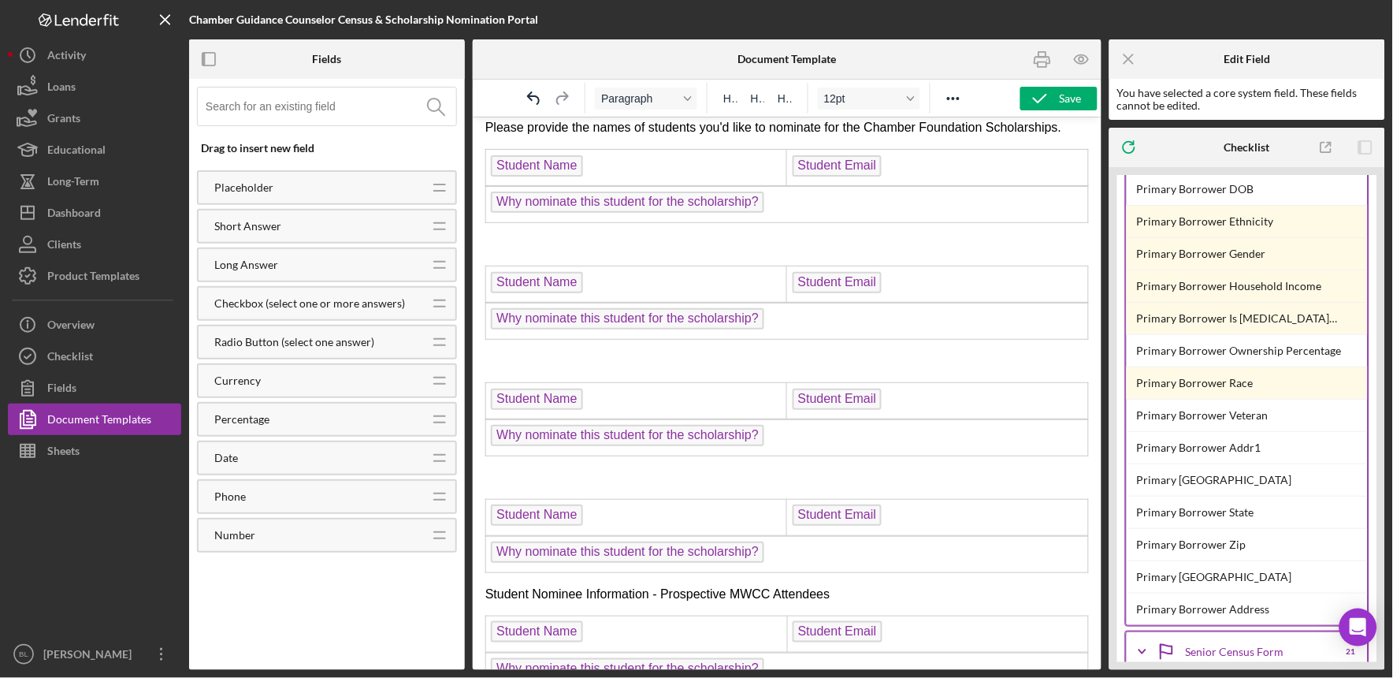
scroll to position [983, 0]
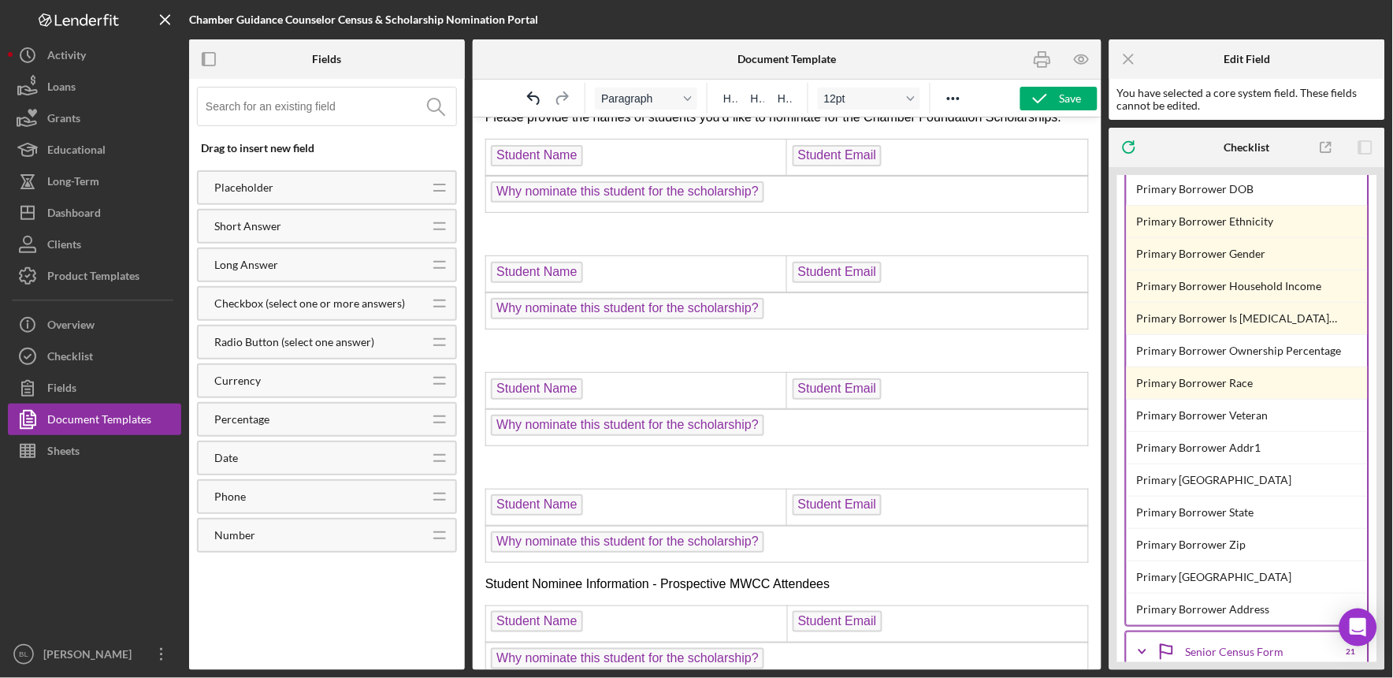
drag, startPoint x: 844, startPoint y: 526, endPoint x: 674, endPoint y: 501, distance: 172.0
click at [674, 501] on html "2026 Senor Census Form Name of School: High School Name Guidance Counselor: Pri…" at bounding box center [786, 178] width 629 height 2089
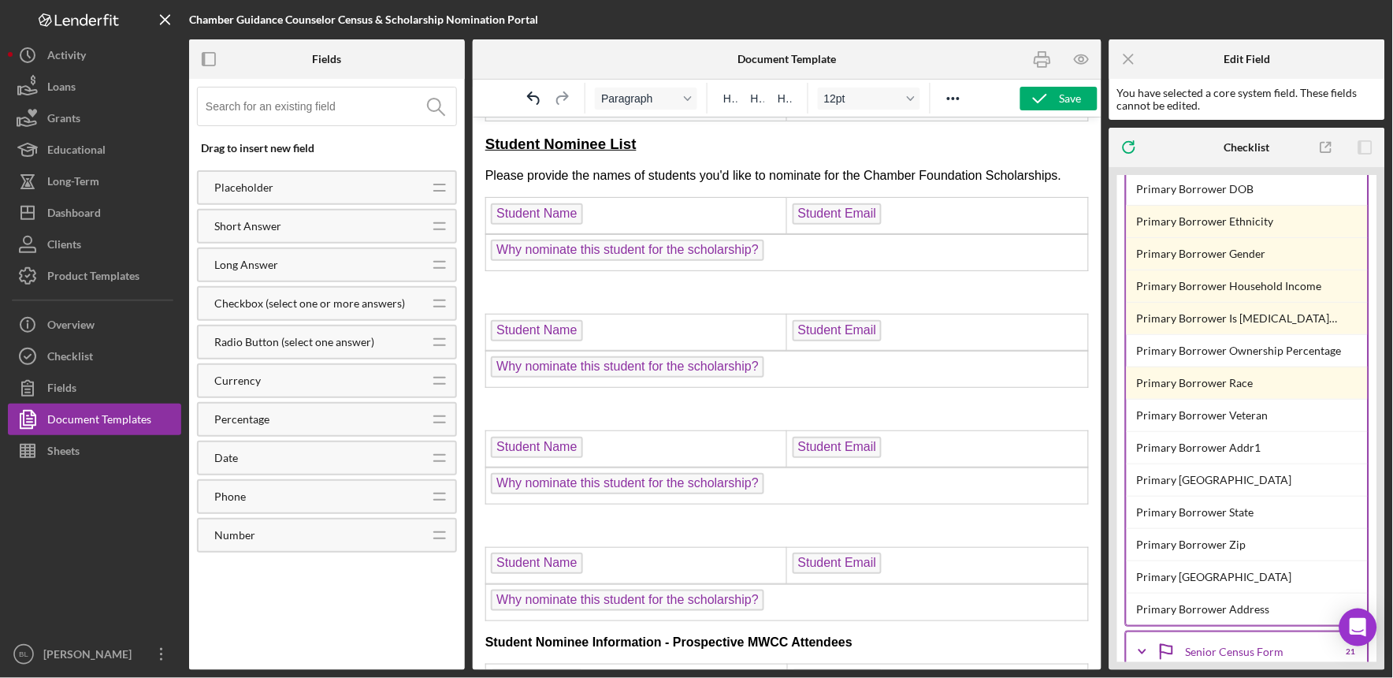
scroll to position [876, 0]
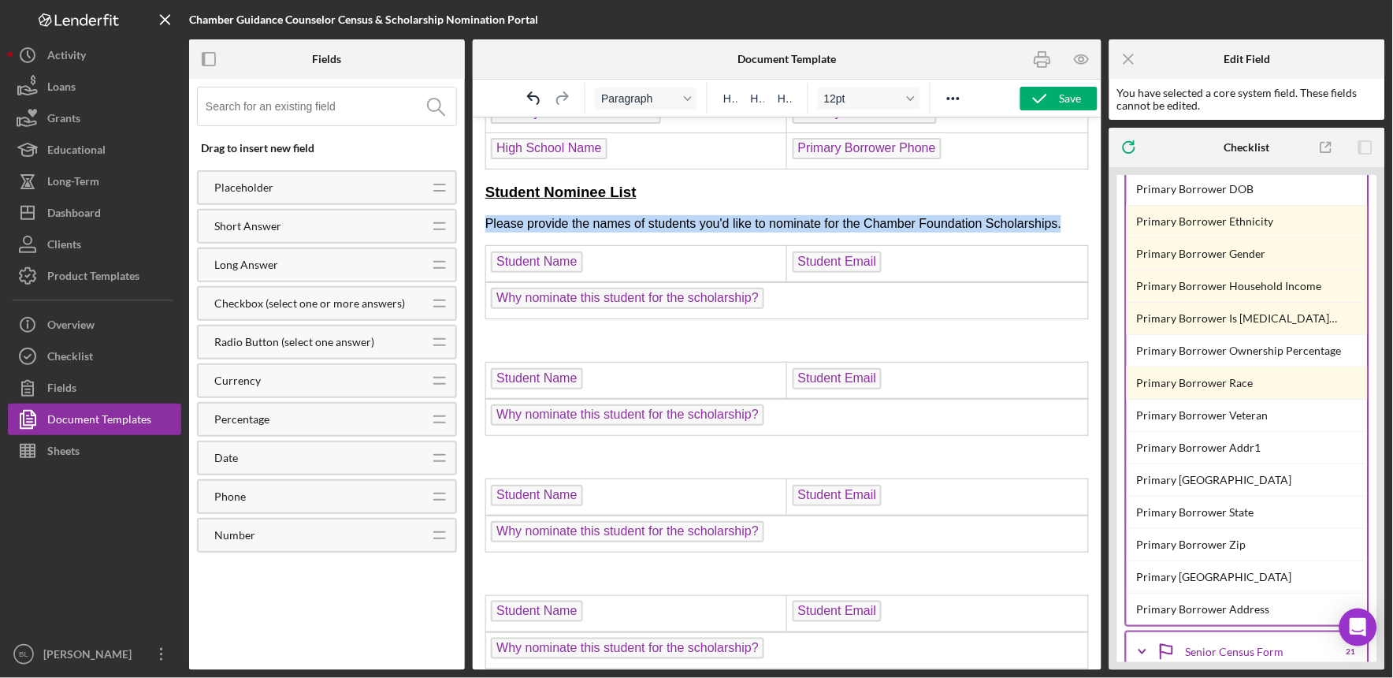
drag, startPoint x: 1061, startPoint y: 170, endPoint x: 481, endPoint y: 168, distance: 580.1
click at [481, 168] on html "2026 Senor Census Form Name of School: High School Name Guidance Counselor: Pri…" at bounding box center [786, 284] width 629 height 2089
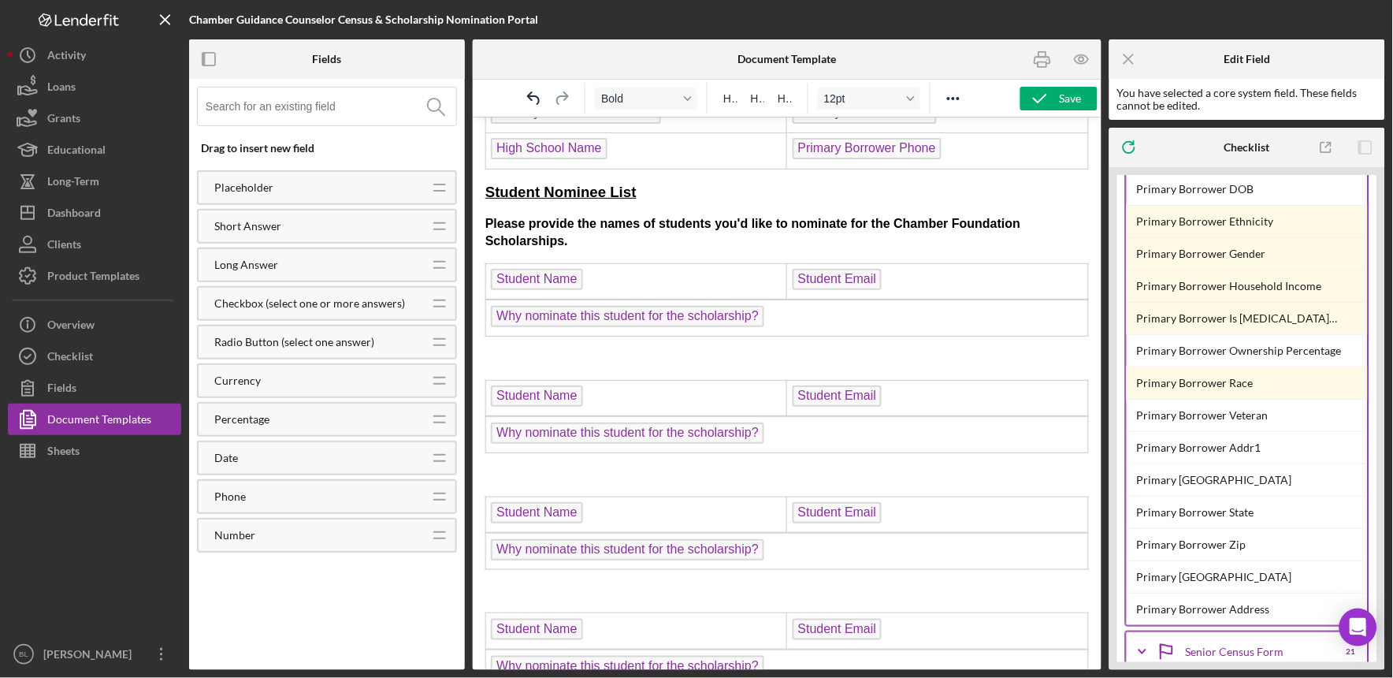
click at [662, 214] on p "Please provide the names of students you'd like to nominate for the Chamber Fou…" at bounding box center [787, 231] width 604 height 35
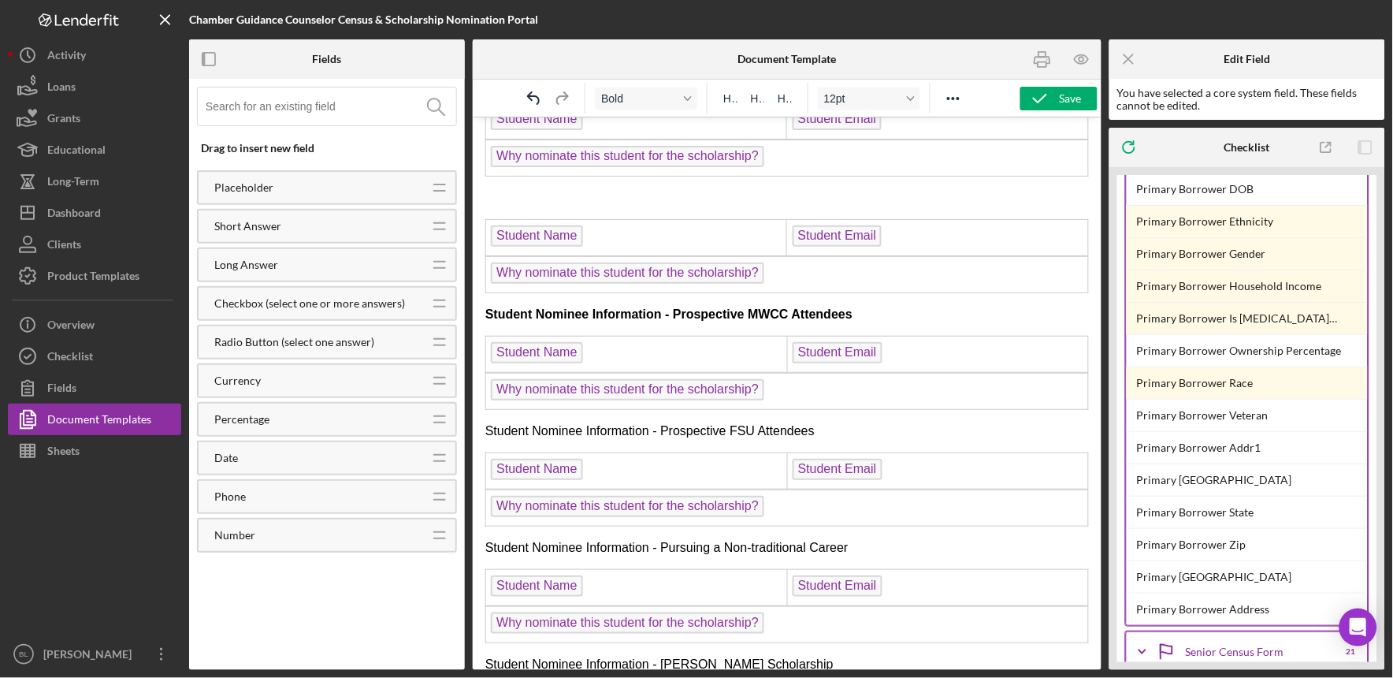
scroll to position [1286, 0]
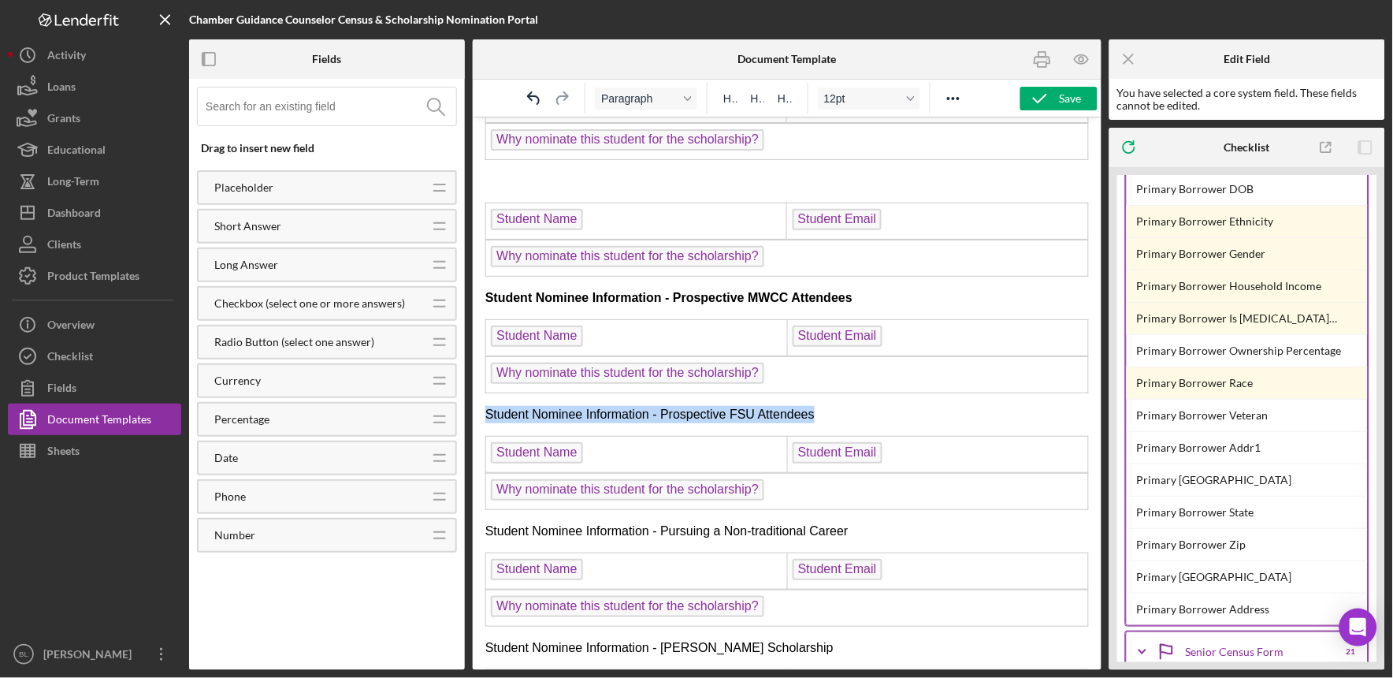
drag, startPoint x: 816, startPoint y: 353, endPoint x: 477, endPoint y: 336, distance: 339.3
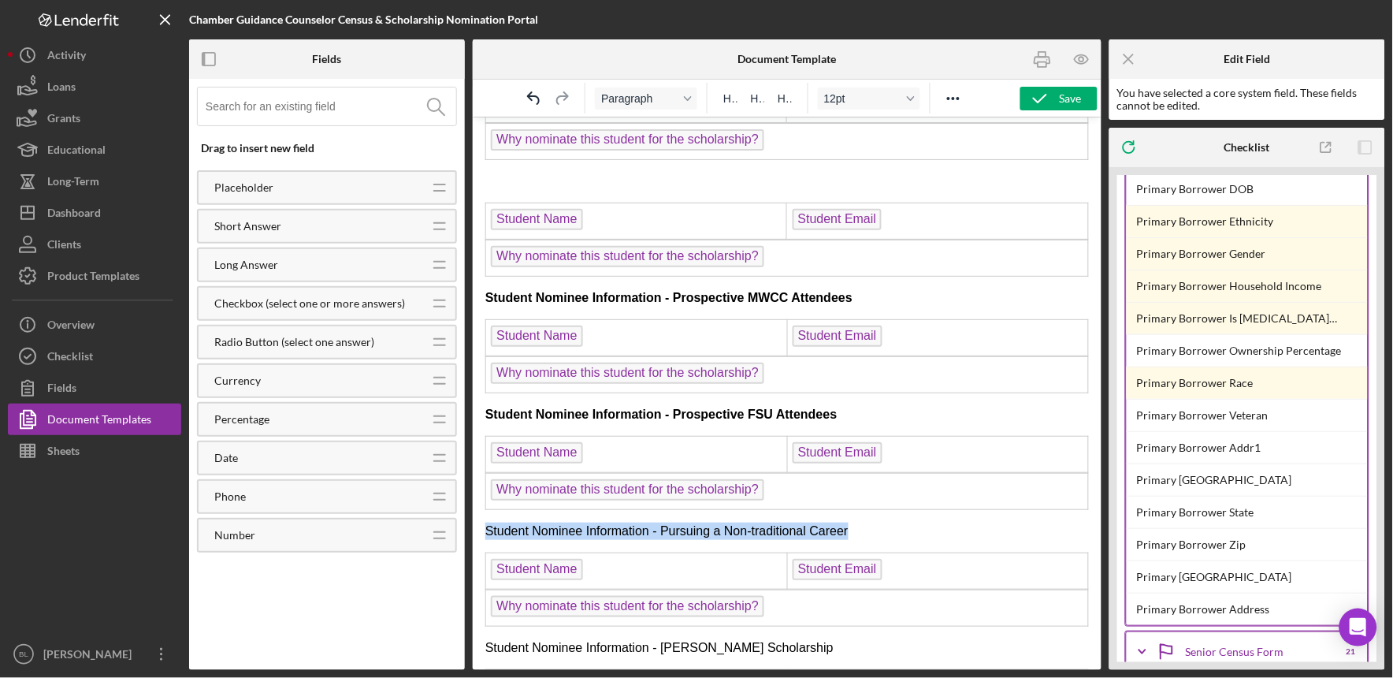
drag, startPoint x: 865, startPoint y: 467, endPoint x: 474, endPoint y: 463, distance: 390.9
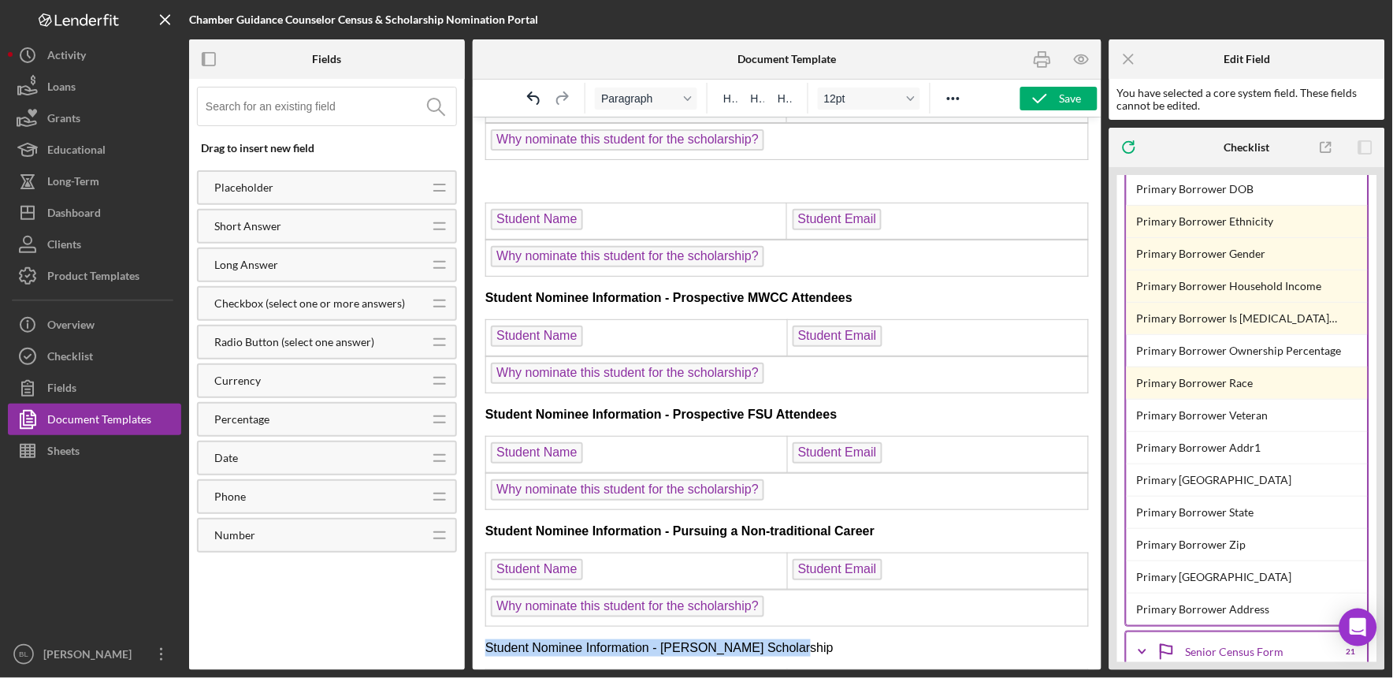
drag, startPoint x: 794, startPoint y: 582, endPoint x: 470, endPoint y: 581, distance: 323.9
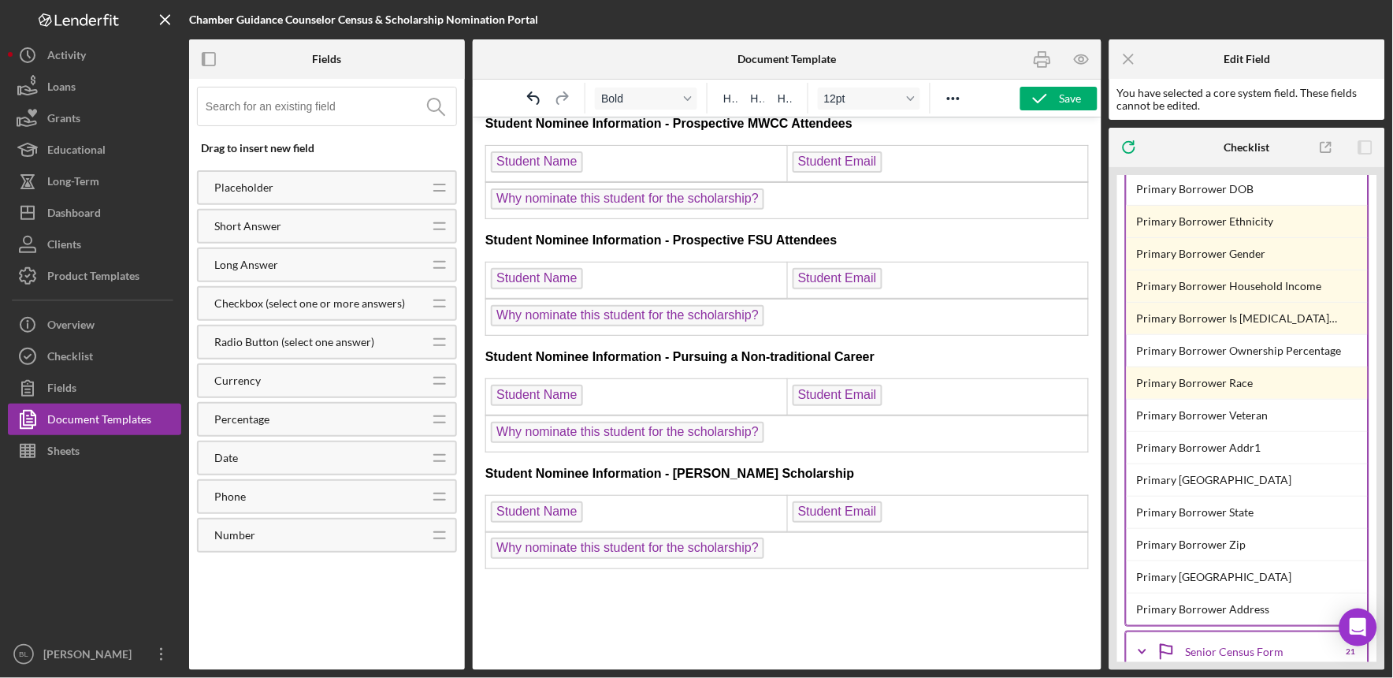
scroll to position [1485, 0]
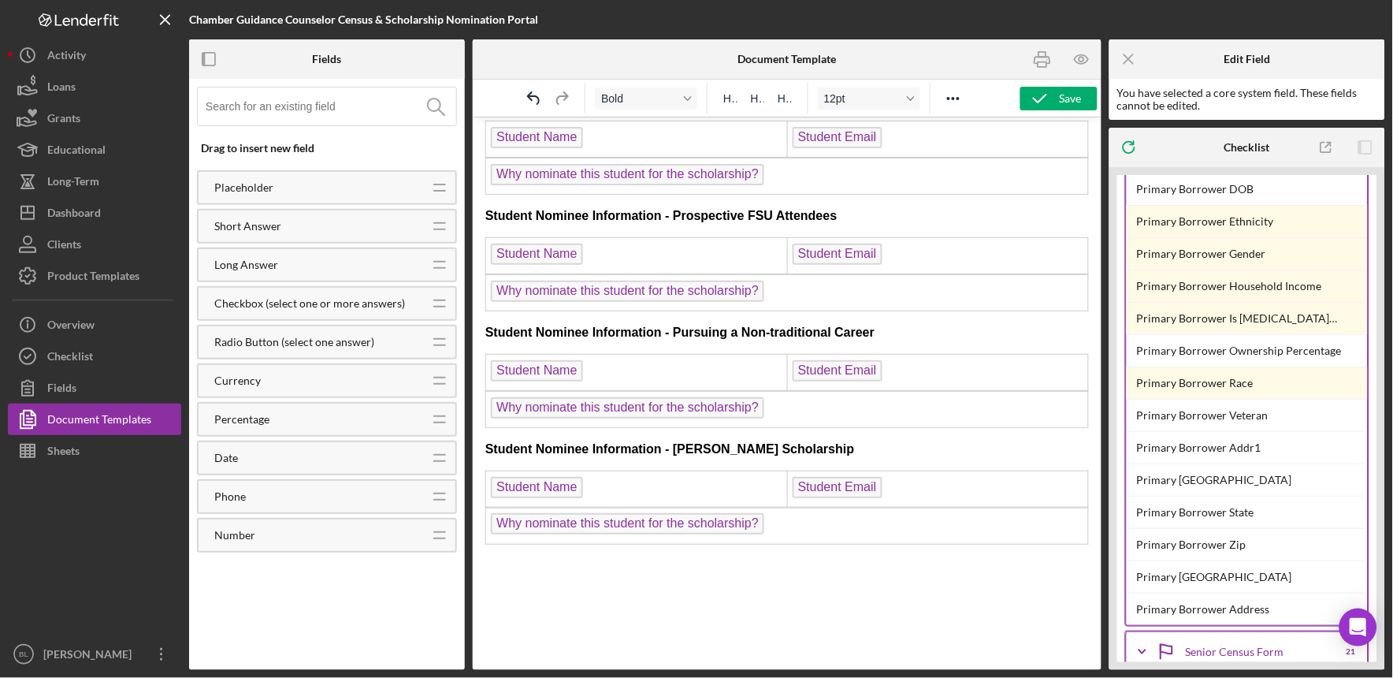
drag, startPoint x: 1096, startPoint y: 521, endPoint x: 1574, endPoint y: 719, distance: 517.0
click at [1054, 95] on icon "button" at bounding box center [1040, 98] width 39 height 39
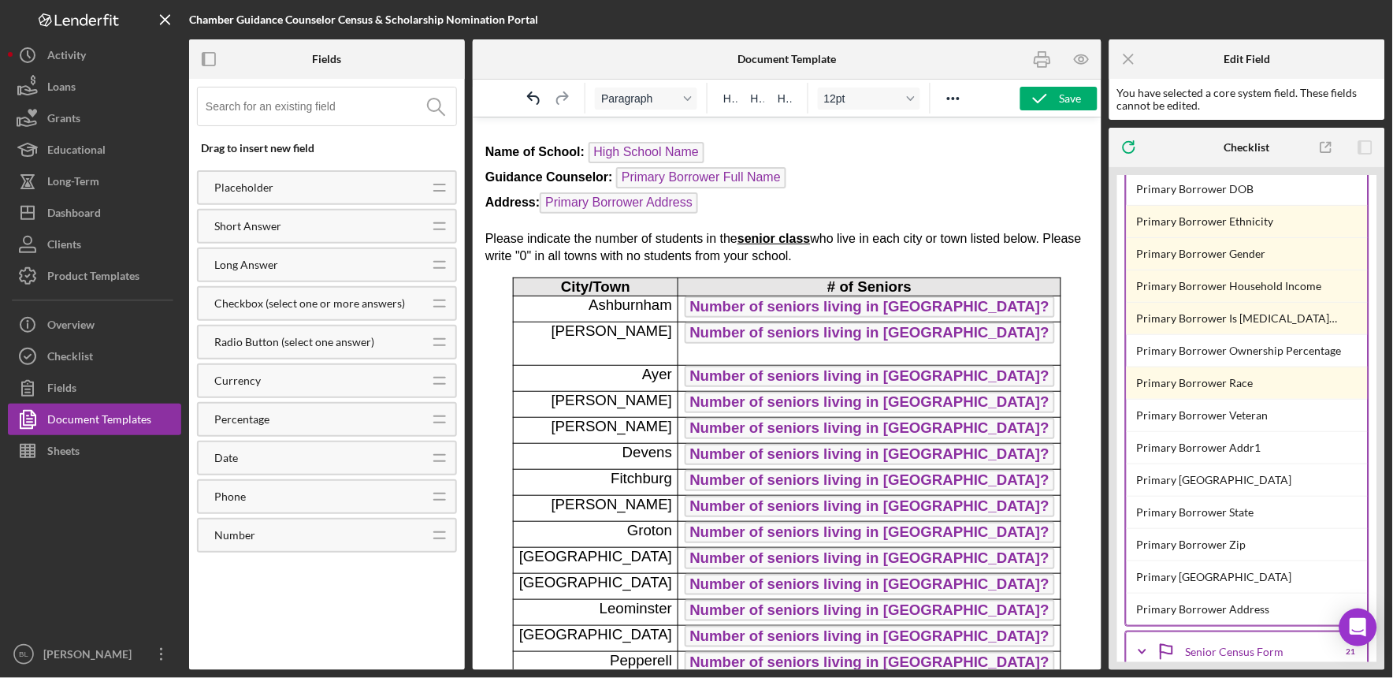
scroll to position [0, 0]
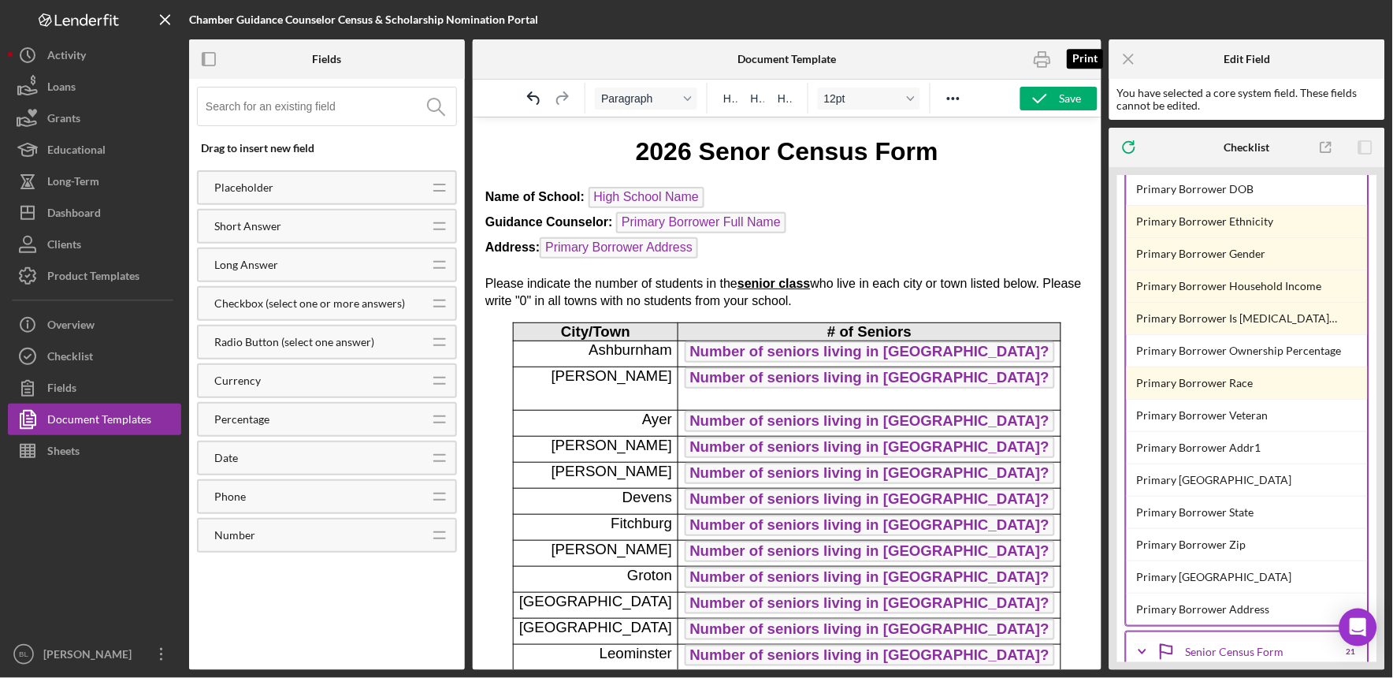
drag, startPoint x: 1039, startPoint y: 57, endPoint x: 258, endPoint y: 582, distance: 941.0
click at [1048, 57] on icon "button" at bounding box center [1043, 60] width 16 height 6
